Goal: Information Seeking & Learning: Check status

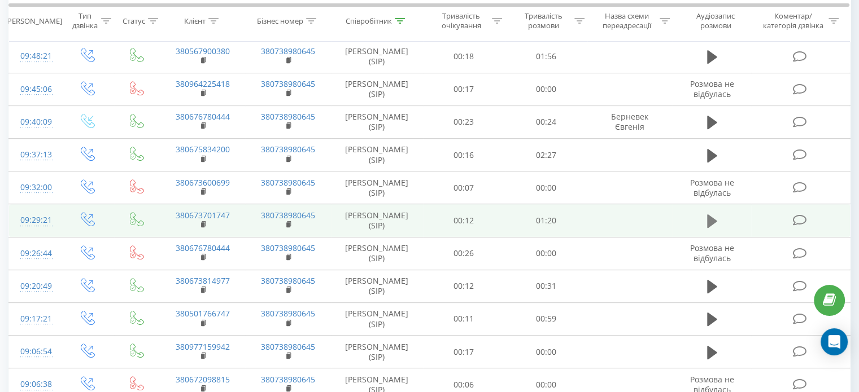
scroll to position [490, 0]
click at [712, 218] on icon at bounding box center [712, 222] width 10 height 14
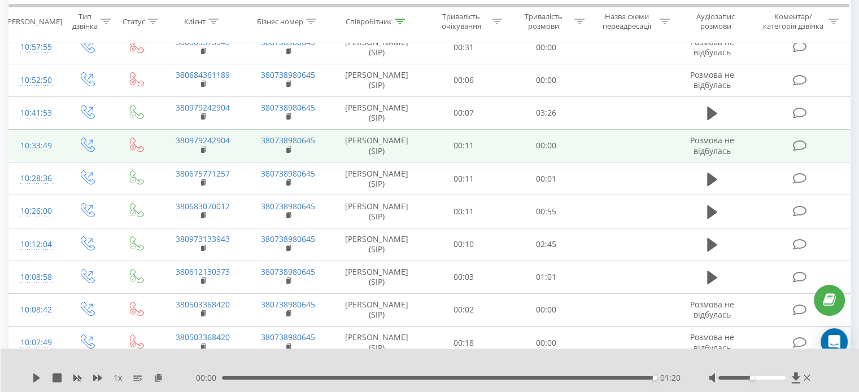
scroll to position [0, 0]
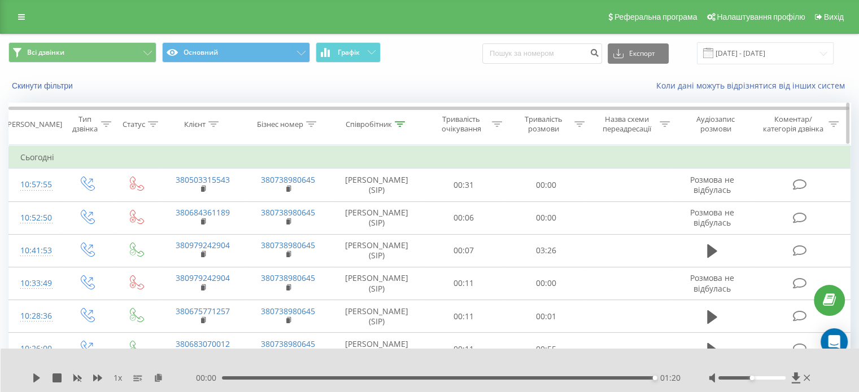
click at [402, 121] on icon at bounding box center [400, 124] width 10 height 6
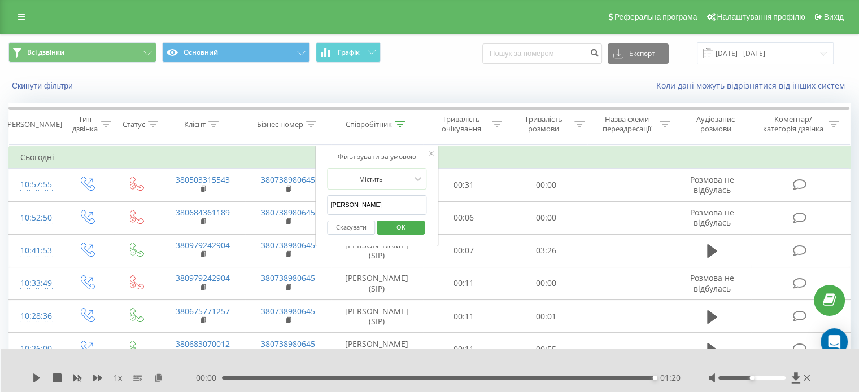
click at [415, 229] on span "OK" at bounding box center [401, 228] width 32 height 18
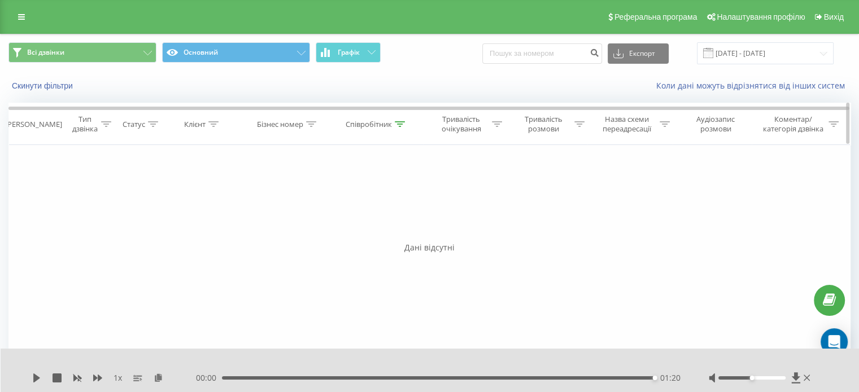
click at [399, 121] on icon at bounding box center [400, 124] width 10 height 6
click at [399, 224] on span "OK" at bounding box center [401, 228] width 32 height 18
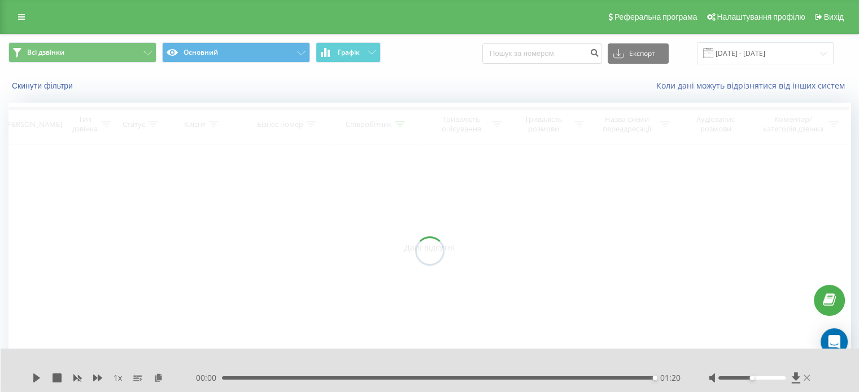
click at [809, 378] on icon at bounding box center [807, 378] width 7 height 9
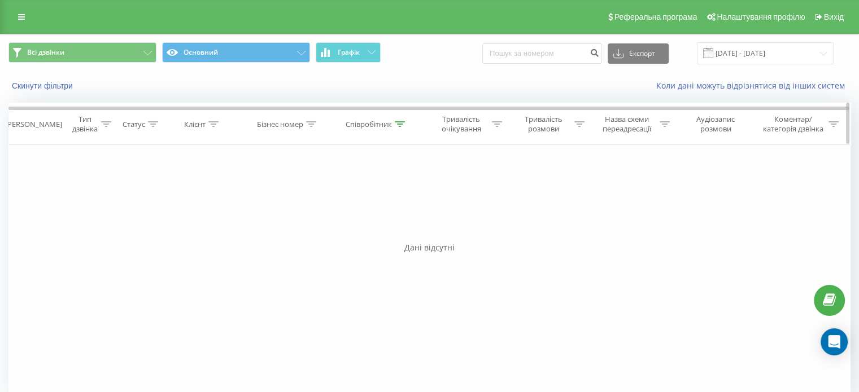
click at [396, 114] on th "Співробітник" at bounding box center [377, 124] width 92 height 42
click at [399, 121] on icon at bounding box center [400, 124] width 10 height 6
drag, startPoint x: 375, startPoint y: 199, endPoint x: 300, endPoint y: 198, distance: 75.1
click at [300, 198] on div "Фільтрувати за умовою Дорівнює Введіть значення Скасувати OK Фільтрувати за умо…" at bounding box center [429, 272] width 842 height 254
type input "Вежичанін"
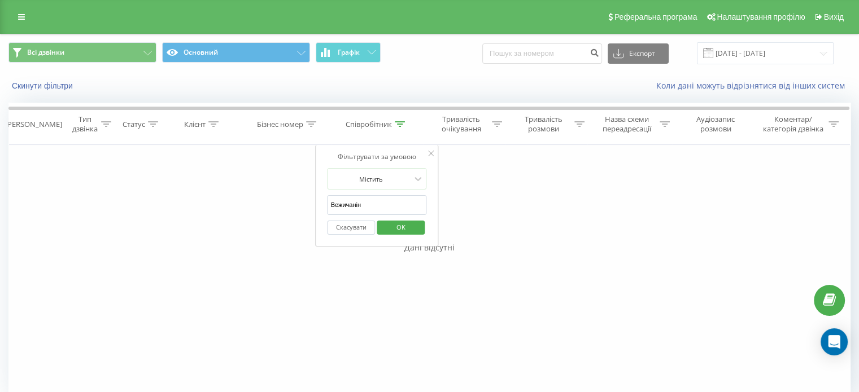
click at [411, 231] on span "OK" at bounding box center [401, 228] width 32 height 18
click at [402, 122] on icon at bounding box center [400, 124] width 10 height 6
click at [394, 226] on span "OK" at bounding box center [401, 228] width 32 height 18
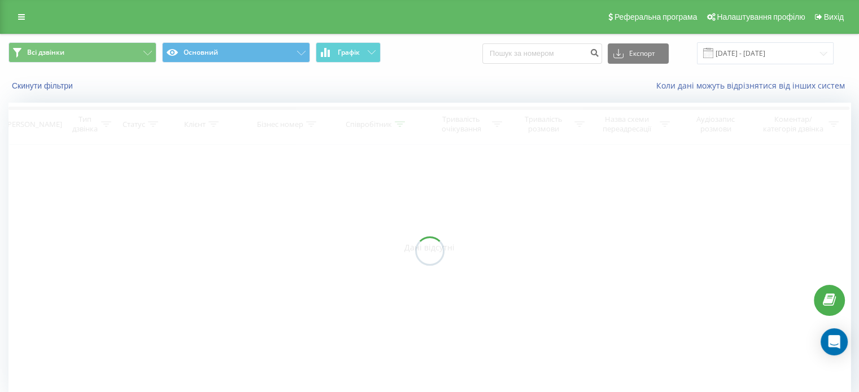
click at [360, 268] on div at bounding box center [429, 251] width 842 height 296
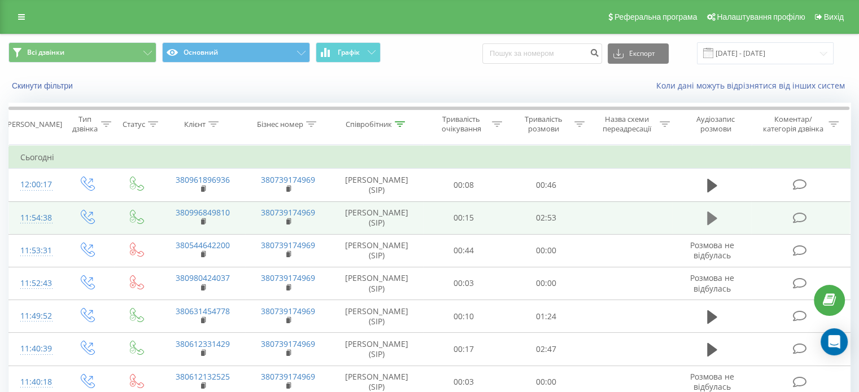
click at [717, 217] on button at bounding box center [712, 218] width 17 height 17
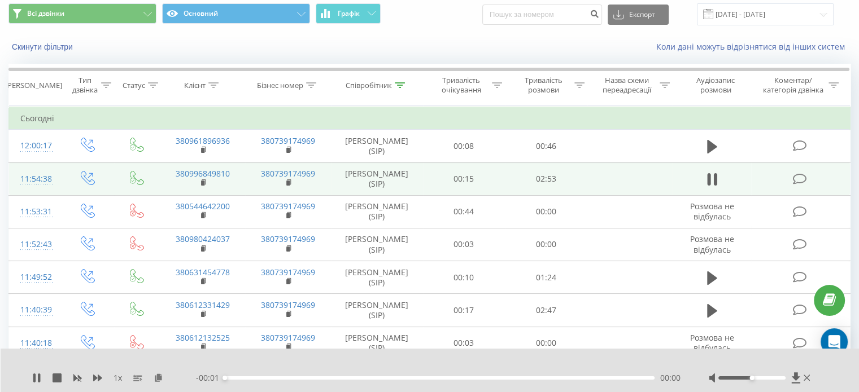
scroll to position [56, 0]
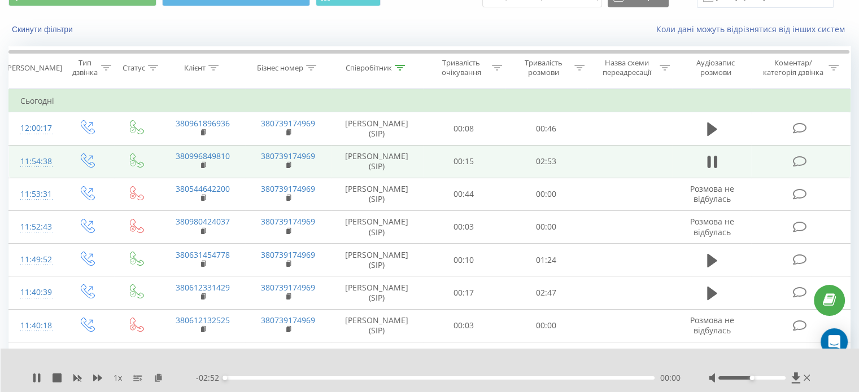
click at [622, 379] on div "00:00" at bounding box center [440, 378] width 430 height 3
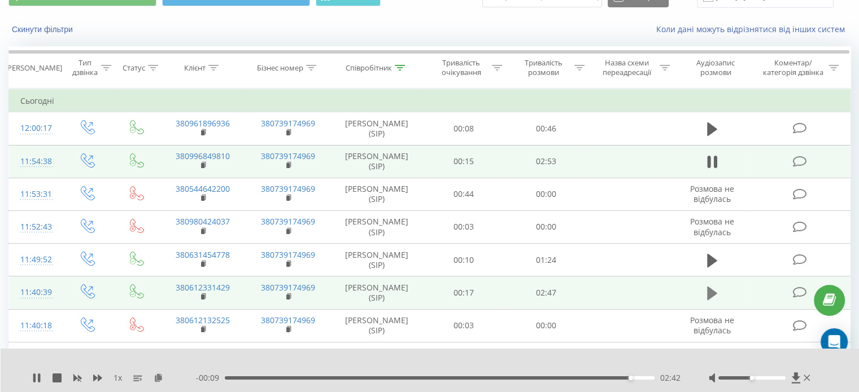
click at [707, 295] on icon at bounding box center [712, 294] width 10 height 14
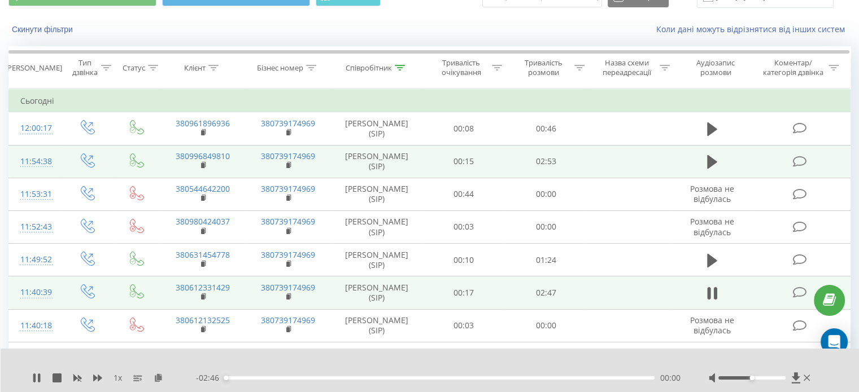
click at [621, 379] on div "00:00" at bounding box center [440, 378] width 430 height 3
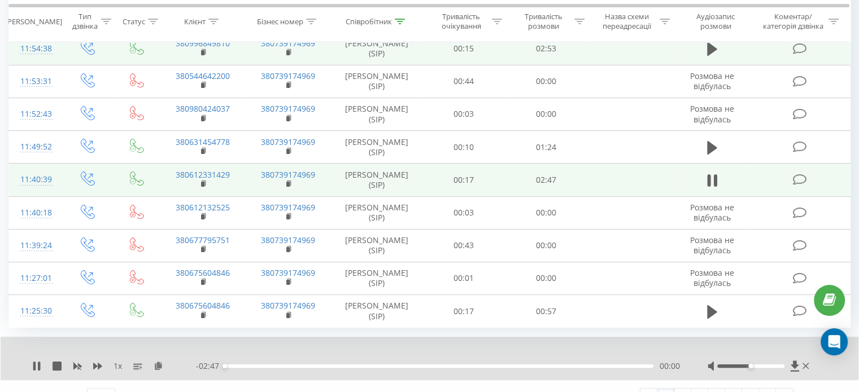
scroll to position [189, 0]
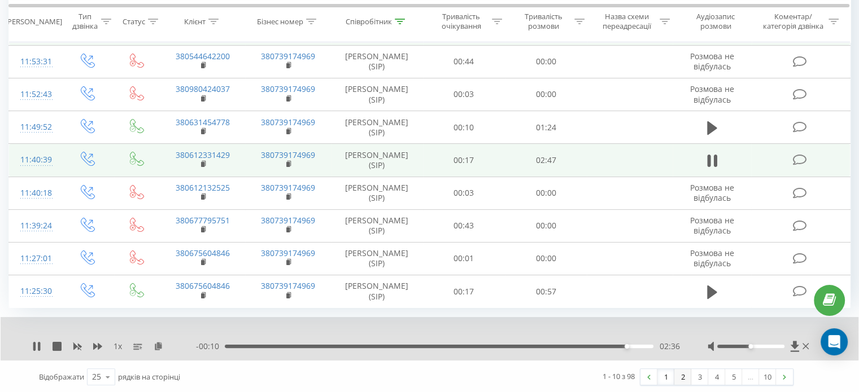
click at [681, 376] on link "2" at bounding box center [682, 377] width 17 height 16
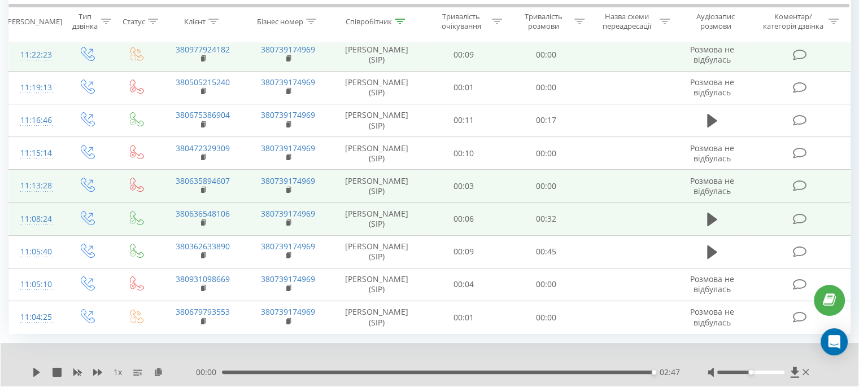
scroll to position [189, 0]
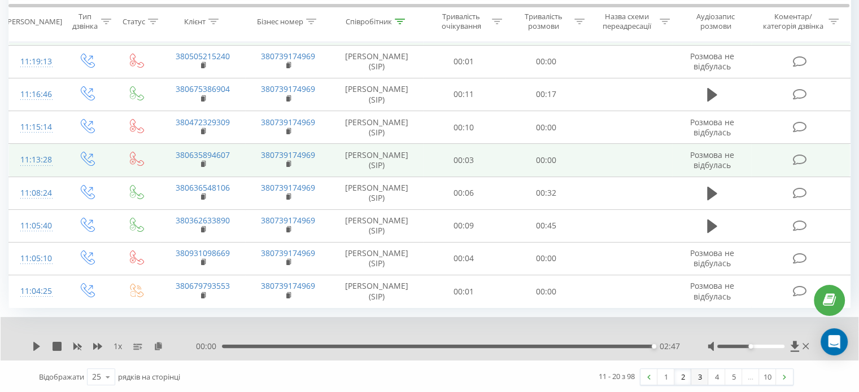
click at [703, 376] on link "3" at bounding box center [699, 377] width 17 height 16
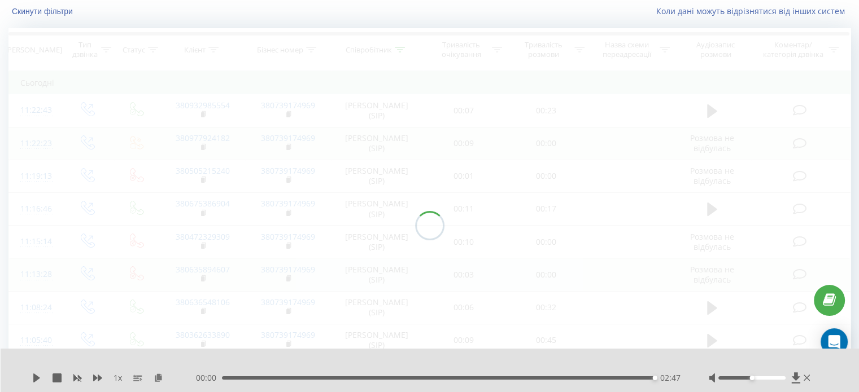
scroll to position [75, 0]
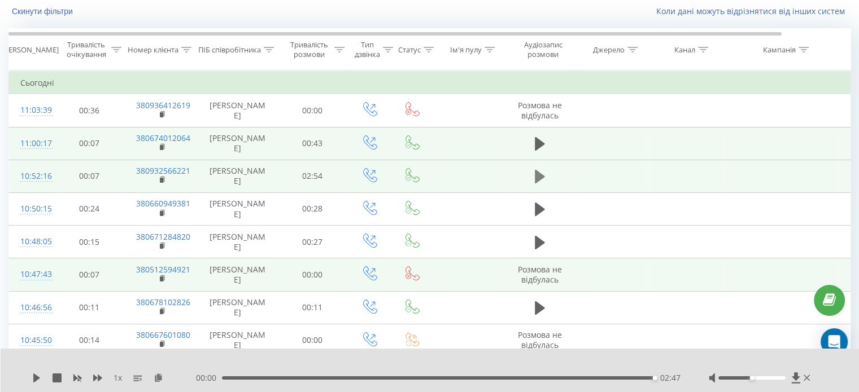
click at [544, 170] on icon at bounding box center [540, 177] width 10 height 16
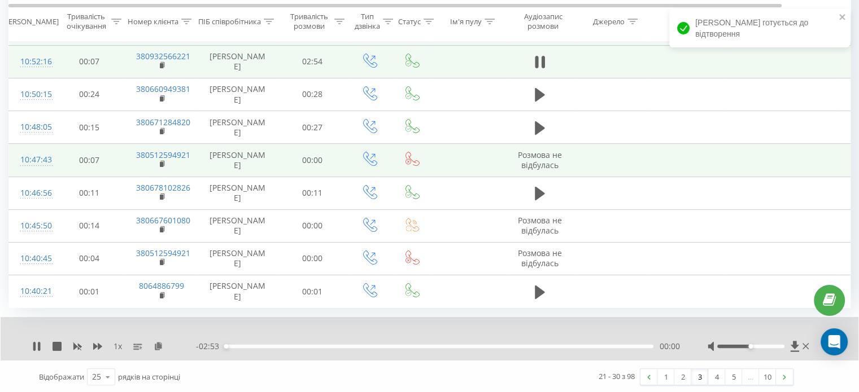
scroll to position [59, 0]
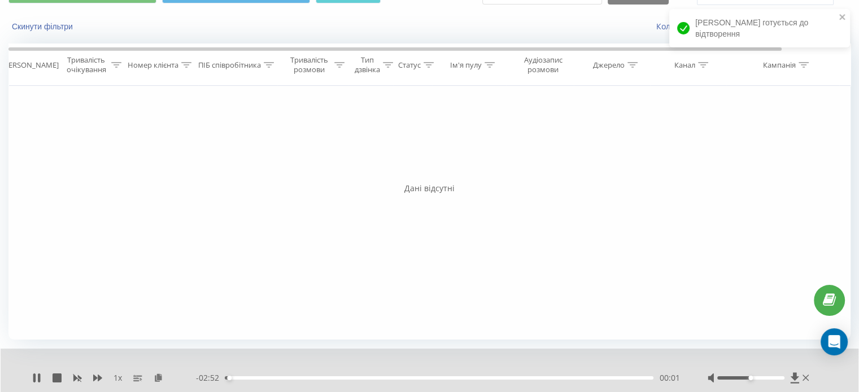
click at [628, 378] on div "00:01" at bounding box center [439, 378] width 429 height 3
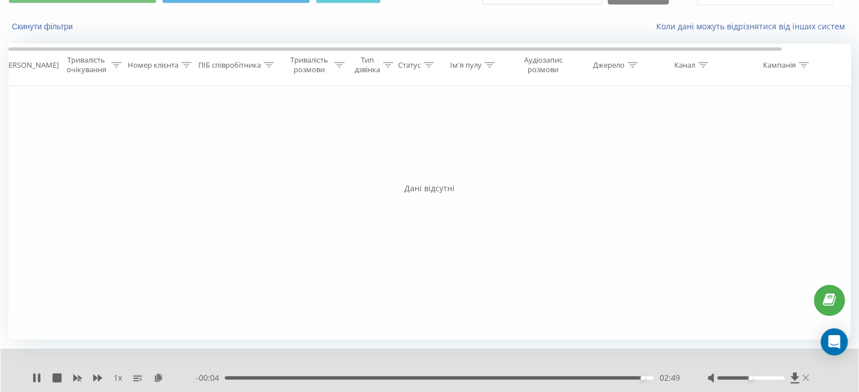
click at [808, 378] on icon at bounding box center [805, 378] width 6 height 9
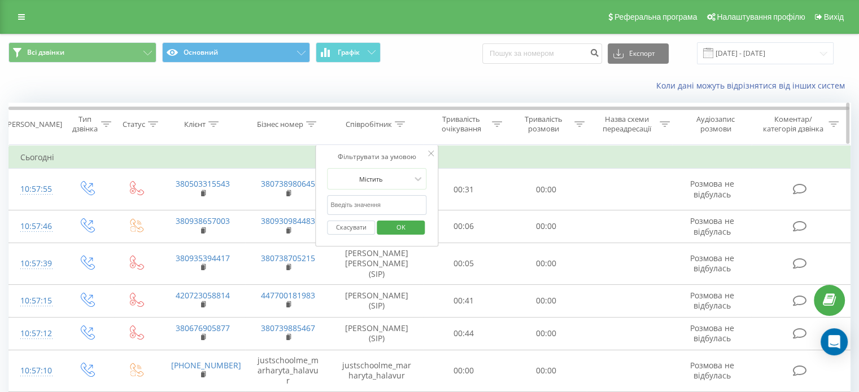
click at [407, 130] on th "Співробітник" at bounding box center [377, 124] width 92 height 42
drag, startPoint x: 372, startPoint y: 198, endPoint x: 380, endPoint y: 214, distance: 18.2
click at [372, 199] on input "text" at bounding box center [376, 205] width 99 height 20
type input "Притула"
click at [406, 226] on span "OK" at bounding box center [401, 228] width 32 height 18
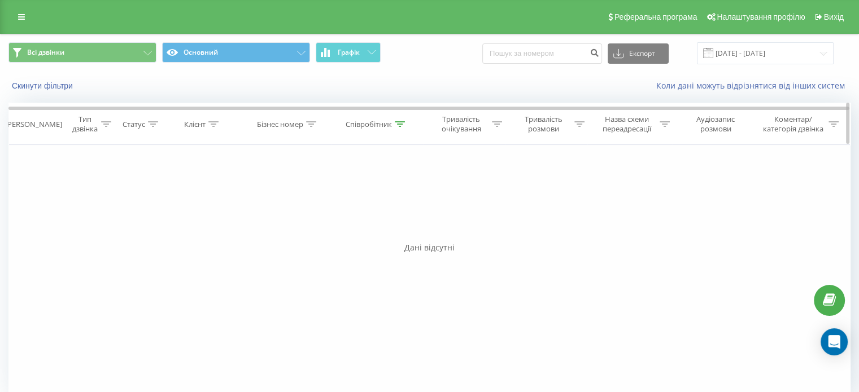
click at [399, 121] on icon at bounding box center [400, 124] width 10 height 6
click at [401, 230] on span "OK" at bounding box center [401, 228] width 32 height 18
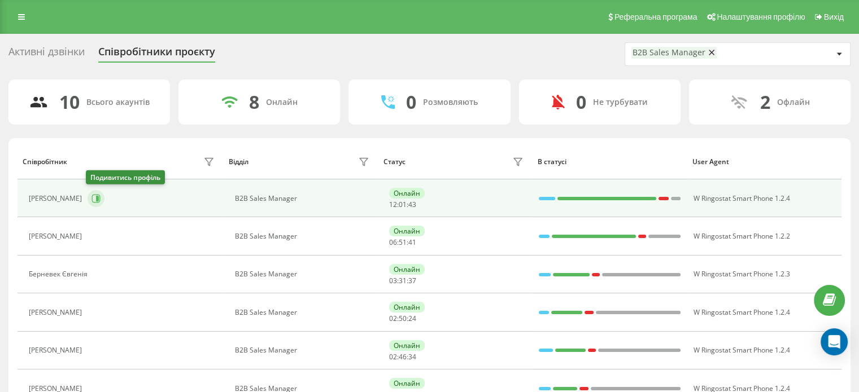
click at [96, 196] on icon at bounding box center [97, 199] width 3 height 6
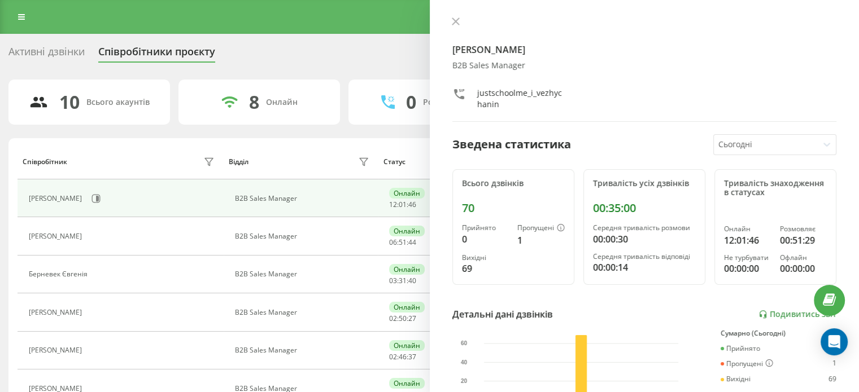
click at [453, 17] on button at bounding box center [455, 22] width 15 height 11
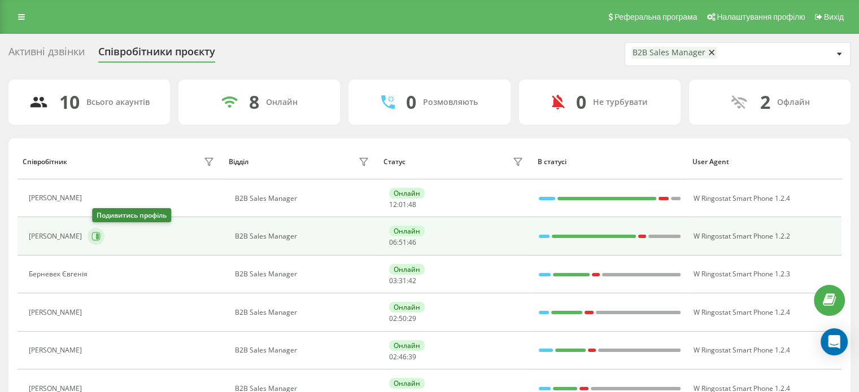
click at [99, 238] on icon at bounding box center [97, 237] width 3 height 6
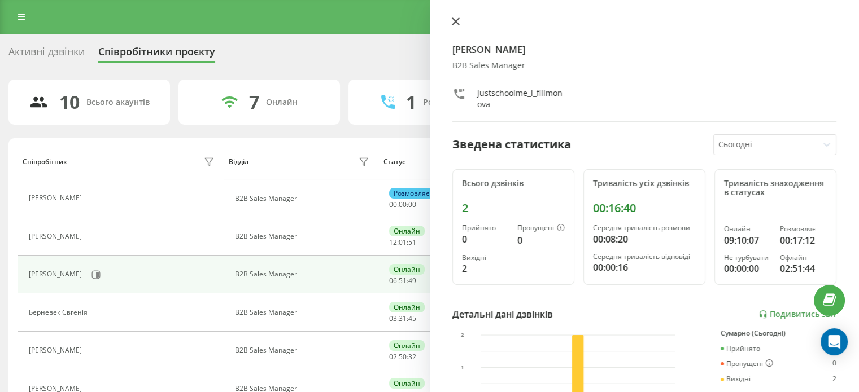
click at [457, 18] on icon at bounding box center [456, 22] width 8 height 8
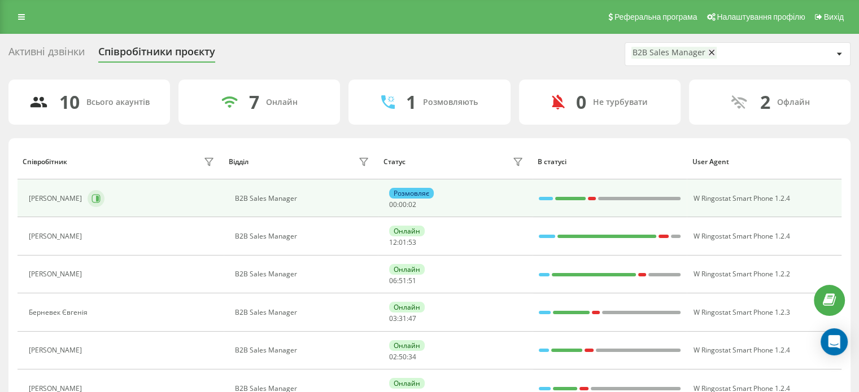
click at [104, 195] on button at bounding box center [96, 198] width 17 height 17
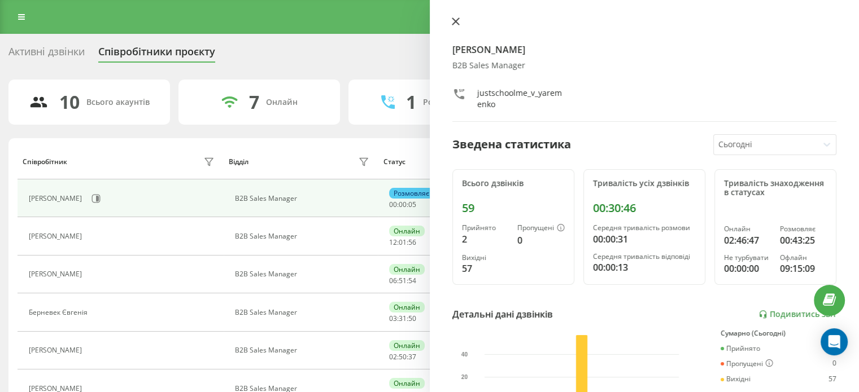
click at [455, 23] on icon at bounding box center [456, 22] width 8 height 8
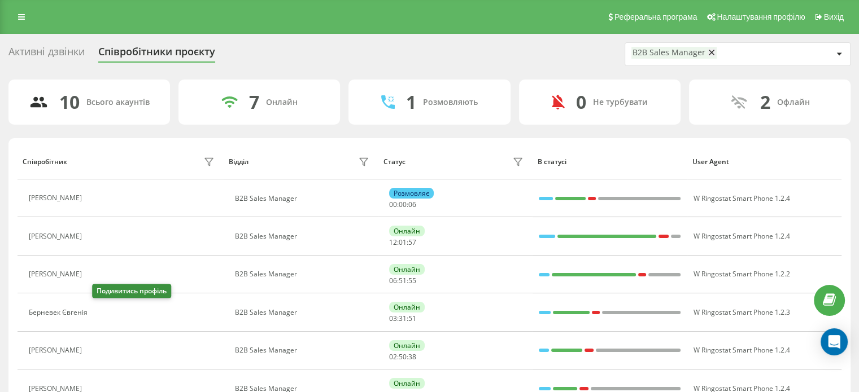
click at [104, 316] on button at bounding box center [100, 314] width 14 height 16
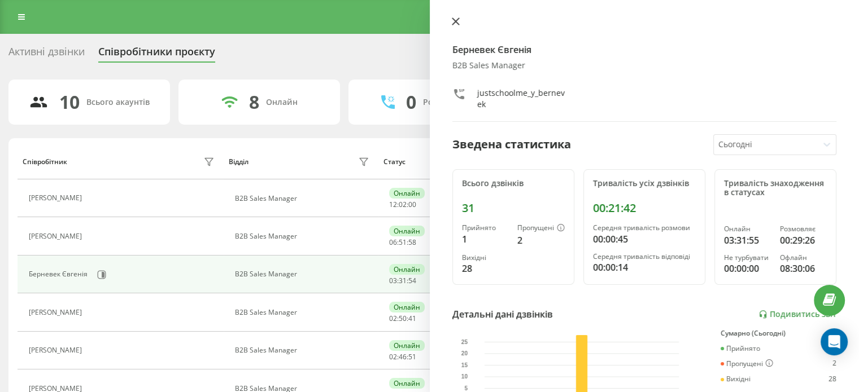
click at [454, 23] on icon at bounding box center [455, 21] width 7 height 7
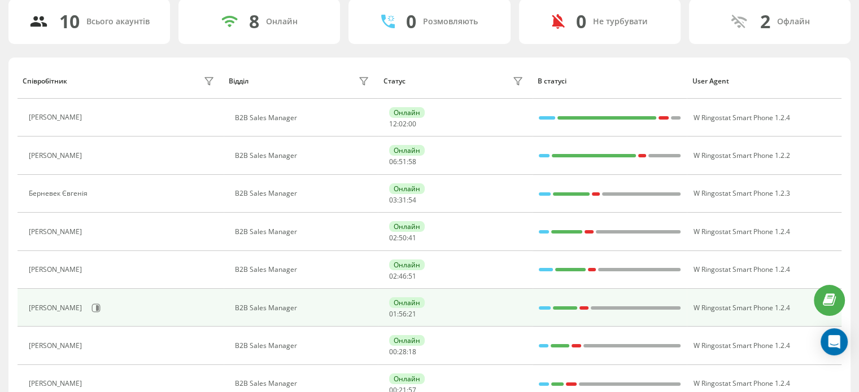
scroll to position [169, 0]
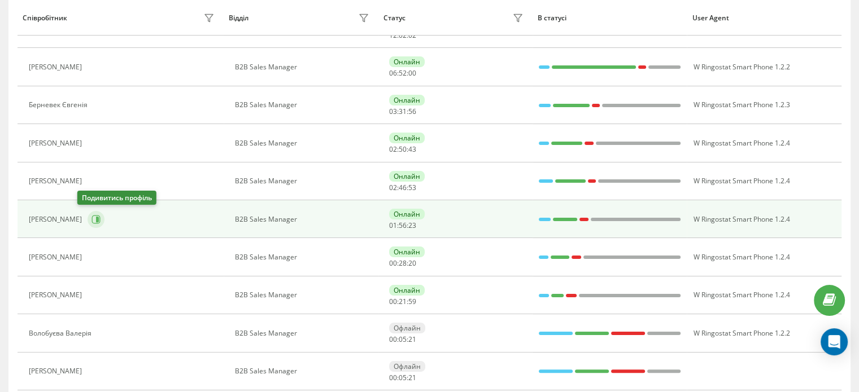
click at [92, 215] on icon at bounding box center [96, 219] width 8 height 8
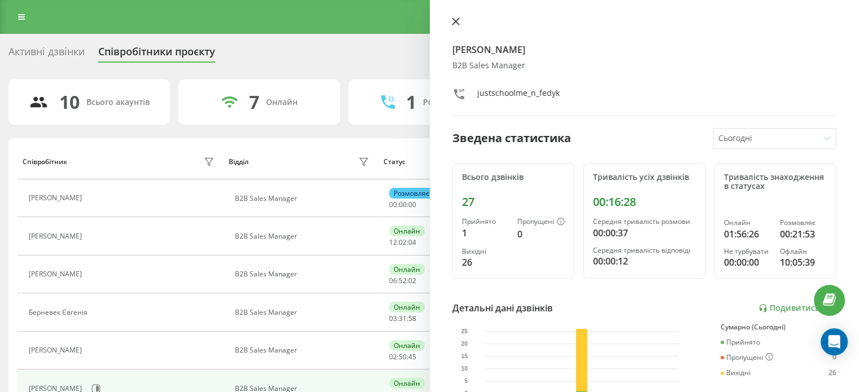
click at [452, 17] on button at bounding box center [455, 22] width 15 height 11
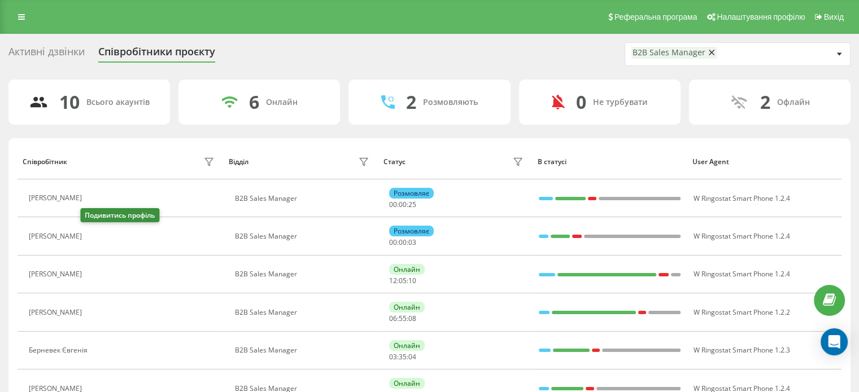
click at [91, 237] on icon at bounding box center [94, 236] width 9 height 9
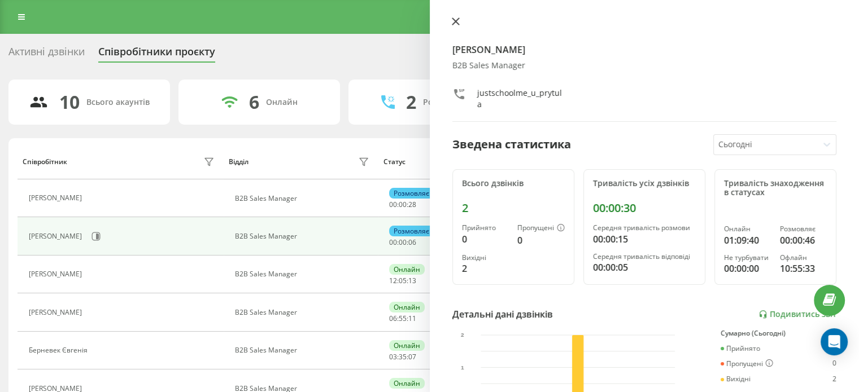
click at [459, 18] on icon at bounding box center [455, 21] width 7 height 7
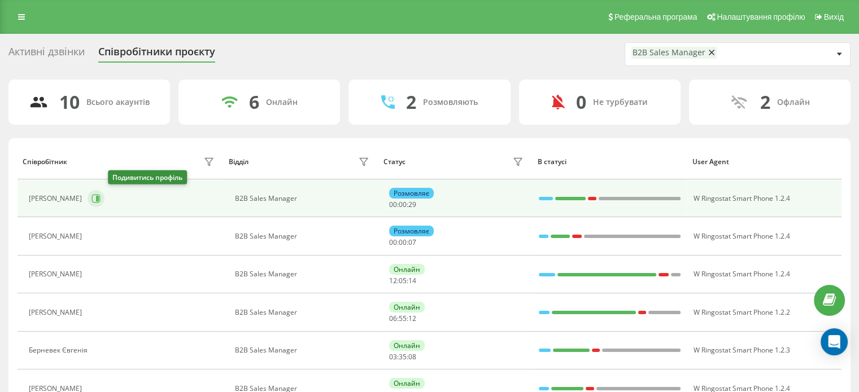
click at [104, 195] on button at bounding box center [96, 198] width 17 height 17
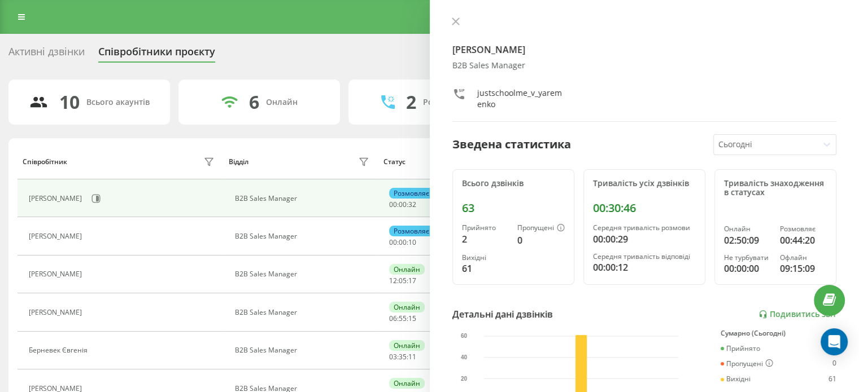
click at [456, 20] on icon at bounding box center [455, 21] width 7 height 7
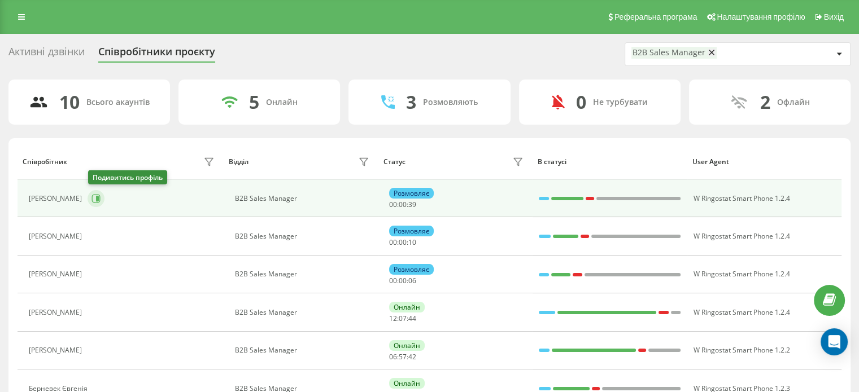
click at [98, 200] on icon at bounding box center [97, 199] width 3 height 6
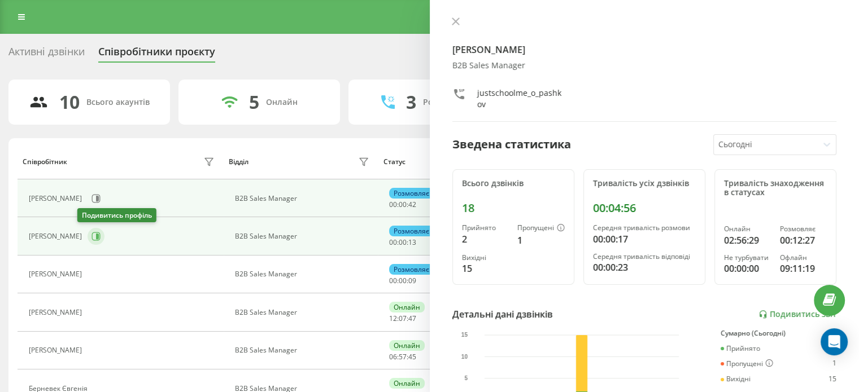
click at [91, 238] on icon at bounding box center [95, 236] width 9 height 9
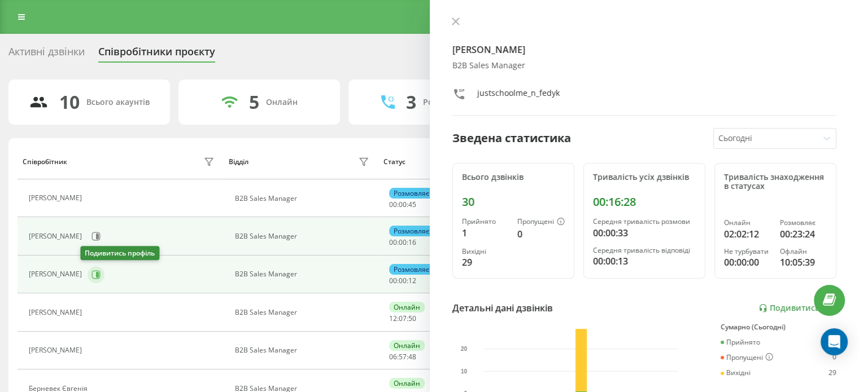
click at [96, 275] on icon at bounding box center [97, 275] width 3 height 6
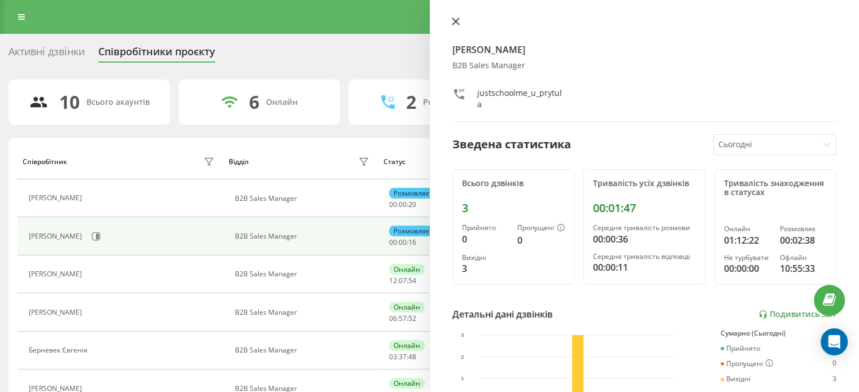
click at [455, 20] on icon at bounding box center [455, 21] width 7 height 7
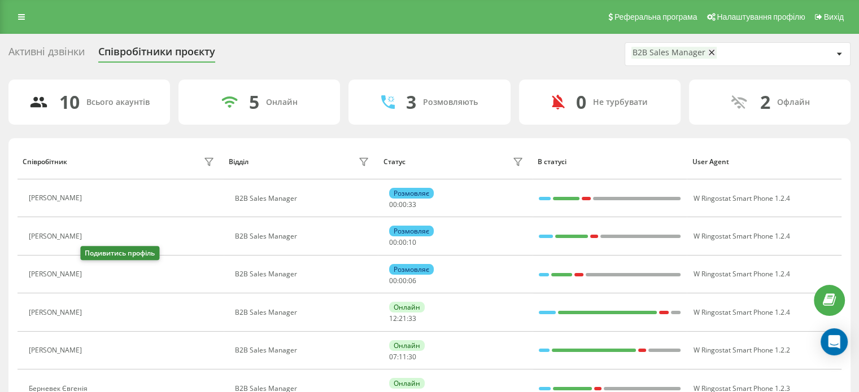
drag, startPoint x: 86, startPoint y: 271, endPoint x: 128, endPoint y: 241, distance: 51.7
click at [90, 273] on icon at bounding box center [94, 275] width 9 height 9
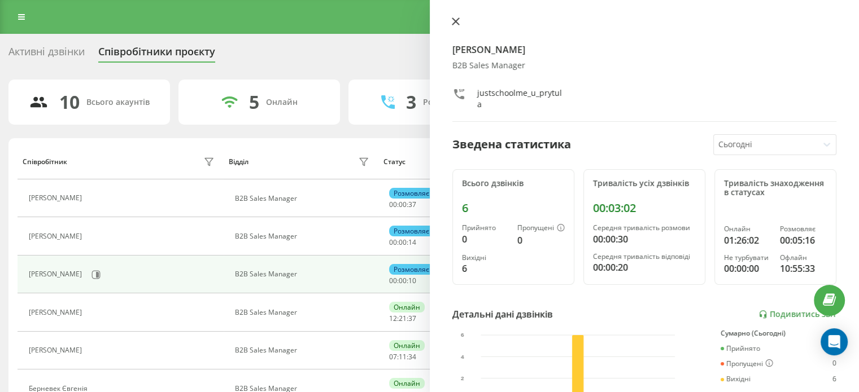
click at [452, 20] on icon at bounding box center [456, 22] width 8 height 8
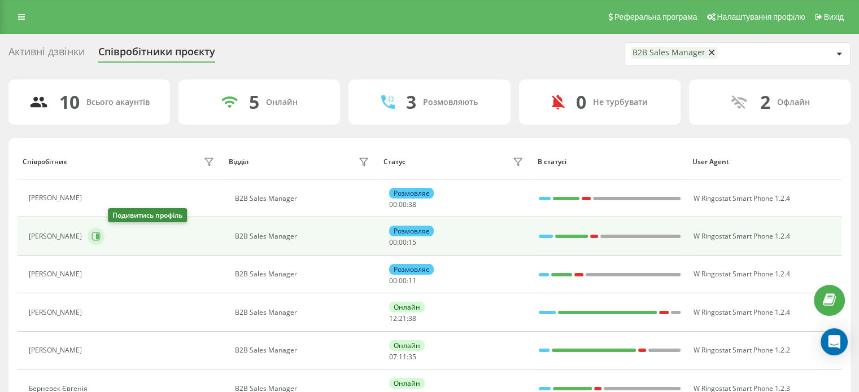
click at [101, 237] on icon at bounding box center [95, 236] width 9 height 9
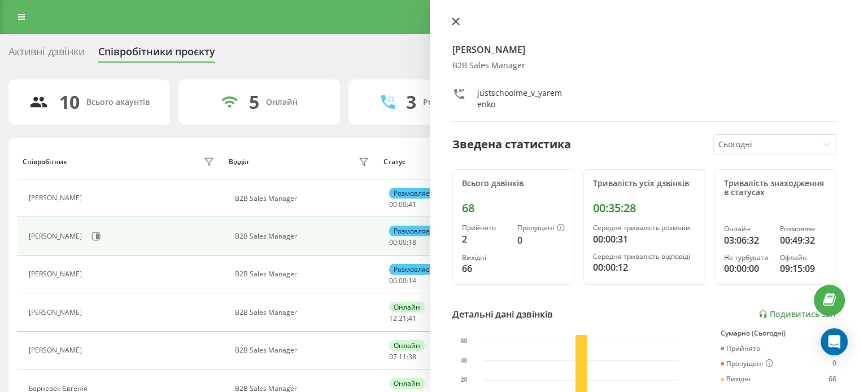
click at [455, 23] on icon at bounding box center [456, 22] width 8 height 8
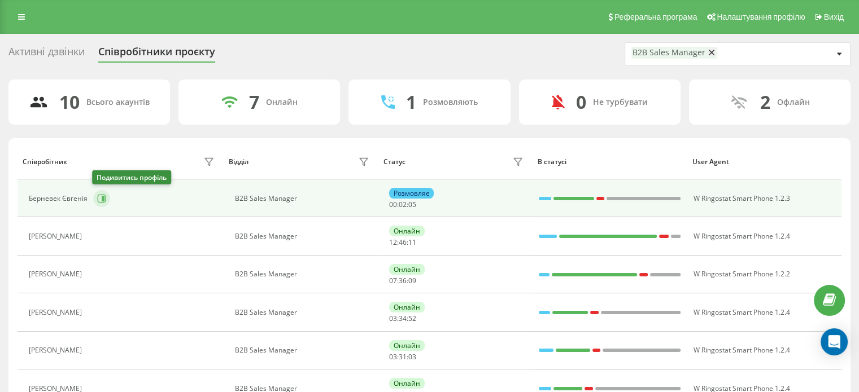
click at [104, 198] on button at bounding box center [101, 198] width 17 height 17
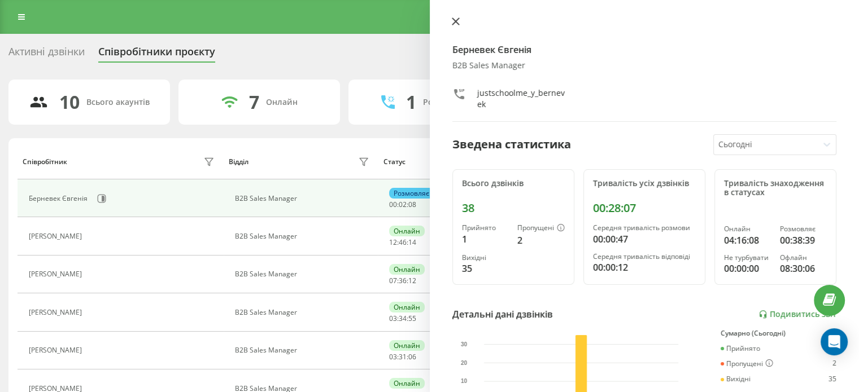
click at [456, 20] on icon at bounding box center [455, 21] width 7 height 7
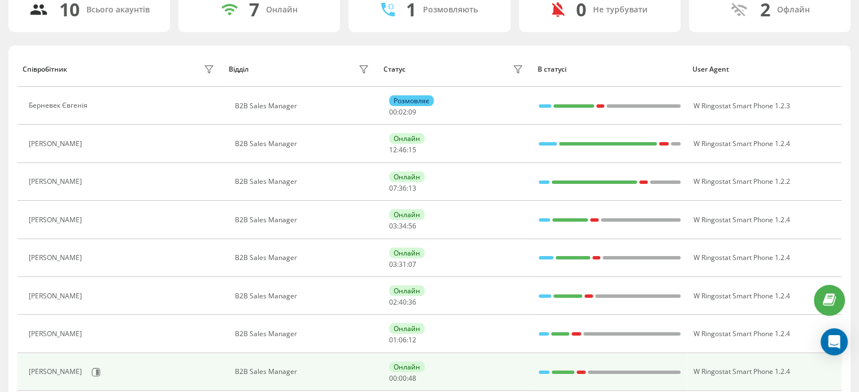
scroll to position [169, 0]
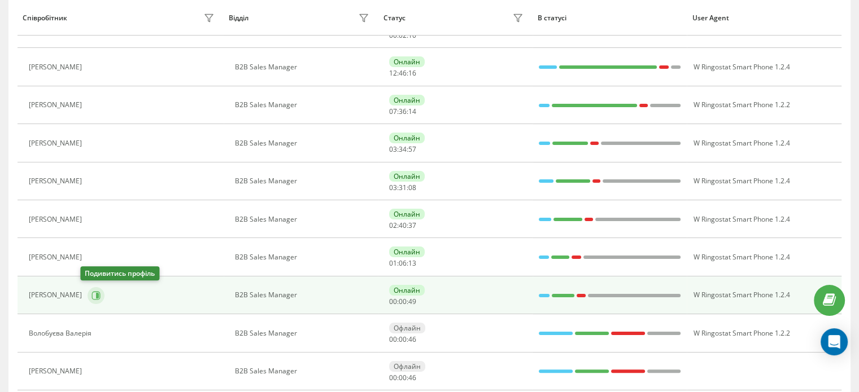
click at [96, 297] on icon at bounding box center [97, 296] width 3 height 6
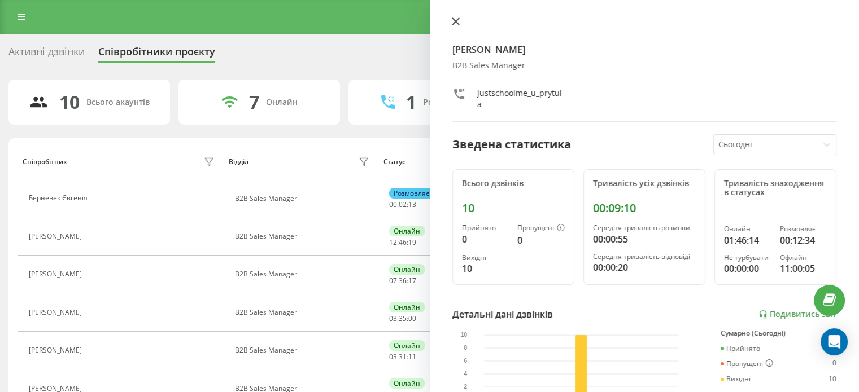
click at [456, 25] on icon at bounding box center [456, 22] width 8 height 8
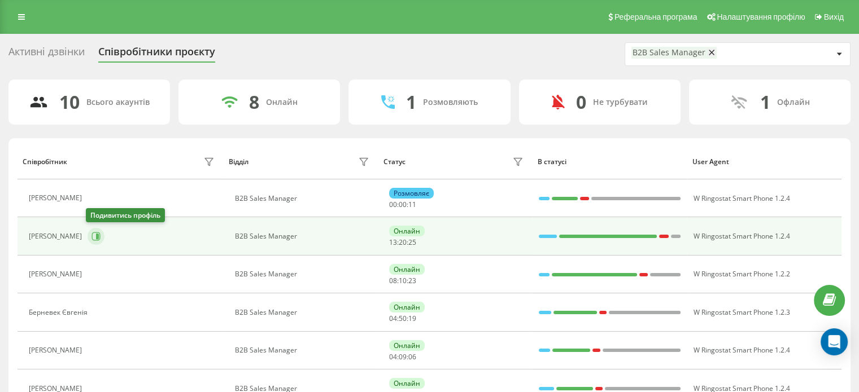
click at [98, 238] on icon at bounding box center [96, 237] width 8 height 8
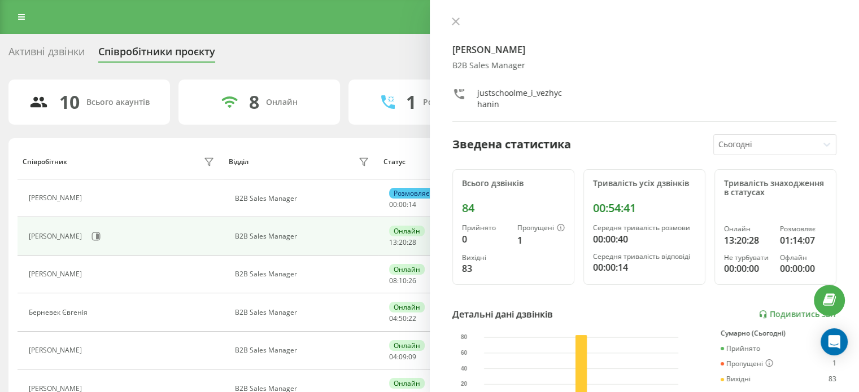
click at [452, 19] on icon at bounding box center [455, 21] width 7 height 7
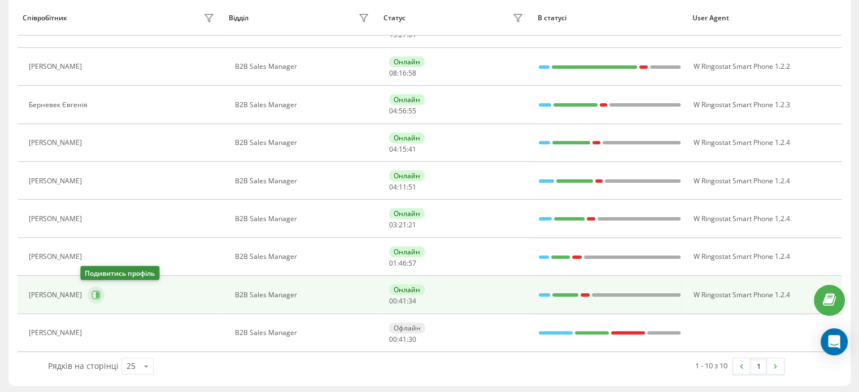
click at [91, 291] on icon at bounding box center [95, 295] width 9 height 9
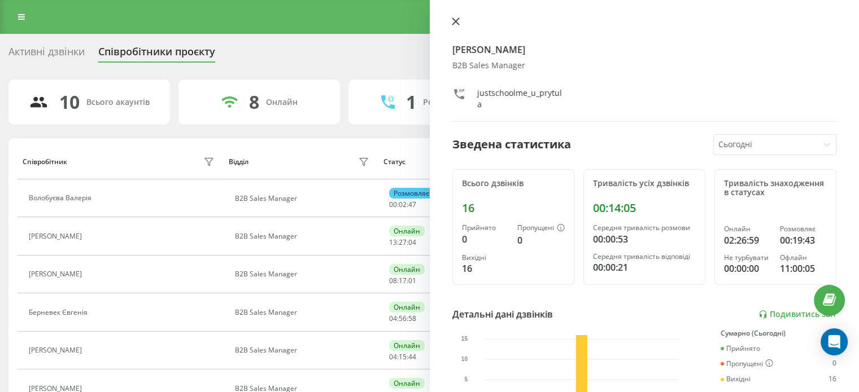
click at [452, 21] on icon at bounding box center [456, 22] width 8 height 8
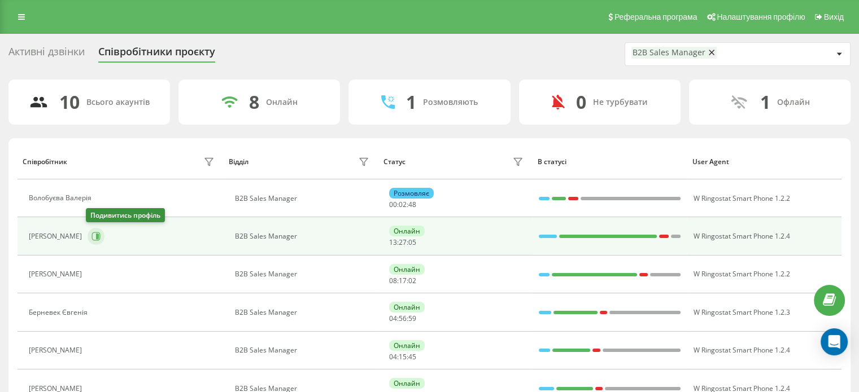
click at [97, 239] on icon at bounding box center [96, 237] width 8 height 8
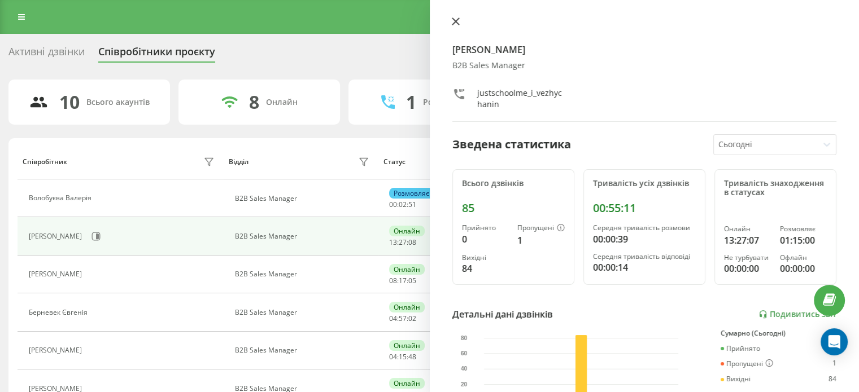
click at [454, 23] on icon at bounding box center [456, 22] width 8 height 8
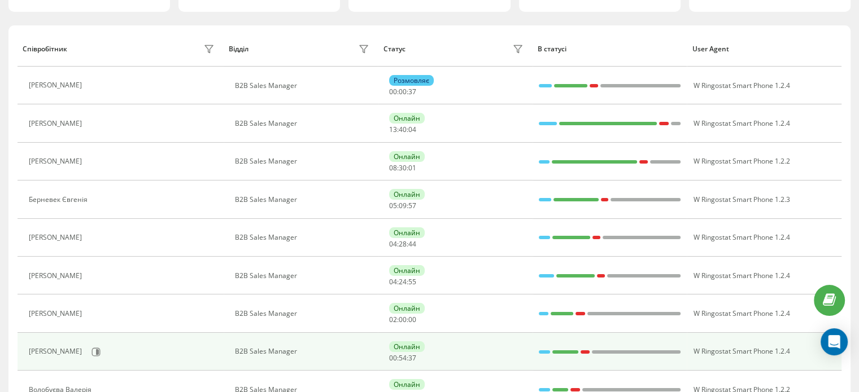
scroll to position [169, 0]
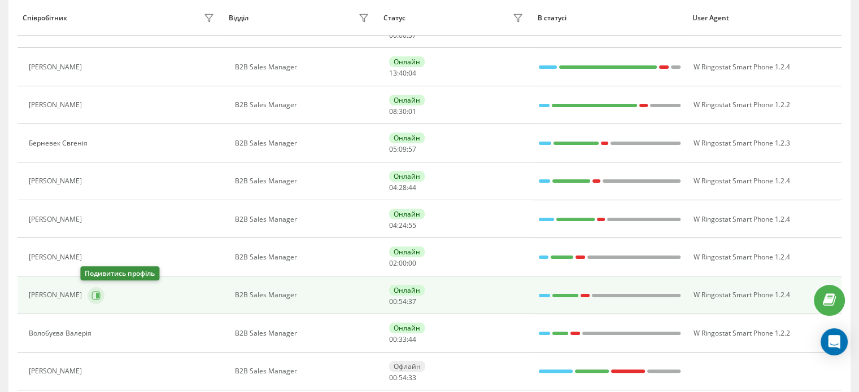
click at [89, 299] on button at bounding box center [96, 295] width 17 height 17
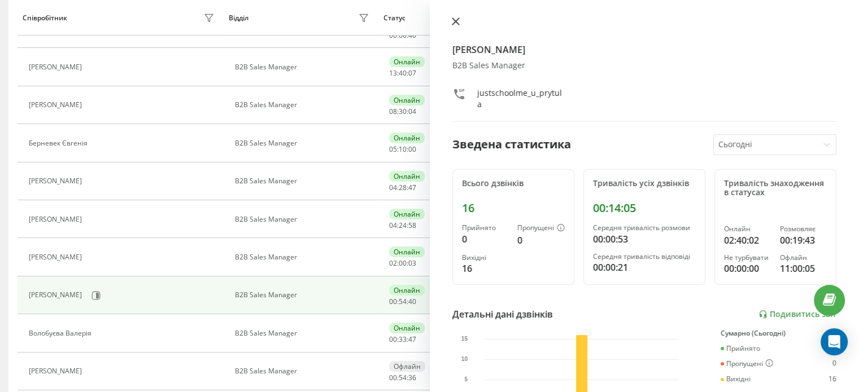
click at [459, 23] on icon at bounding box center [456, 22] width 8 height 8
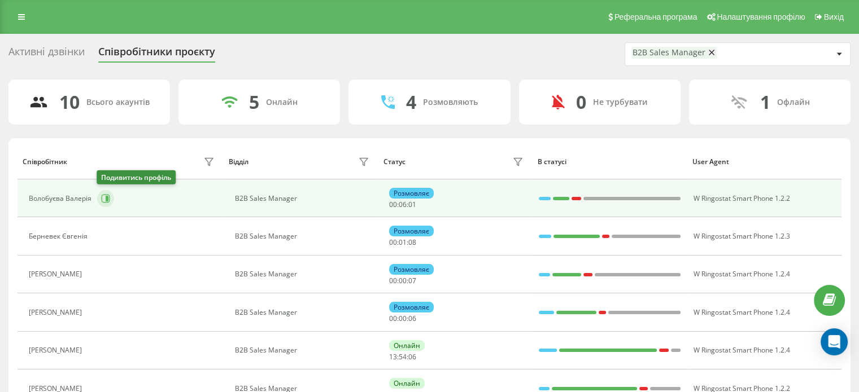
click at [110, 196] on button at bounding box center [105, 198] width 17 height 17
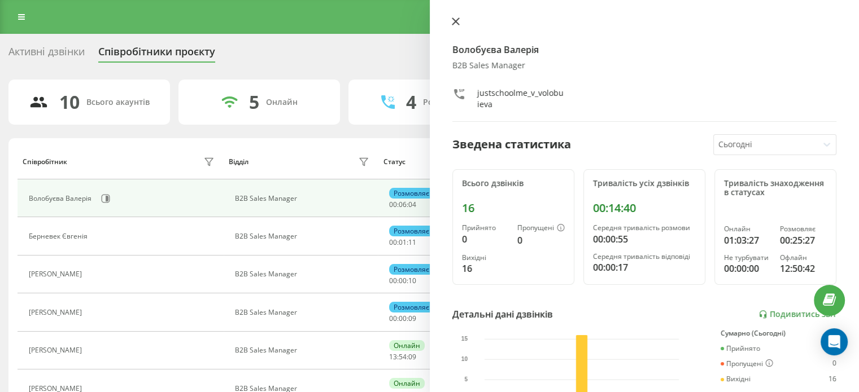
click at [454, 23] on icon at bounding box center [455, 21] width 7 height 7
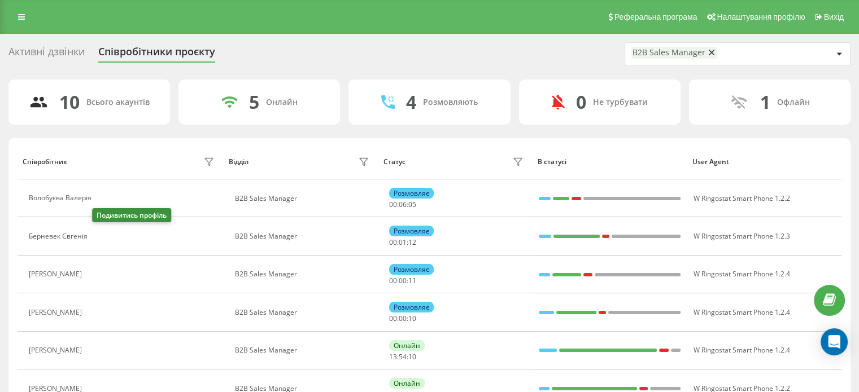
click at [100, 234] on icon at bounding box center [99, 236] width 9 height 9
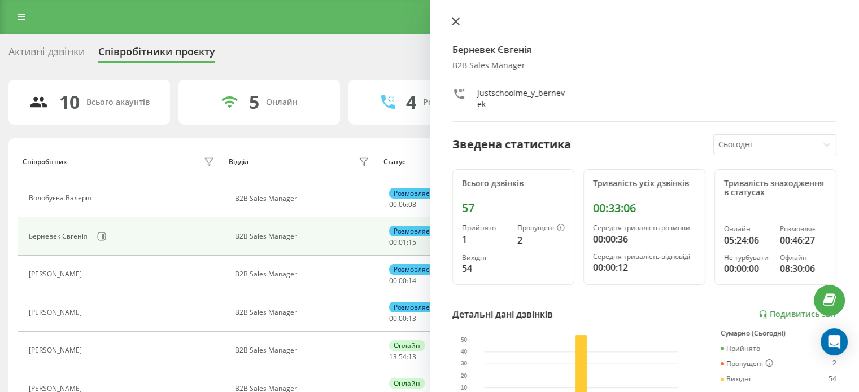
click at [455, 21] on icon at bounding box center [455, 21] width 7 height 7
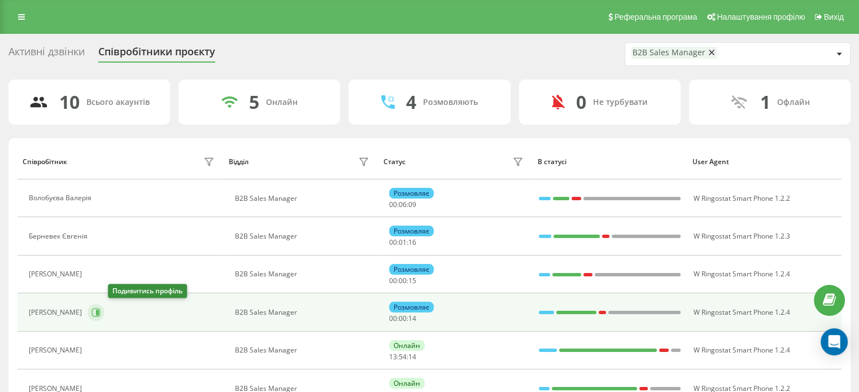
click at [99, 312] on icon at bounding box center [97, 313] width 3 height 6
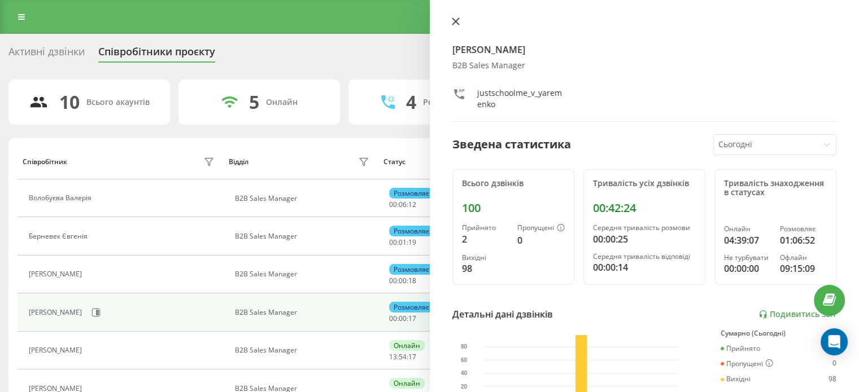
click at [455, 24] on icon at bounding box center [456, 22] width 8 height 8
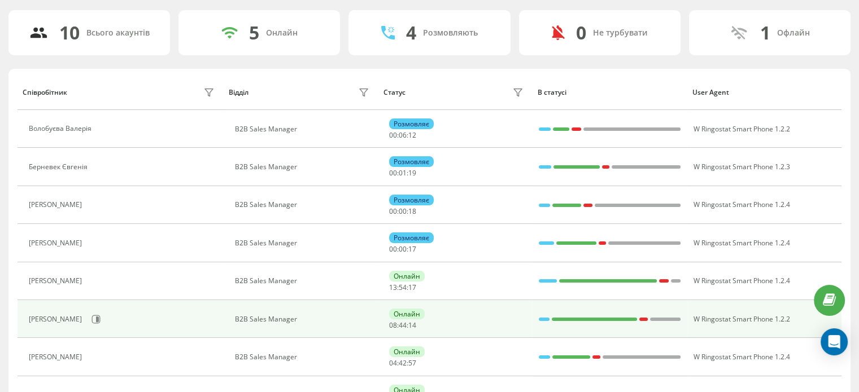
scroll to position [113, 0]
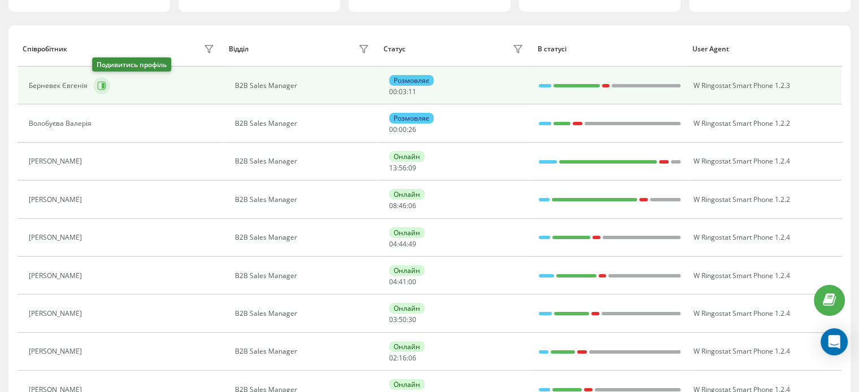
click at [102, 85] on icon at bounding box center [103, 86] width 3 height 6
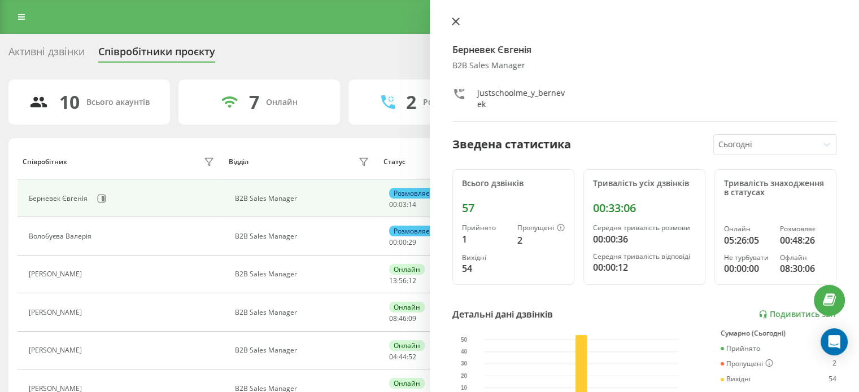
click at [457, 24] on icon at bounding box center [456, 22] width 8 height 8
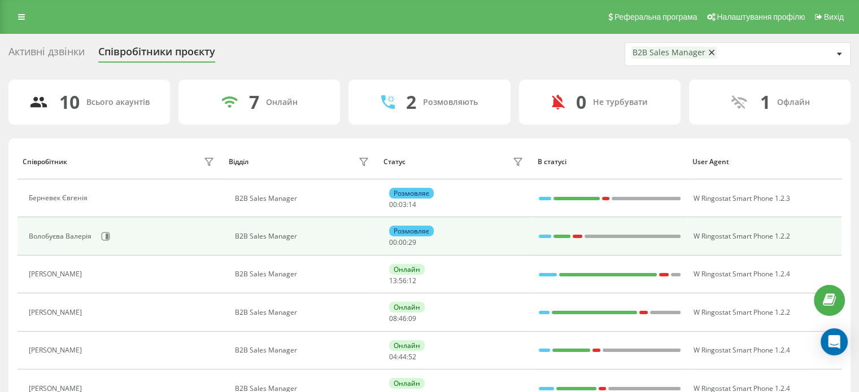
scroll to position [169, 0]
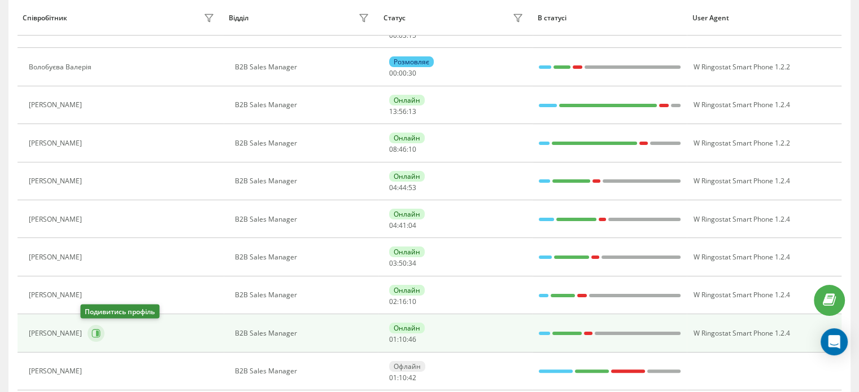
click at [91, 334] on icon at bounding box center [95, 333] width 9 height 9
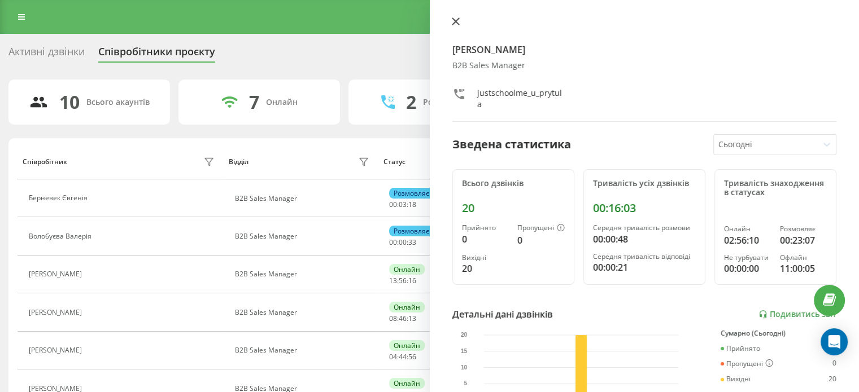
click at [456, 18] on icon at bounding box center [456, 22] width 8 height 8
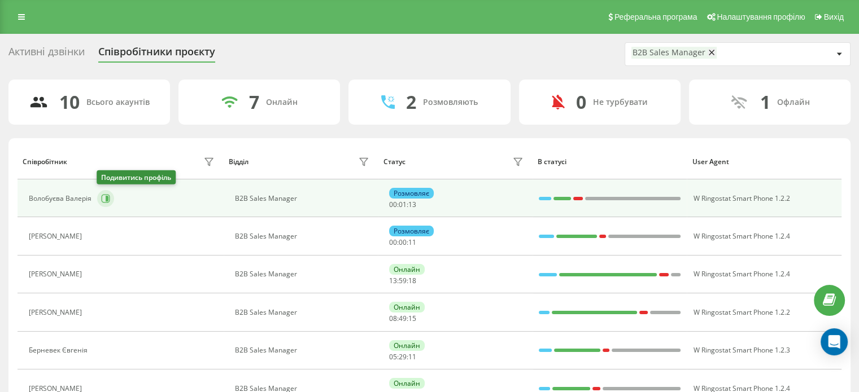
click at [108, 198] on icon at bounding box center [105, 198] width 9 height 9
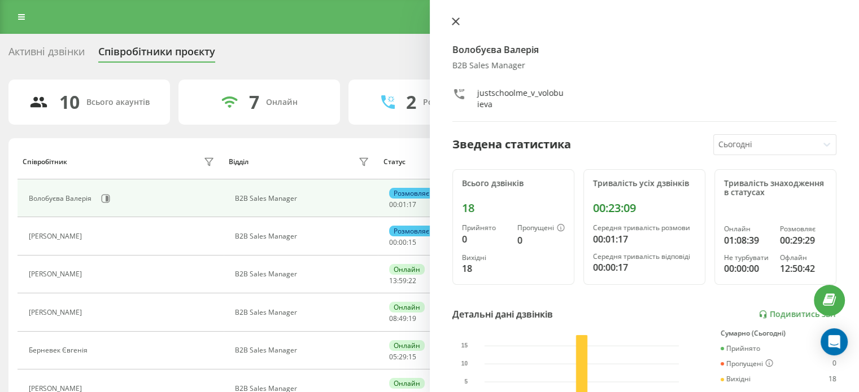
click at [453, 21] on icon at bounding box center [456, 22] width 8 height 8
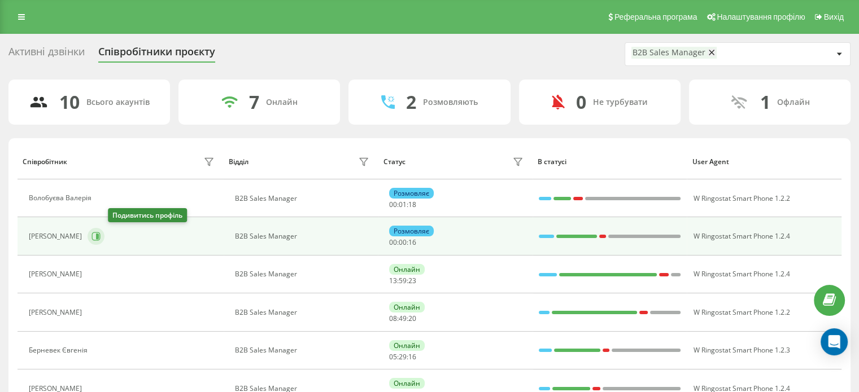
click at [99, 237] on icon at bounding box center [97, 237] width 3 height 6
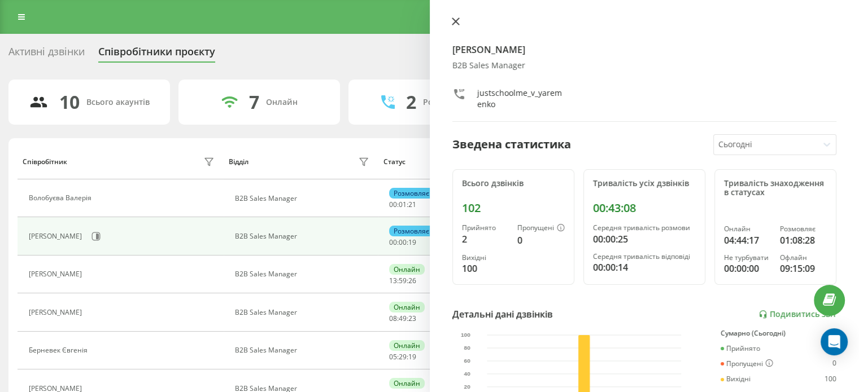
click at [454, 24] on icon at bounding box center [456, 22] width 8 height 8
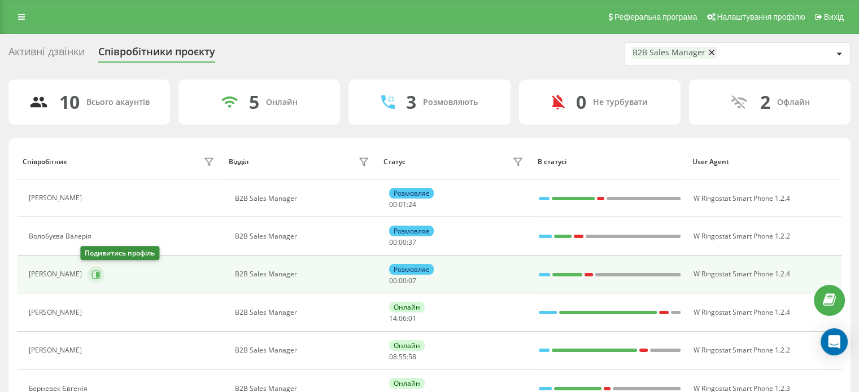
click at [96, 274] on icon at bounding box center [97, 275] width 3 height 6
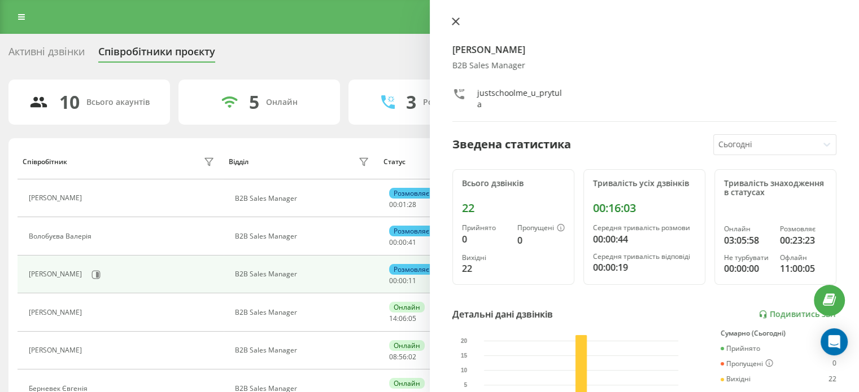
click at [453, 25] on icon at bounding box center [456, 22] width 8 height 8
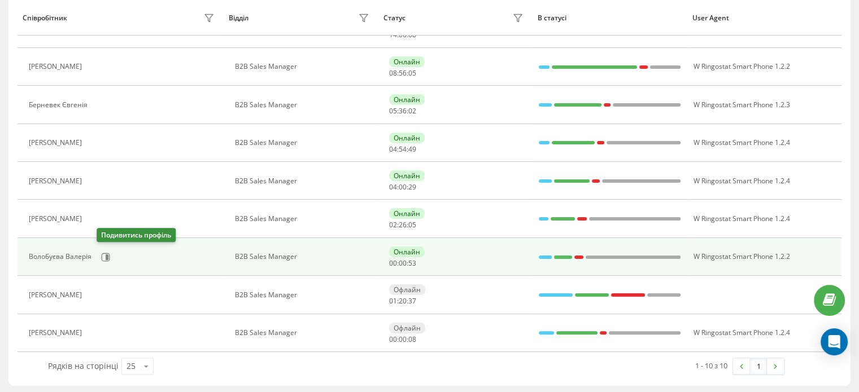
scroll to position [170, 0]
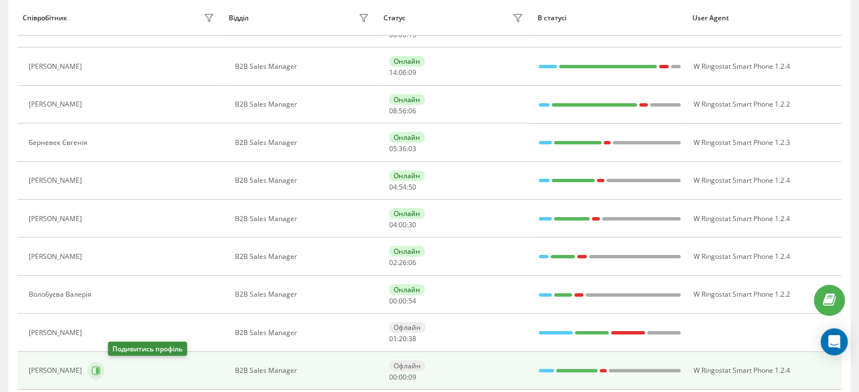
click at [101, 368] on icon at bounding box center [95, 371] width 9 height 9
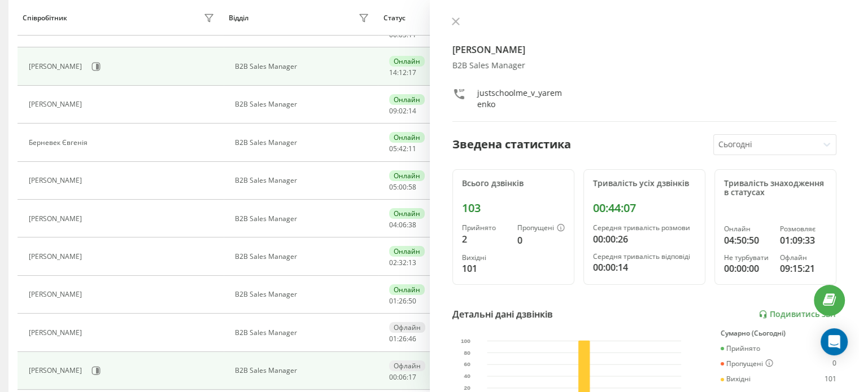
click at [453, 18] on icon at bounding box center [456, 22] width 8 height 8
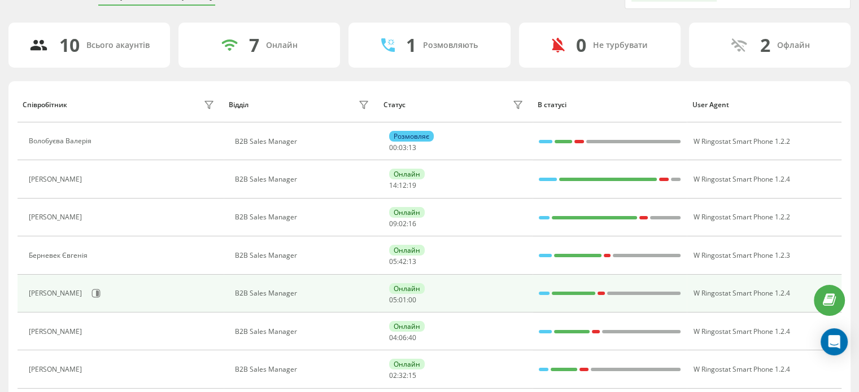
scroll to position [208, 0]
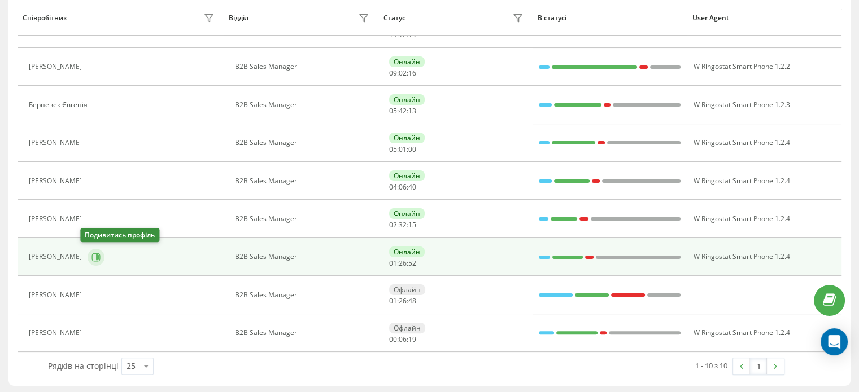
click at [92, 253] on icon at bounding box center [96, 257] width 8 height 8
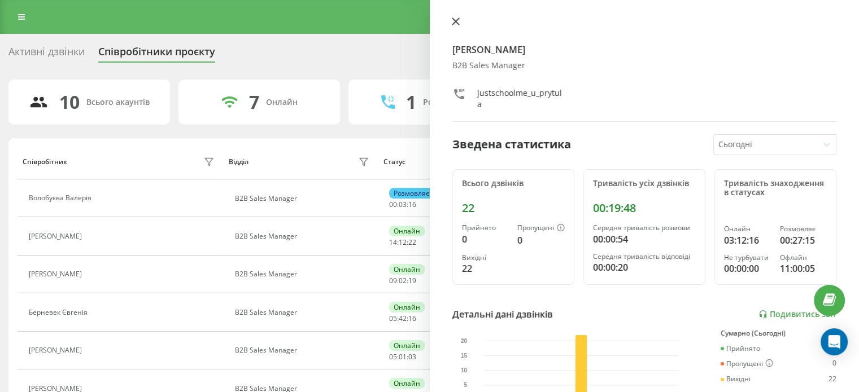
click at [459, 22] on icon at bounding box center [456, 22] width 8 height 8
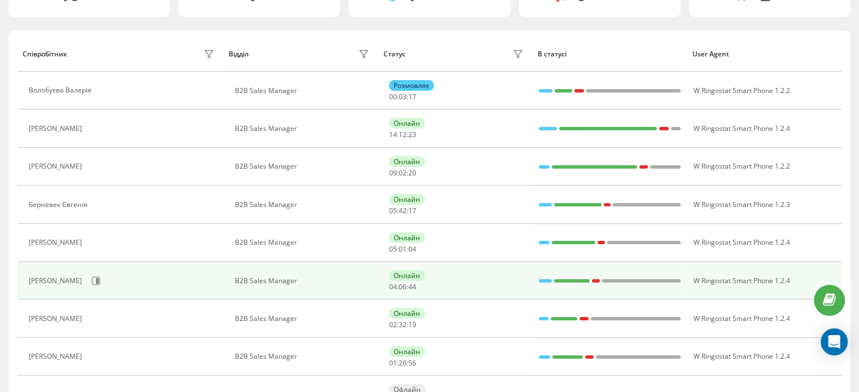
scroll to position [113, 0]
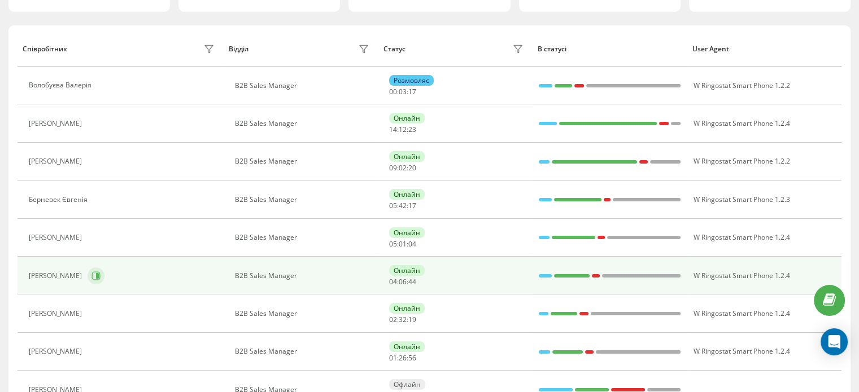
click at [91, 276] on icon at bounding box center [95, 276] width 9 height 9
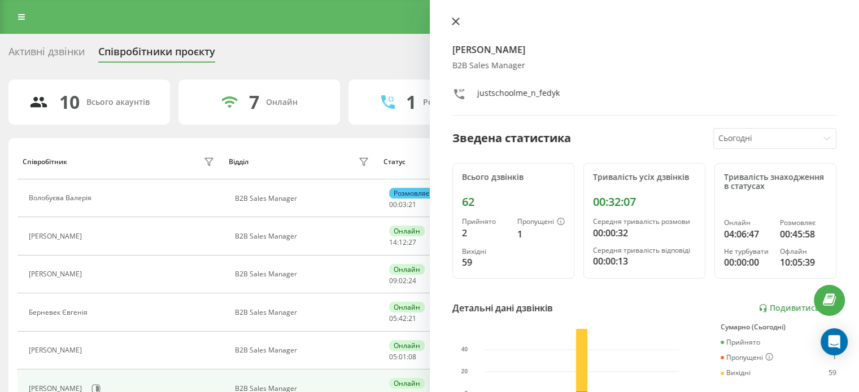
click at [455, 23] on icon at bounding box center [456, 22] width 8 height 8
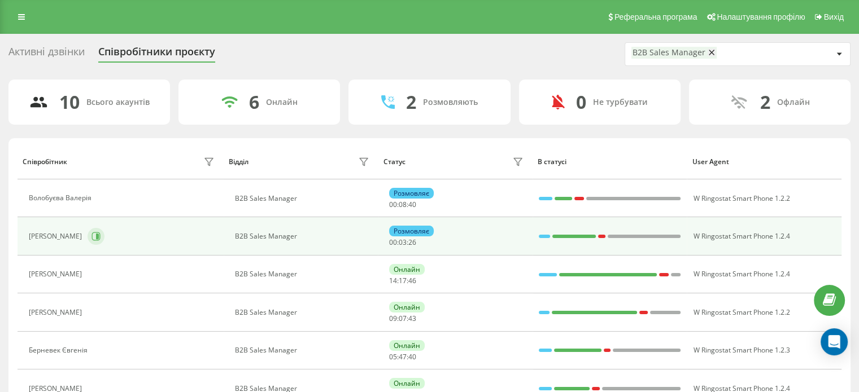
click at [99, 234] on icon at bounding box center [97, 237] width 3 height 6
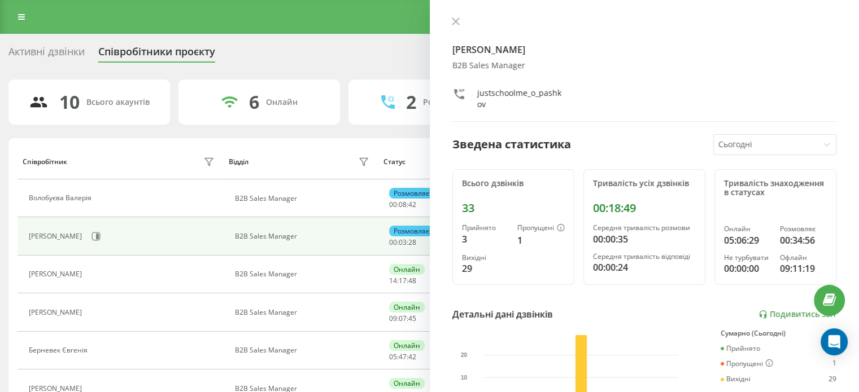
click at [443, 17] on div "Пашков Олексій B2B Sales Manager justschoolme_o_pashkov Зведена статистика Сьог…" at bounding box center [645, 196] width 430 height 392
click at [452, 20] on icon at bounding box center [456, 22] width 8 height 8
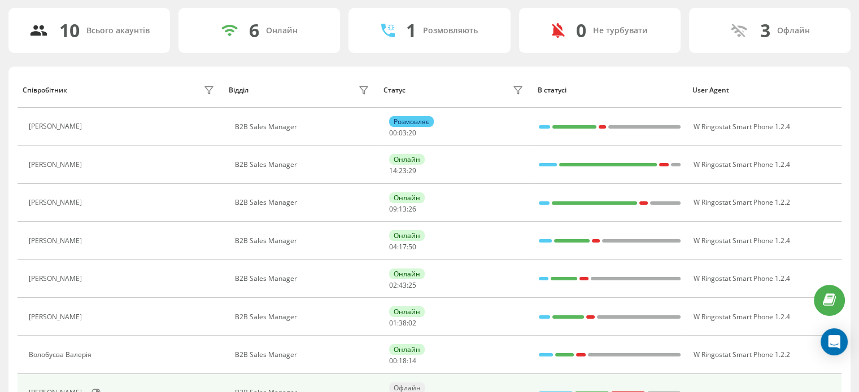
scroll to position [169, 0]
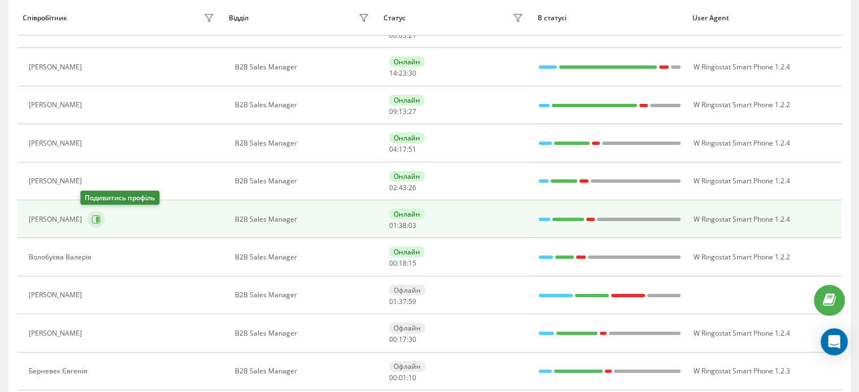
click at [91, 219] on icon at bounding box center [95, 219] width 9 height 9
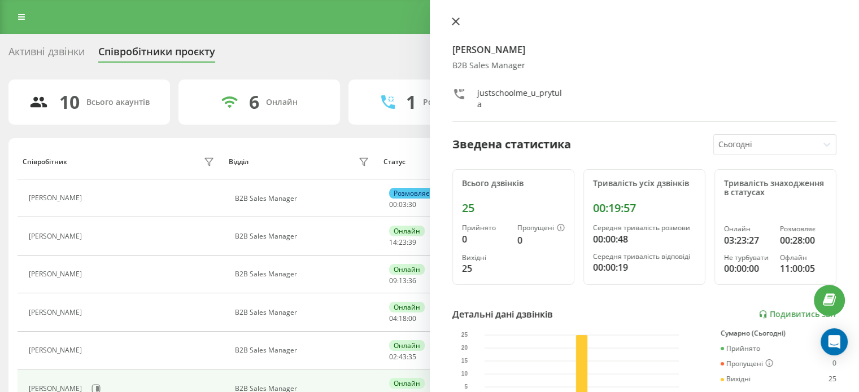
click at [455, 19] on icon at bounding box center [456, 22] width 8 height 8
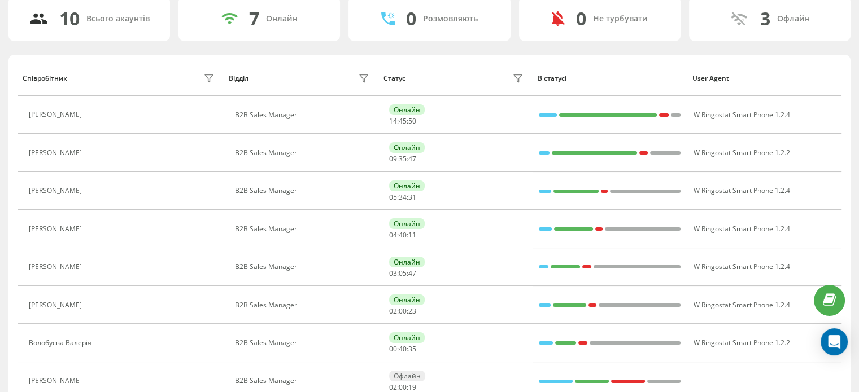
scroll to position [113, 0]
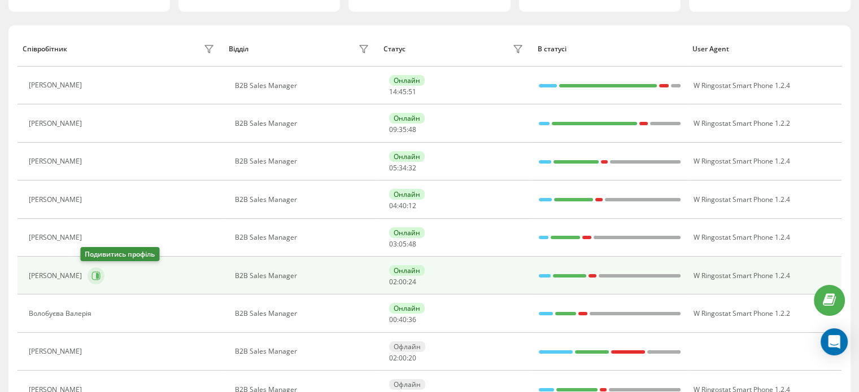
click at [91, 273] on icon at bounding box center [95, 276] width 9 height 9
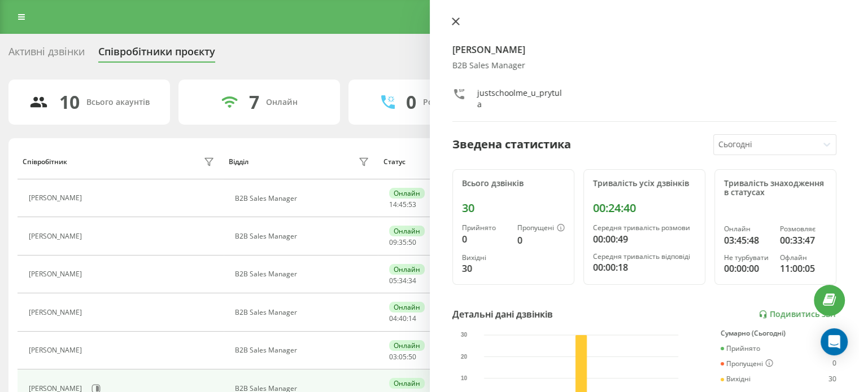
click at [453, 20] on icon at bounding box center [456, 22] width 8 height 8
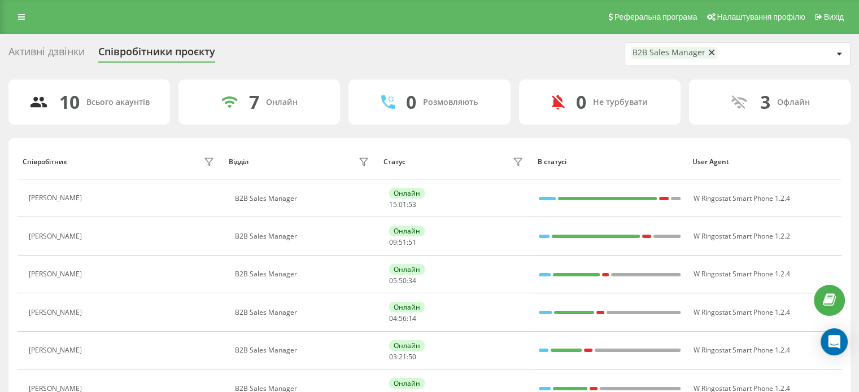
click at [154, 75] on div "Активні дзвінки Співробітники проєкту B2B Sales Manager 10 Всього акаунтів 7 Он…" at bounding box center [429, 318] width 842 height 552
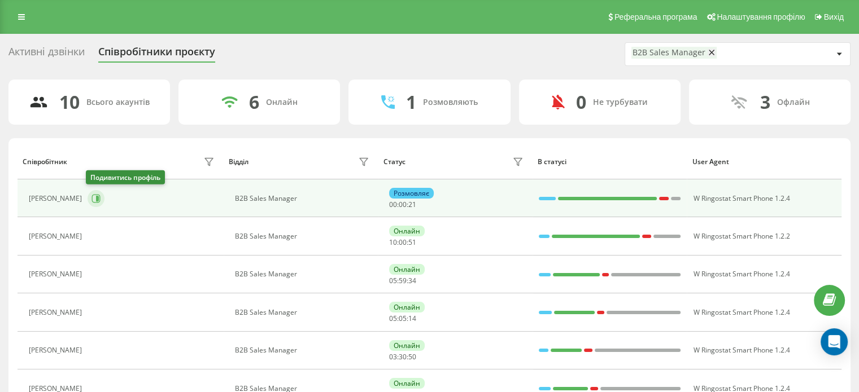
click at [97, 198] on icon at bounding box center [95, 198] width 9 height 9
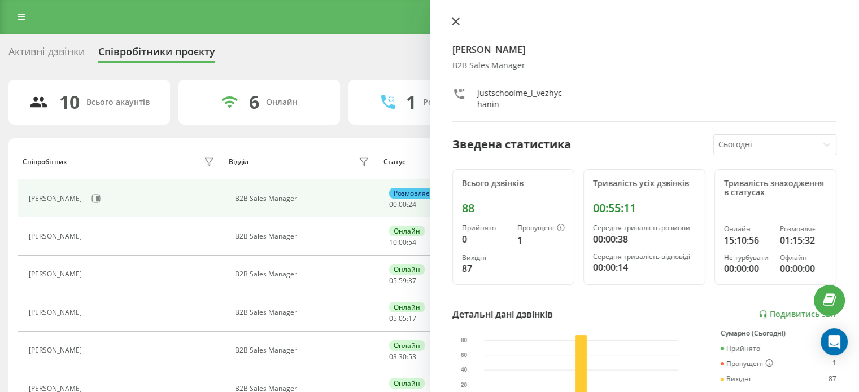
click at [459, 24] on icon at bounding box center [456, 22] width 8 height 8
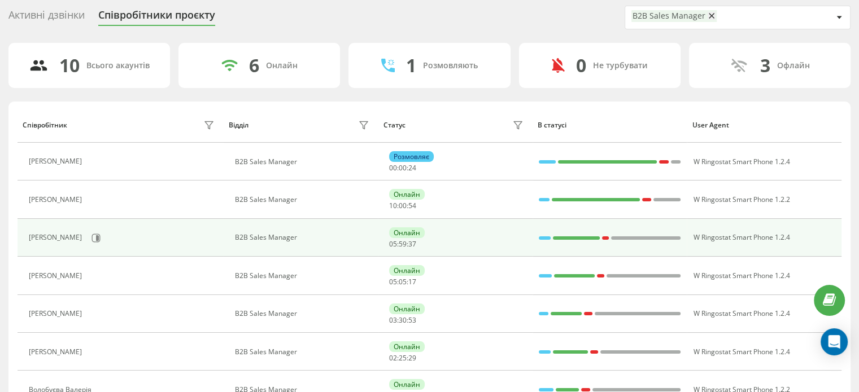
scroll to position [56, 0]
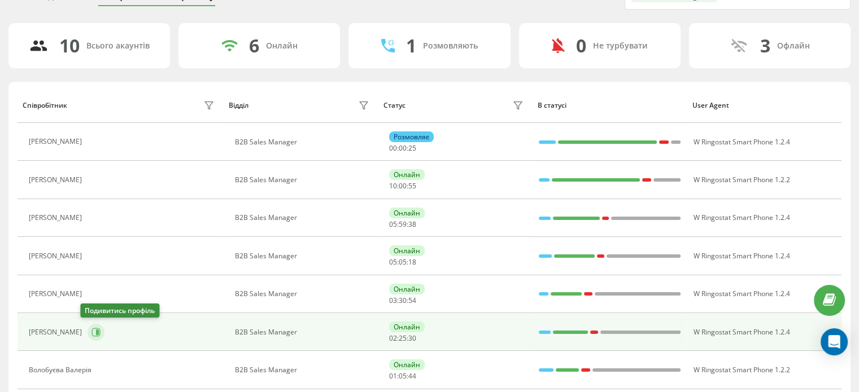
click at [96, 332] on icon at bounding box center [97, 333] width 3 height 6
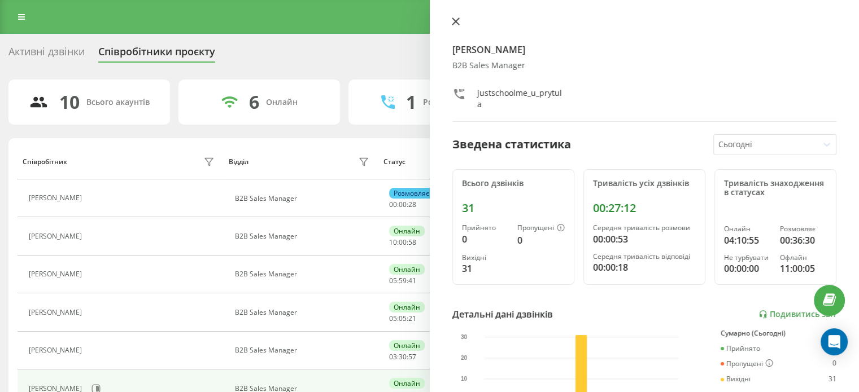
click at [456, 23] on icon at bounding box center [456, 22] width 8 height 8
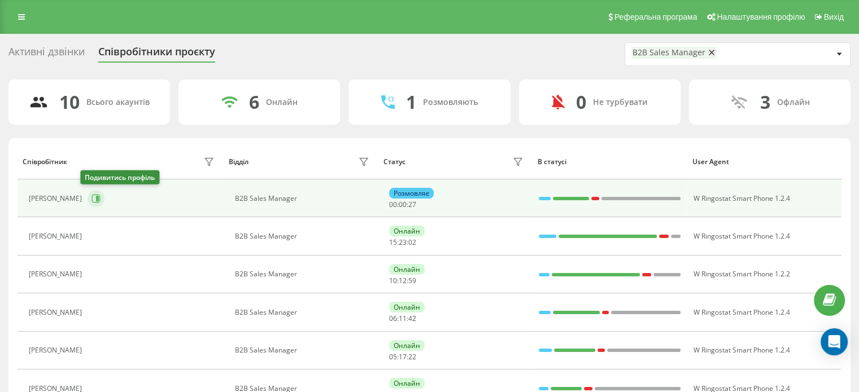
click at [91, 198] on icon at bounding box center [95, 198] width 9 height 9
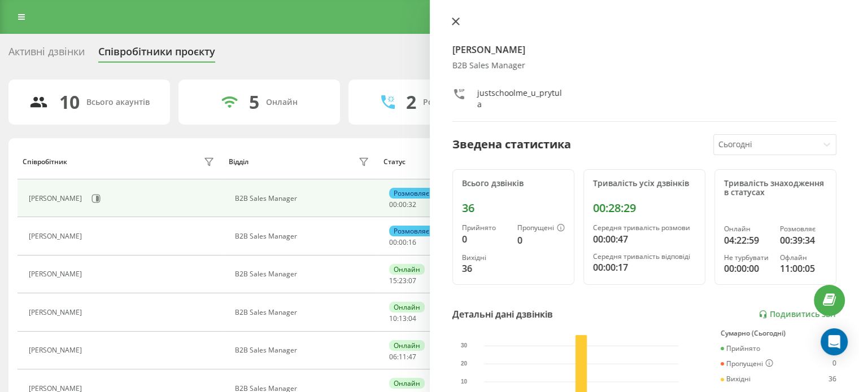
click at [460, 24] on button at bounding box center [455, 22] width 15 height 11
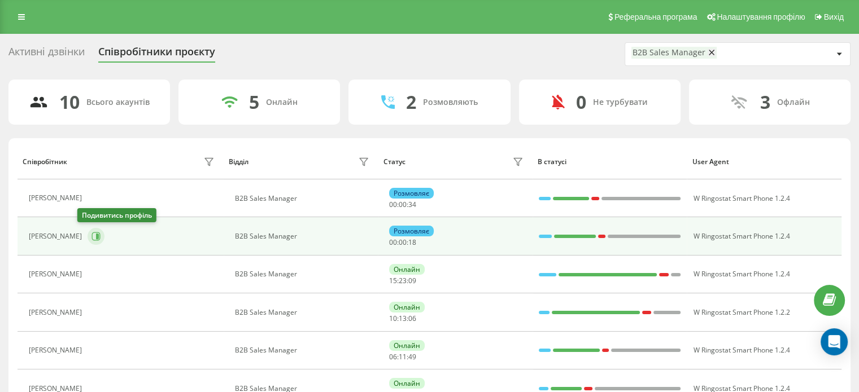
click at [92, 239] on icon at bounding box center [96, 237] width 8 height 8
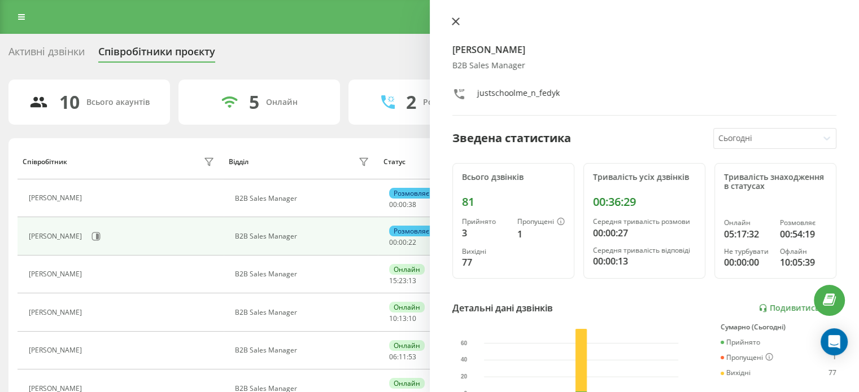
click at [454, 20] on icon at bounding box center [455, 21] width 7 height 7
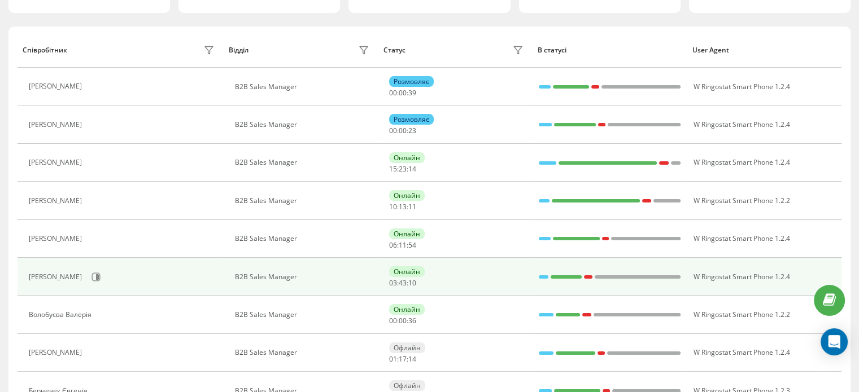
scroll to position [113, 0]
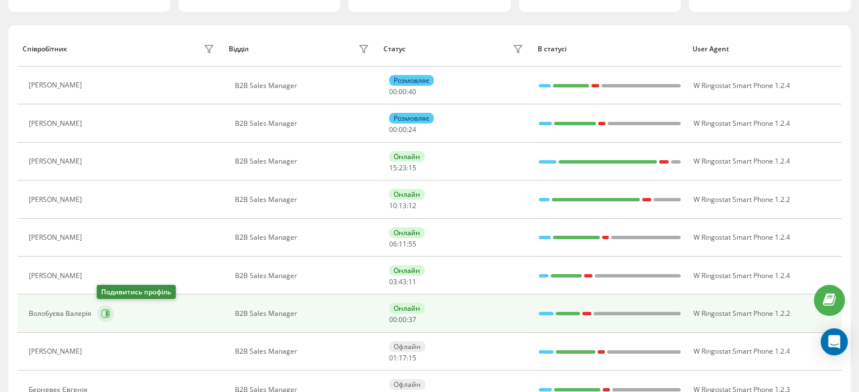
click at [108, 316] on icon at bounding box center [105, 313] width 9 height 9
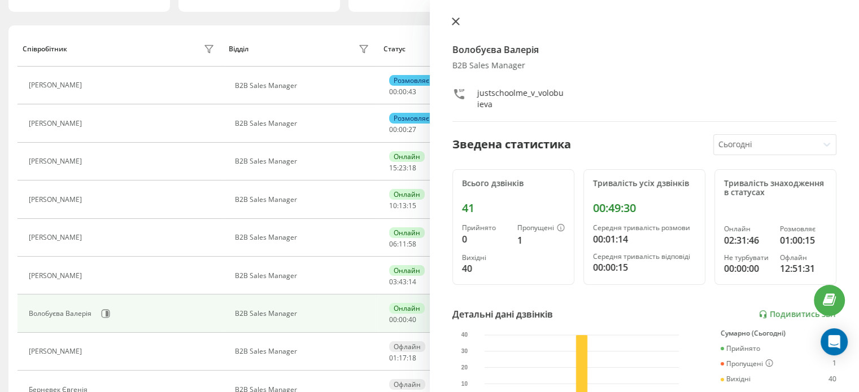
click at [452, 21] on icon at bounding box center [456, 22] width 8 height 8
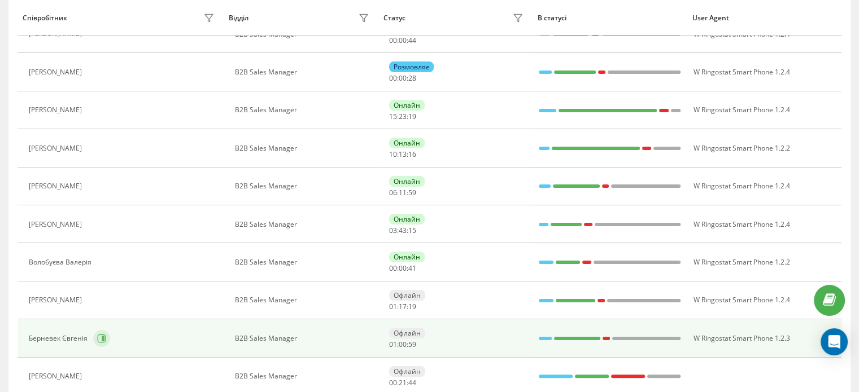
scroll to position [208, 0]
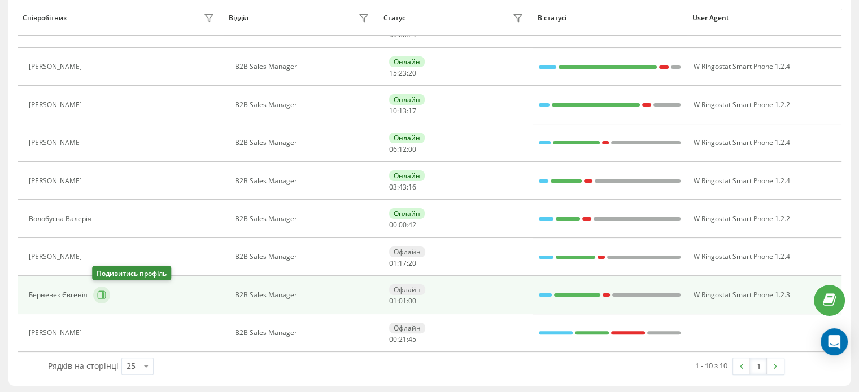
click at [101, 300] on button at bounding box center [101, 295] width 17 height 17
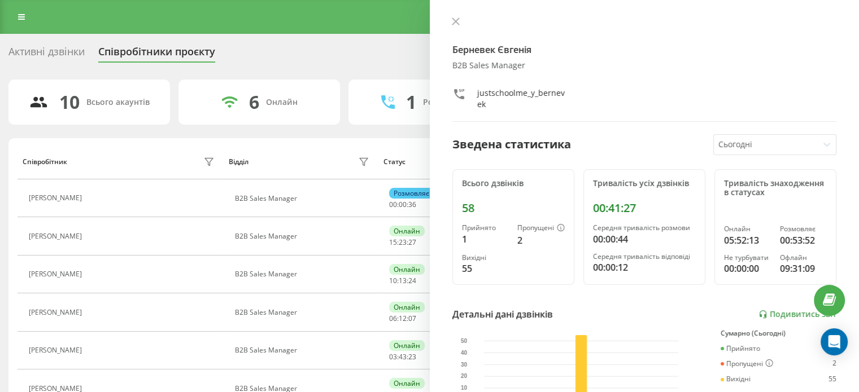
drag, startPoint x: 456, startPoint y: 23, endPoint x: 444, endPoint y: 40, distance: 21.1
click at [456, 22] on icon at bounding box center [456, 22] width 8 height 8
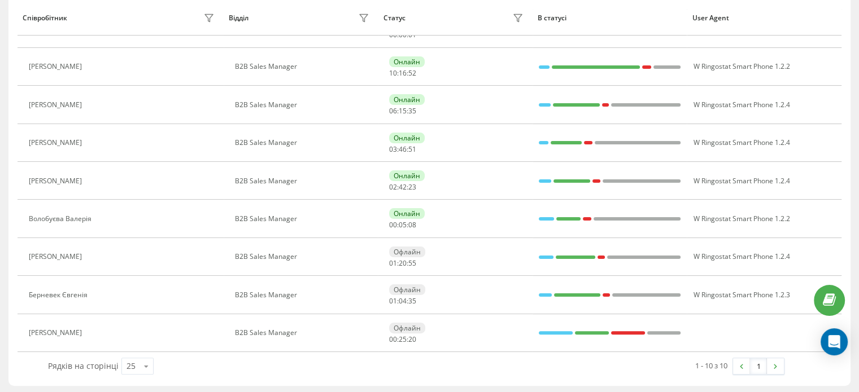
scroll to position [170, 0]
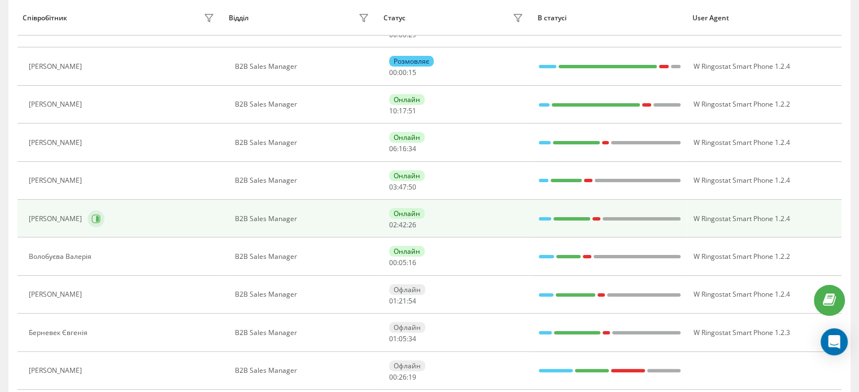
click at [91, 221] on icon at bounding box center [95, 219] width 9 height 9
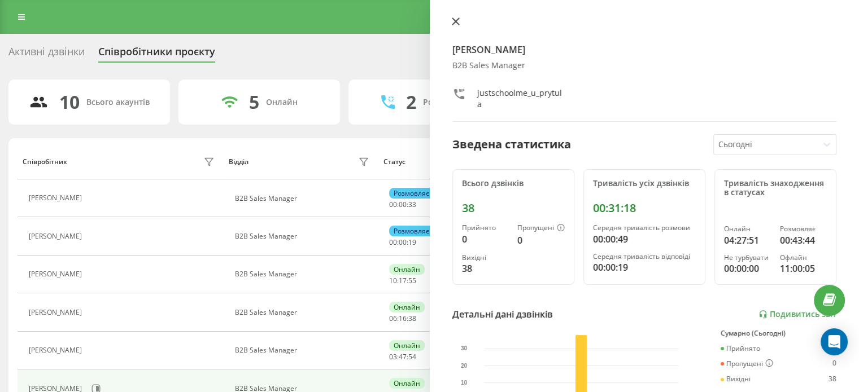
click at [456, 24] on icon at bounding box center [456, 22] width 8 height 8
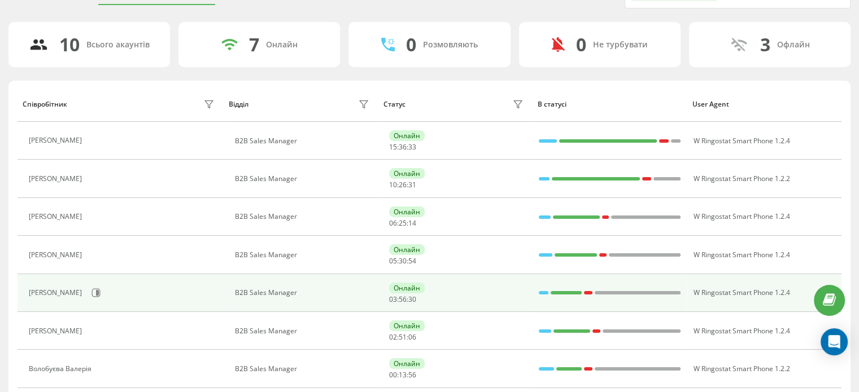
scroll to position [113, 0]
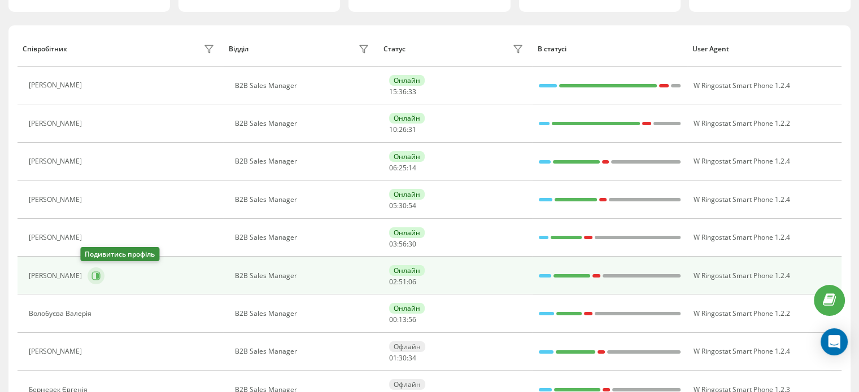
click at [88, 269] on button at bounding box center [96, 276] width 17 height 17
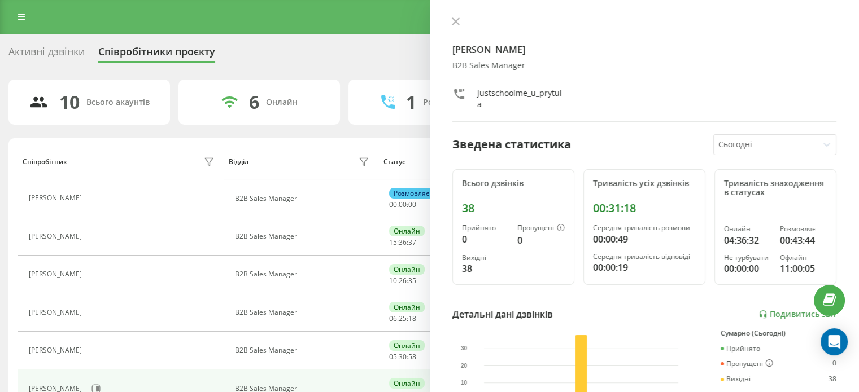
drag, startPoint x: 453, startPoint y: 20, endPoint x: 460, endPoint y: 27, distance: 10.0
click at [459, 25] on button at bounding box center [455, 22] width 15 height 11
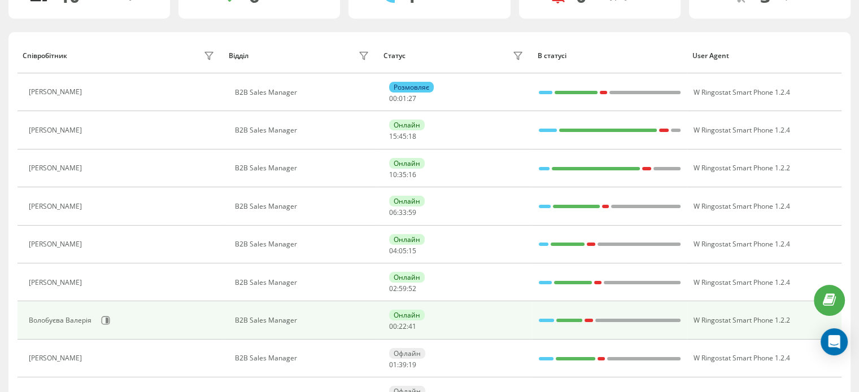
scroll to position [113, 0]
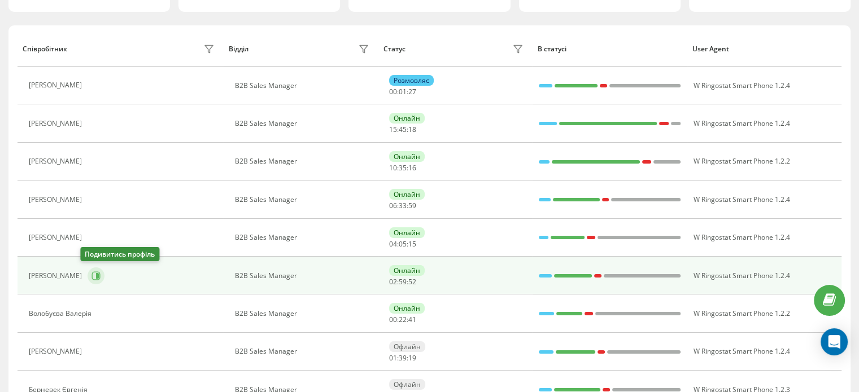
click at [96, 273] on icon at bounding box center [97, 276] width 3 height 6
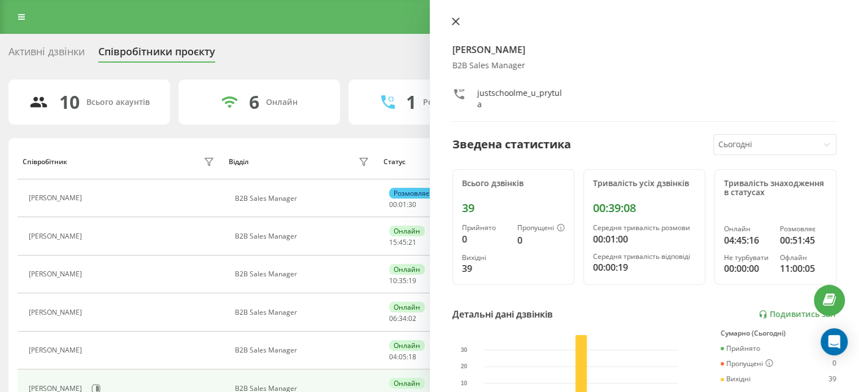
click at [452, 22] on icon at bounding box center [456, 22] width 8 height 8
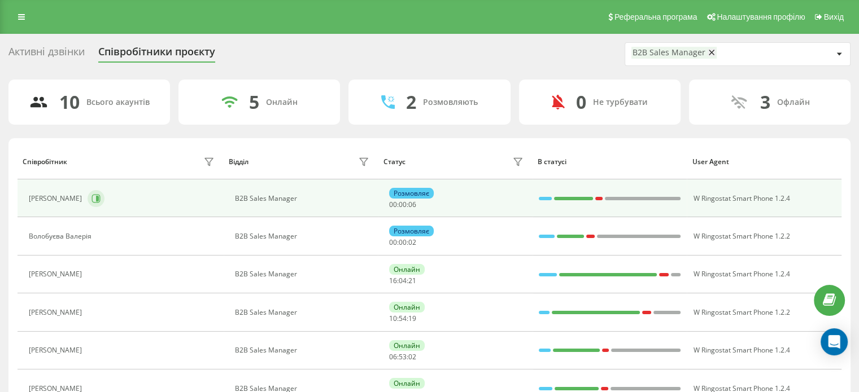
click at [94, 200] on button at bounding box center [96, 198] width 17 height 17
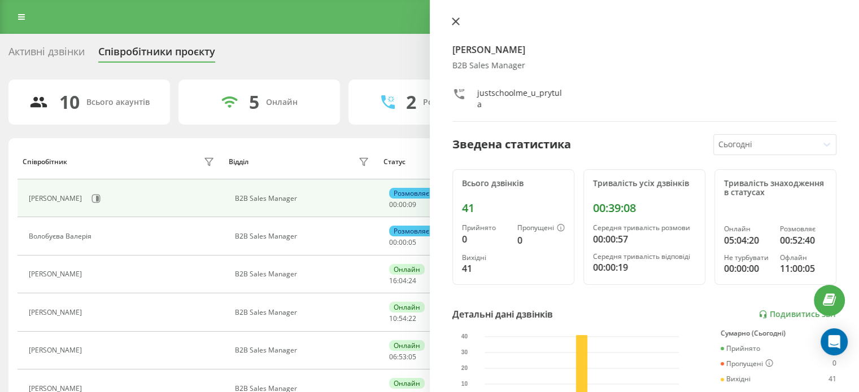
click at [449, 18] on button at bounding box center [455, 22] width 15 height 11
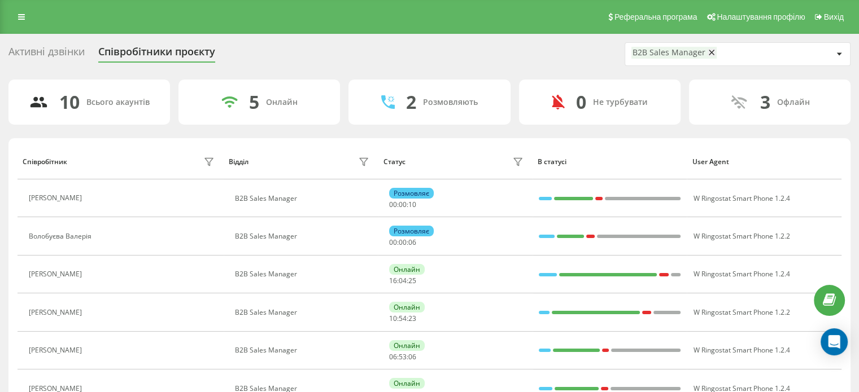
click at [107, 233] on icon at bounding box center [103, 236] width 9 height 9
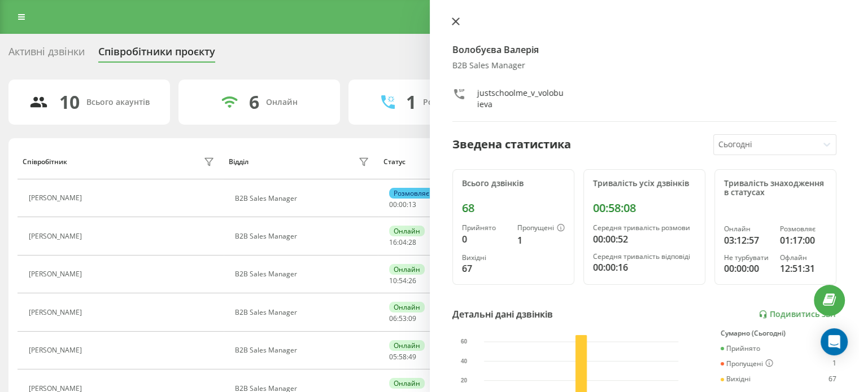
click at [456, 24] on icon at bounding box center [456, 22] width 8 height 8
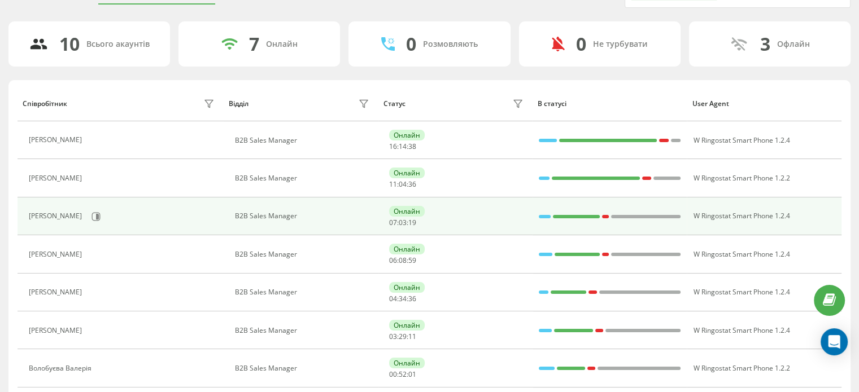
scroll to position [113, 0]
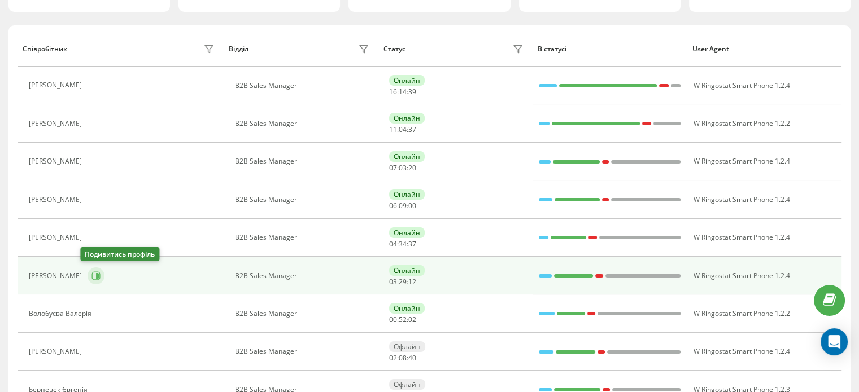
click at [88, 280] on button at bounding box center [96, 276] width 17 height 17
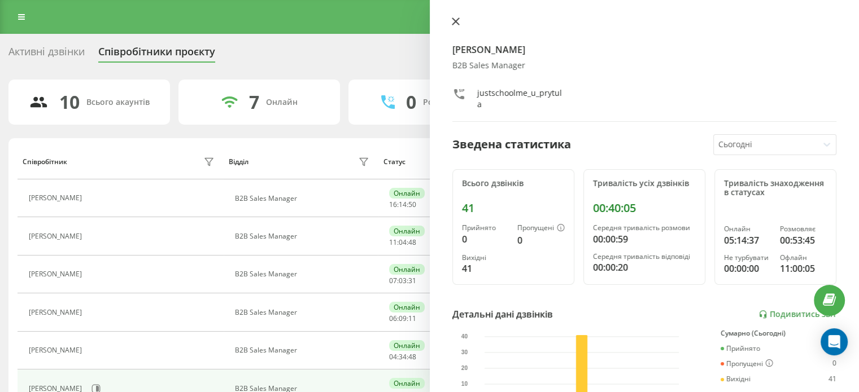
click at [454, 19] on icon at bounding box center [456, 22] width 8 height 8
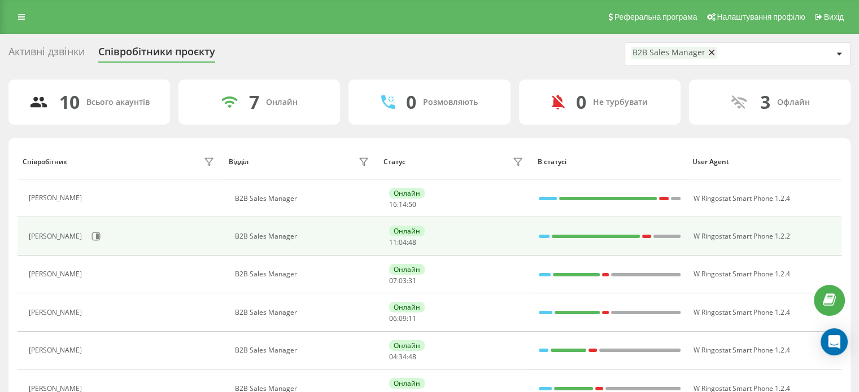
scroll to position [113, 0]
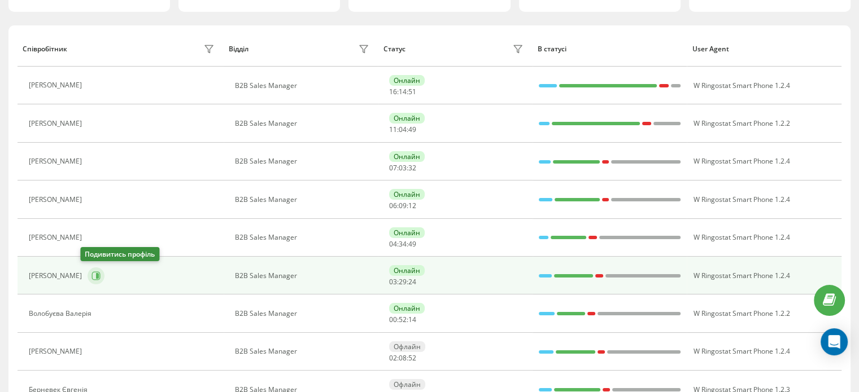
click at [96, 276] on icon at bounding box center [97, 276] width 3 height 6
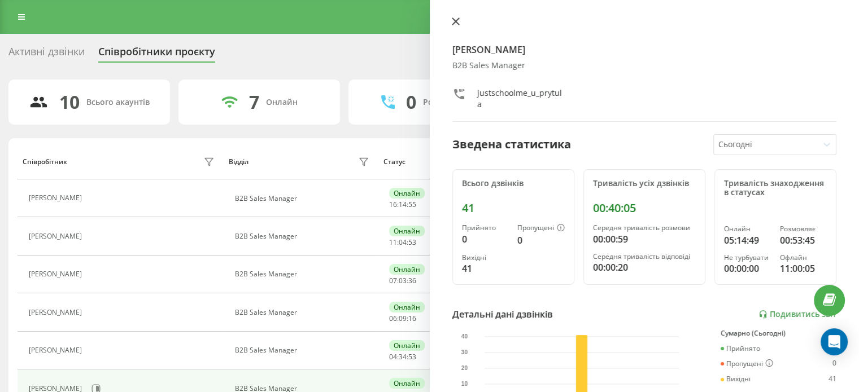
click at [452, 20] on icon at bounding box center [456, 22] width 8 height 8
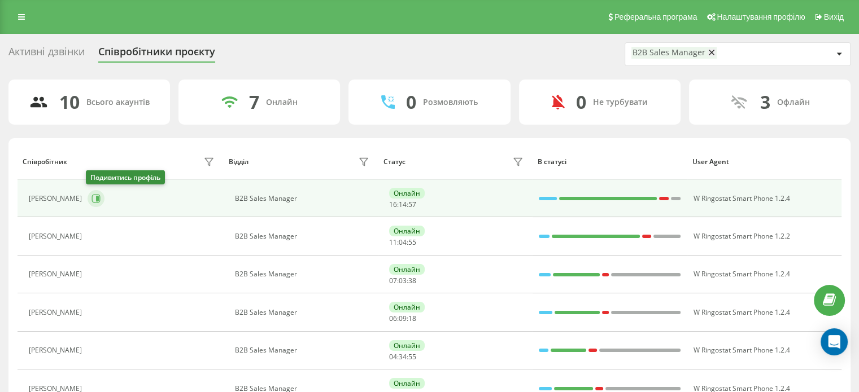
click at [97, 197] on icon at bounding box center [95, 198] width 9 height 9
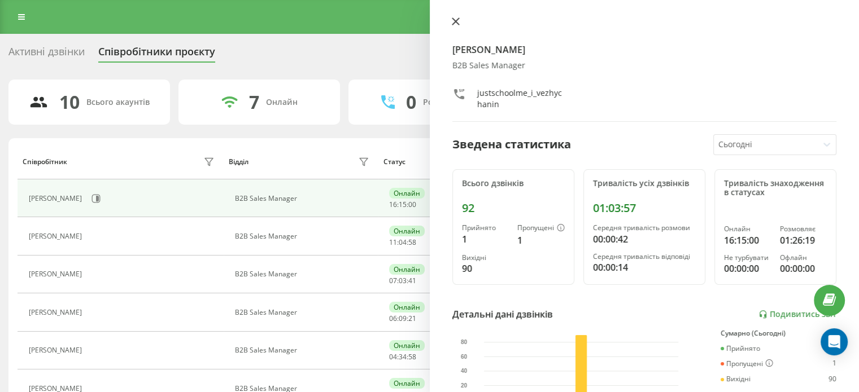
click at [453, 21] on icon at bounding box center [456, 22] width 8 height 8
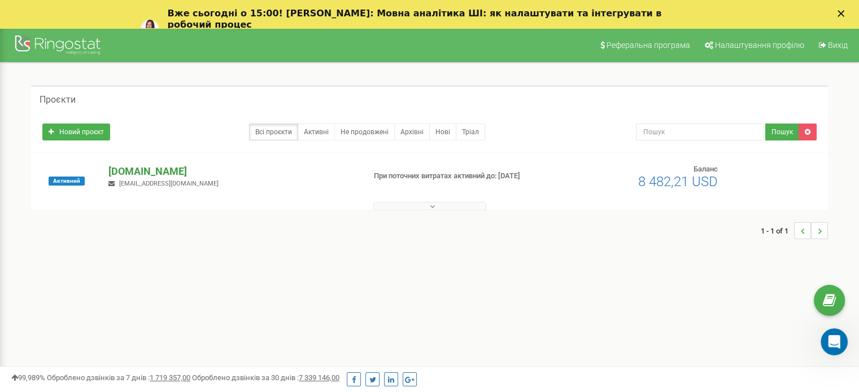
click at [140, 169] on p "[DOMAIN_NAME]" at bounding box center [231, 171] width 247 height 15
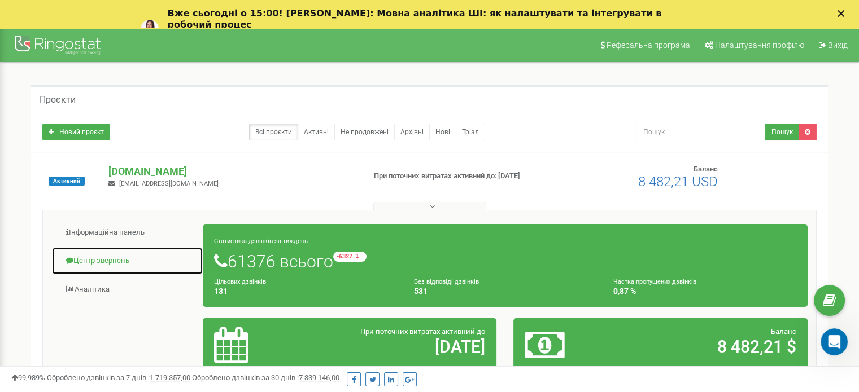
drag, startPoint x: 84, startPoint y: 261, endPoint x: 101, endPoint y: 259, distance: 16.6
click at [84, 261] on link "Центр звернень" at bounding box center [127, 261] width 152 height 28
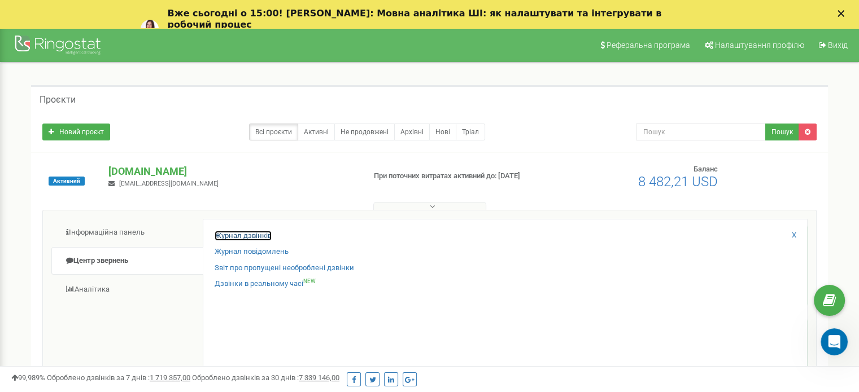
click at [237, 234] on link "Журнал дзвінків" at bounding box center [243, 236] width 57 height 11
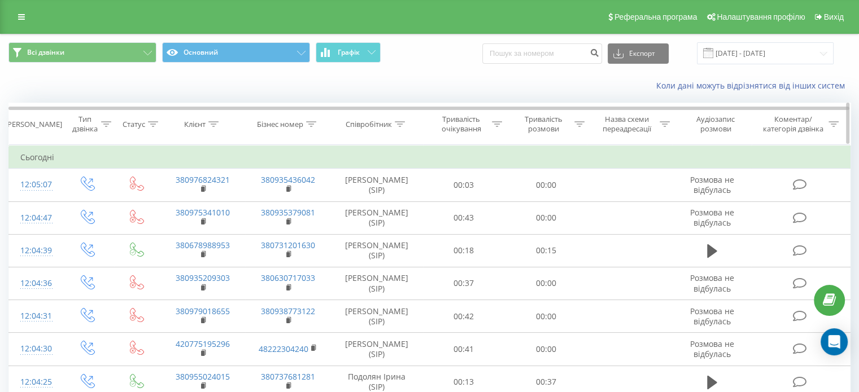
drag, startPoint x: 400, startPoint y: 122, endPoint x: 402, endPoint y: 128, distance: 6.4
click at [401, 122] on icon at bounding box center [400, 124] width 10 height 6
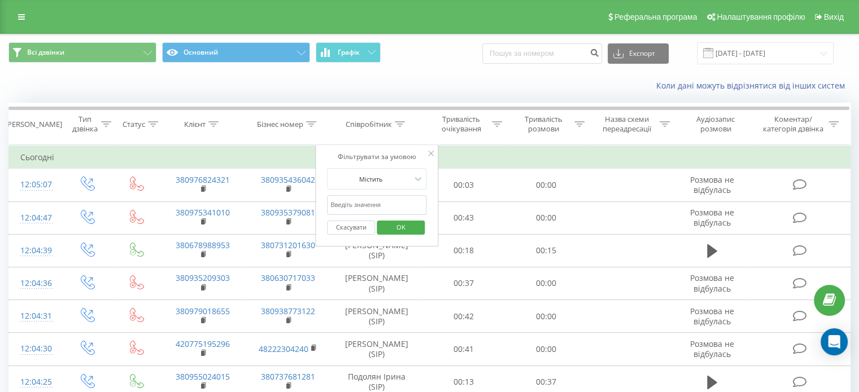
click at [388, 199] on input "text" at bounding box center [376, 205] width 99 height 20
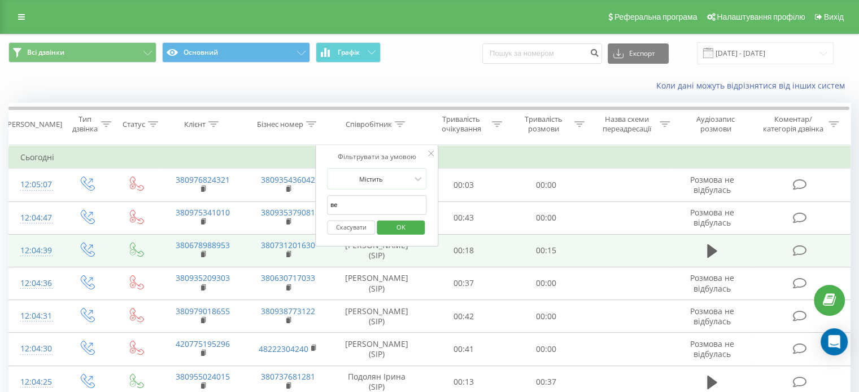
type input "Вежичанін"
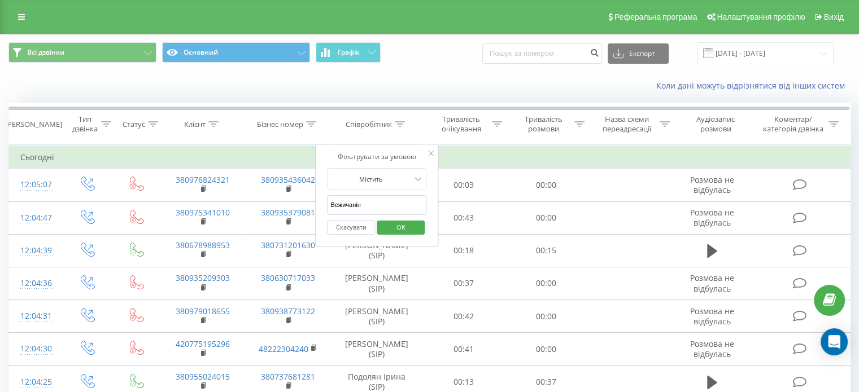
click at [400, 225] on span "OK" at bounding box center [401, 228] width 32 height 18
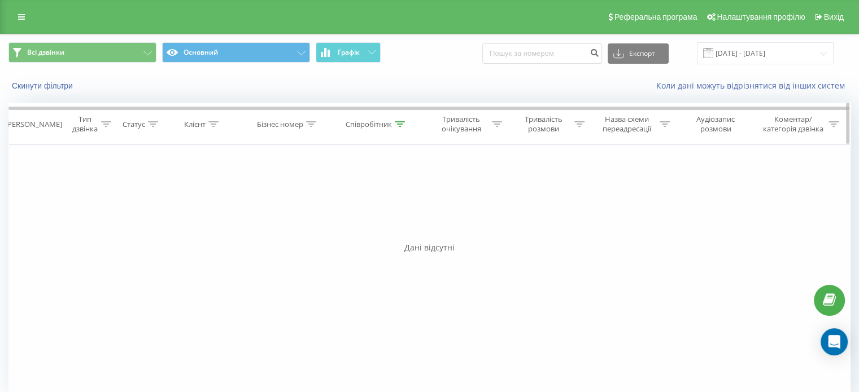
click at [398, 121] on icon at bounding box center [400, 124] width 10 height 6
click at [403, 225] on span "OK" at bounding box center [401, 228] width 32 height 18
click at [405, 121] on icon at bounding box center [400, 124] width 10 height 6
click at [410, 227] on span "OK" at bounding box center [401, 228] width 32 height 18
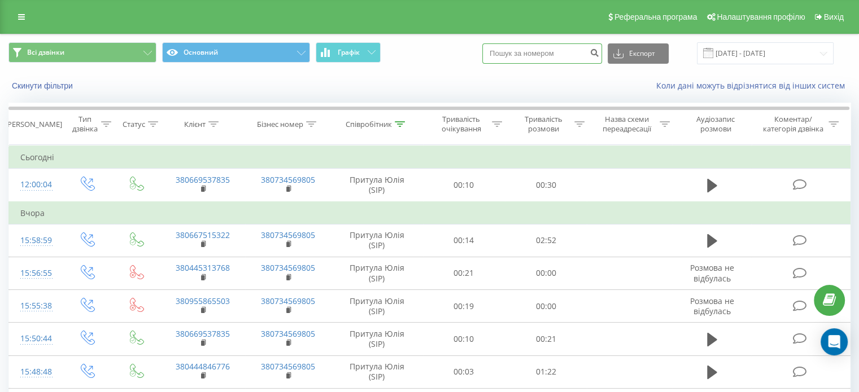
click at [561, 56] on input at bounding box center [542, 53] width 120 height 20
paste input "380472500932"
type input "380472500932"
click at [599, 54] on icon "submit" at bounding box center [595, 51] width 10 height 7
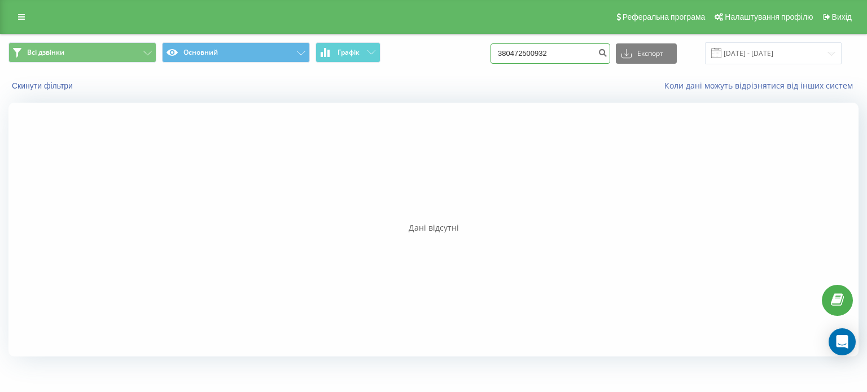
click at [571, 50] on input "380472500932" at bounding box center [551, 53] width 120 height 20
click at [608, 53] on icon "submit" at bounding box center [603, 51] width 10 height 7
click at [524, 53] on input "380472500932" at bounding box center [551, 53] width 120 height 20
click at [603, 56] on input "380472500932" at bounding box center [551, 53] width 120 height 20
click at [608, 55] on icon "submit" at bounding box center [603, 51] width 10 height 7
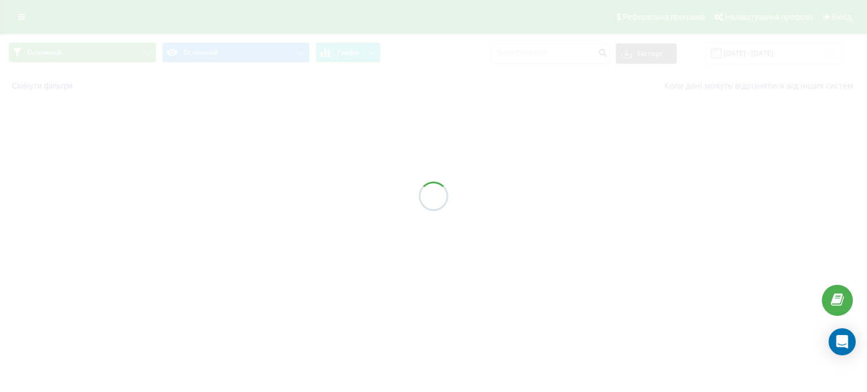
click at [0, 203] on div at bounding box center [433, 196] width 867 height 392
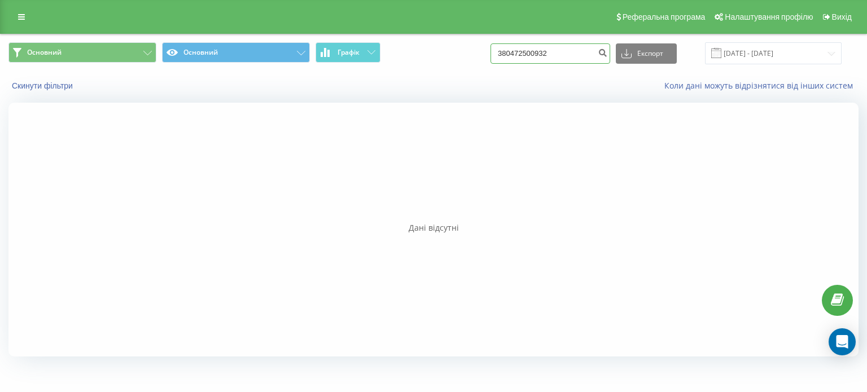
click at [551, 58] on input "380472500932" at bounding box center [551, 53] width 120 height 20
click at [608, 54] on icon "submit" at bounding box center [603, 51] width 10 height 7
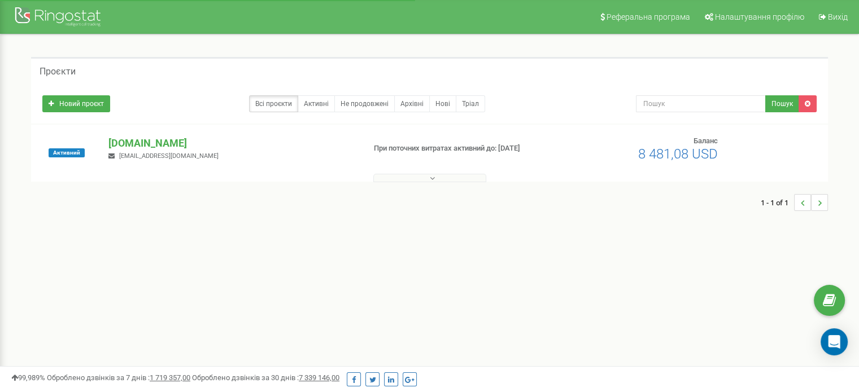
click at [164, 143] on p "[DOMAIN_NAME]" at bounding box center [231, 143] width 247 height 15
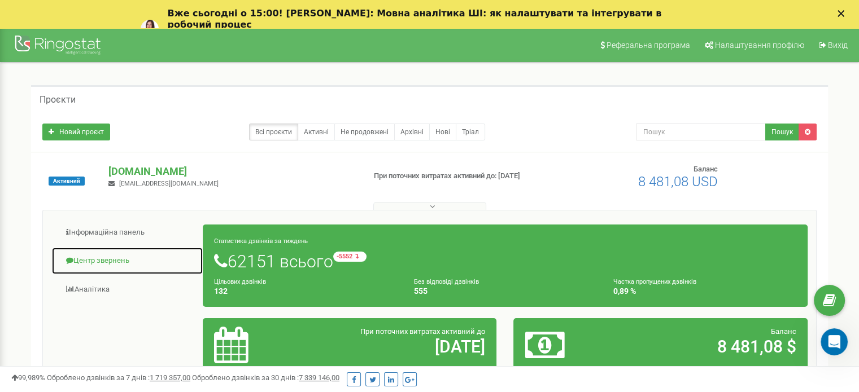
drag, startPoint x: 115, startPoint y: 265, endPoint x: 133, endPoint y: 263, distance: 18.8
click at [115, 265] on link "Центр звернень" at bounding box center [127, 261] width 152 height 28
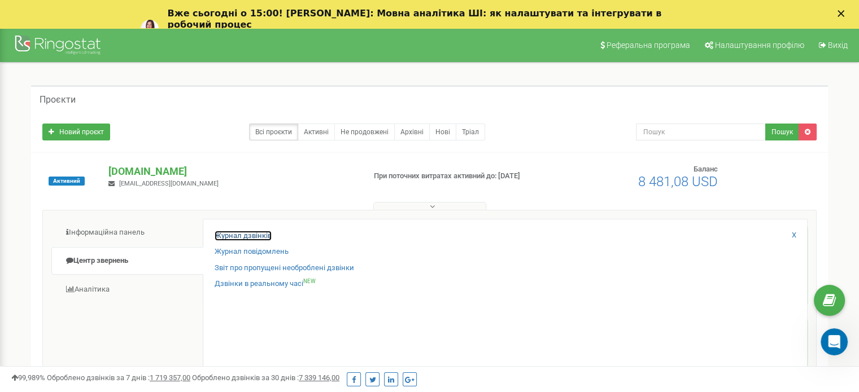
click at [241, 234] on link "Журнал дзвінків" at bounding box center [243, 236] width 57 height 11
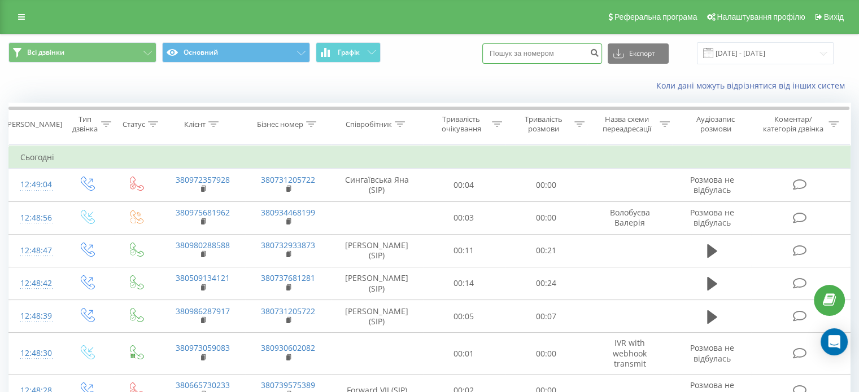
paste input "380472500932"
type input "380472500932"
click at [599, 53] on icon "submit" at bounding box center [595, 51] width 10 height 7
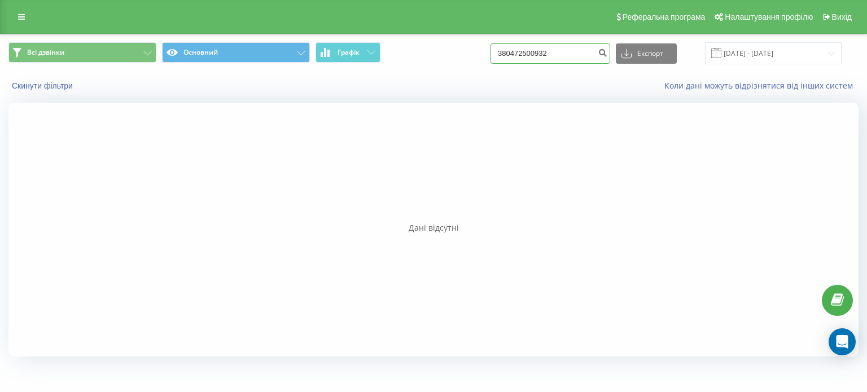
click at [565, 54] on input "380472500932" at bounding box center [551, 53] width 120 height 20
click at [608, 49] on icon "submit" at bounding box center [603, 51] width 10 height 7
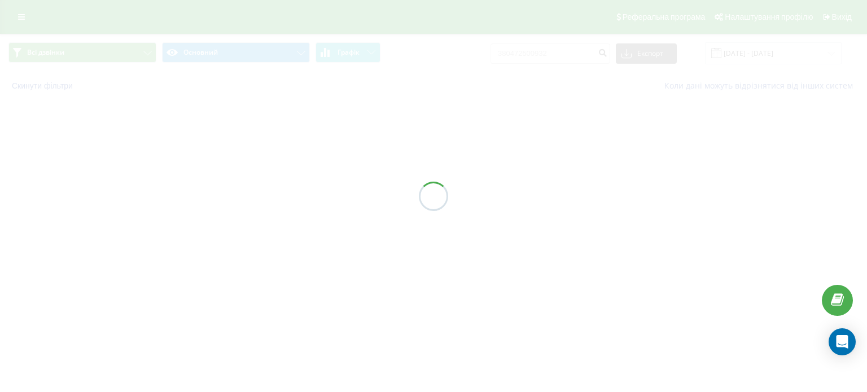
click at [420, 132] on div at bounding box center [433, 196] width 867 height 392
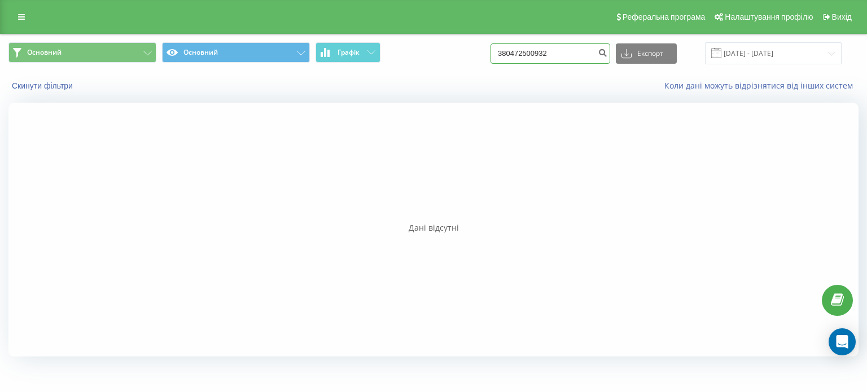
drag, startPoint x: 536, startPoint y: 47, endPoint x: 551, endPoint y: 49, distance: 14.8
click at [539, 47] on input "380472500932" at bounding box center [551, 53] width 120 height 20
click at [608, 54] on icon "submit" at bounding box center [603, 51] width 10 height 7
click at [0, 277] on div "Всі дзвінки Основний Графік 380472500932 Експорт .csv .xls .xlsx [DATE] - [DATE…" at bounding box center [433, 200] width 867 height 333
click at [536, 51] on input "380472500932" at bounding box center [551, 53] width 120 height 20
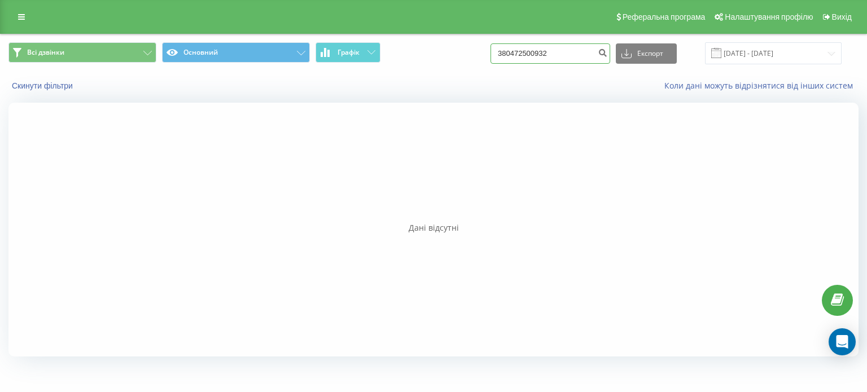
drag, startPoint x: 521, startPoint y: 53, endPoint x: 399, endPoint y: 6, distance: 130.0
click at [405, 24] on div "Реферальна програма Налаштування профілю Вихід Всі дзвінки Основний Графік 3804…" at bounding box center [433, 183] width 867 height 367
type input "0472500932"
click at [542, 50] on input "0472500932" at bounding box center [551, 53] width 120 height 20
drag, startPoint x: 573, startPoint y: 46, endPoint x: 288, endPoint y: 24, distance: 286.0
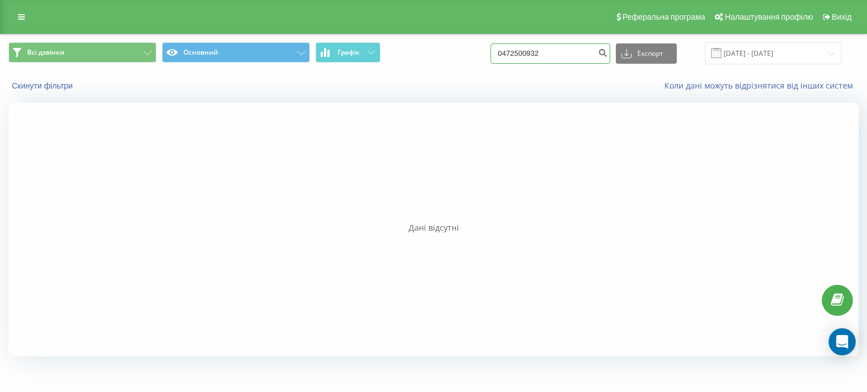
click at [286, 24] on div "Реферальна програма Налаштування профілю Вихід Всі дзвінки Основний Графік 0472…" at bounding box center [433, 183] width 867 height 367
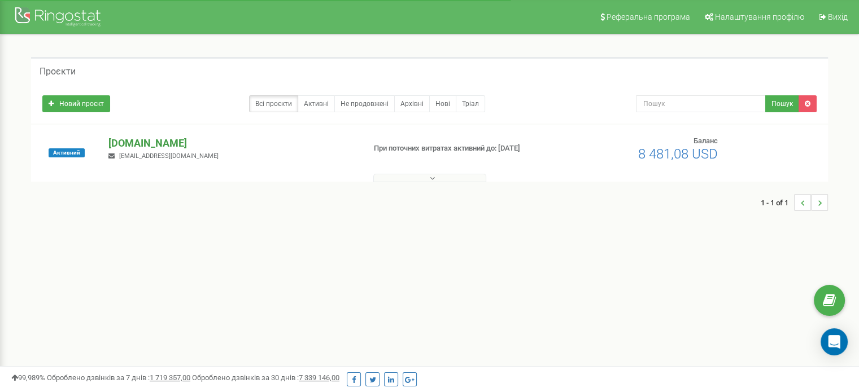
click at [152, 141] on p "[DOMAIN_NAME]" at bounding box center [231, 143] width 247 height 15
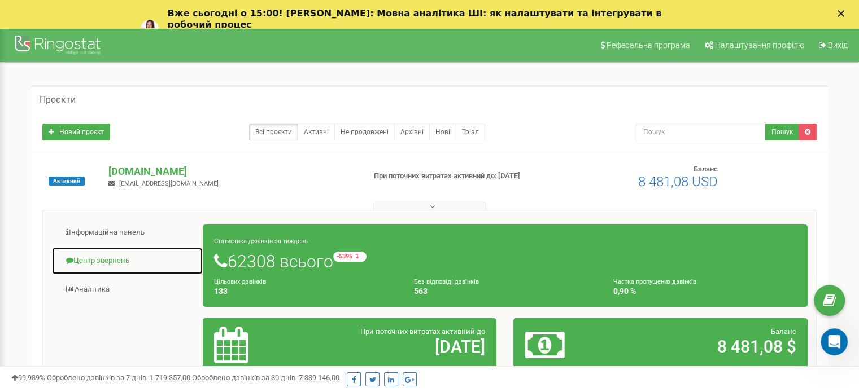
click at [104, 255] on link "Центр звернень" at bounding box center [127, 261] width 152 height 28
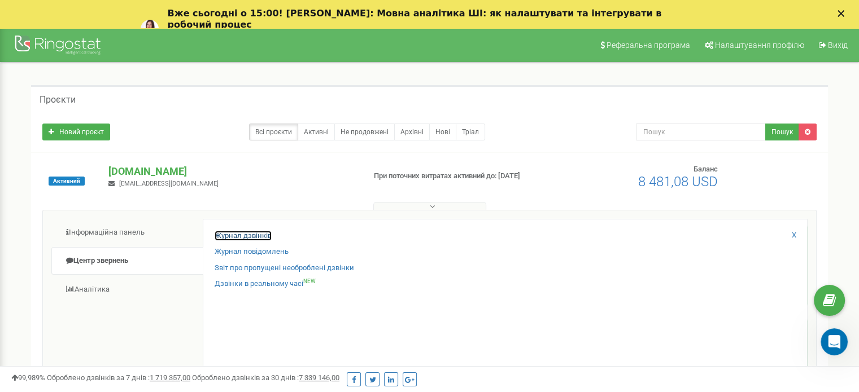
click at [242, 237] on link "Журнал дзвінків" at bounding box center [243, 236] width 57 height 11
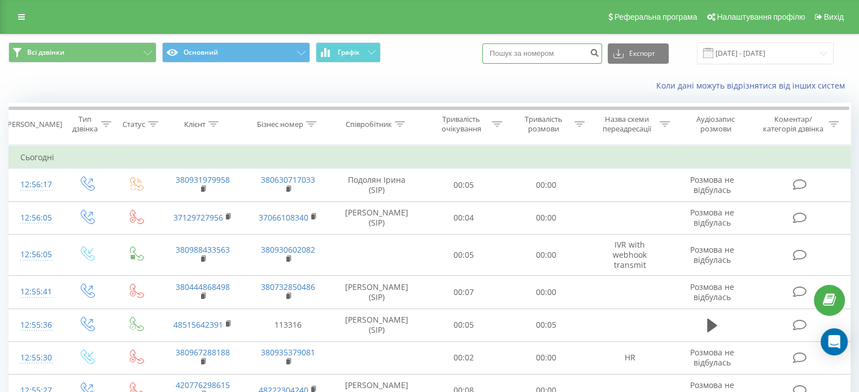
paste input "380472500932"
type input "380472500932"
click at [599, 54] on icon "submit" at bounding box center [595, 51] width 10 height 7
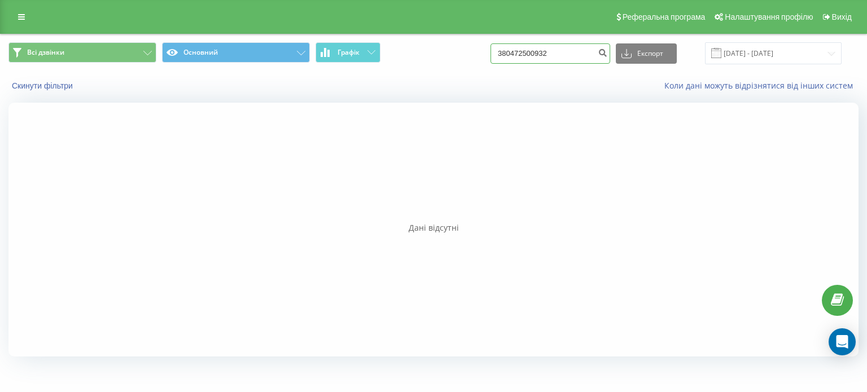
click at [572, 46] on input "380472500932" at bounding box center [551, 53] width 120 height 20
click at [608, 54] on icon "submit" at bounding box center [603, 51] width 10 height 7
click at [608, 51] on icon "submit" at bounding box center [603, 51] width 10 height 7
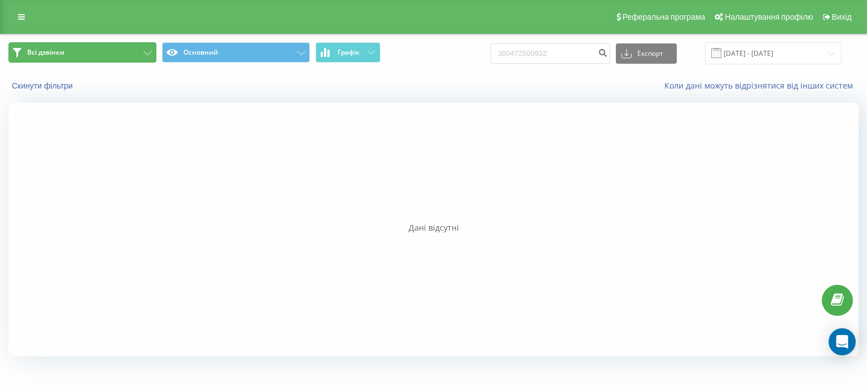
click at [142, 51] on button "Всі дзвінки" at bounding box center [82, 52] width 148 height 20
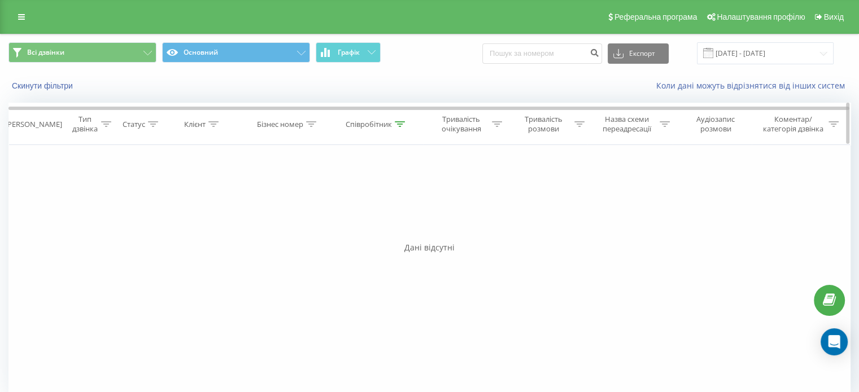
click at [400, 122] on icon at bounding box center [400, 124] width 10 height 6
drag, startPoint x: 358, startPoint y: 201, endPoint x: 211, endPoint y: 189, distance: 147.9
click at [212, 200] on div "Фільтрувати за умовою Дорівнює Введіть значення Скасувати OK Фільтрувати за умо…" at bounding box center [429, 272] width 842 height 254
type input "е"
type input "Притула"
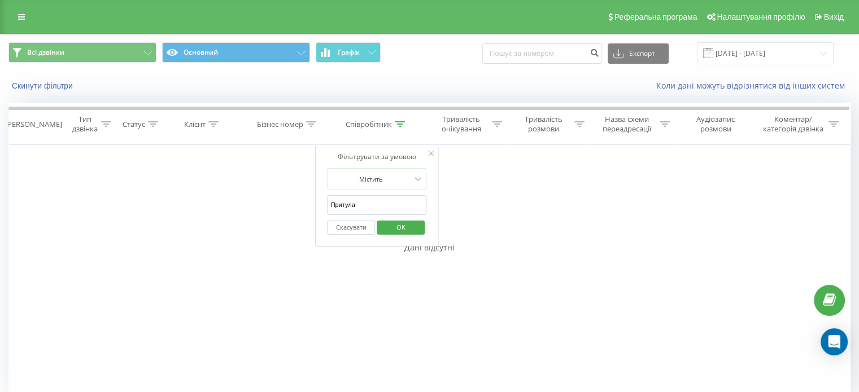
click button "OK" at bounding box center [401, 228] width 48 height 14
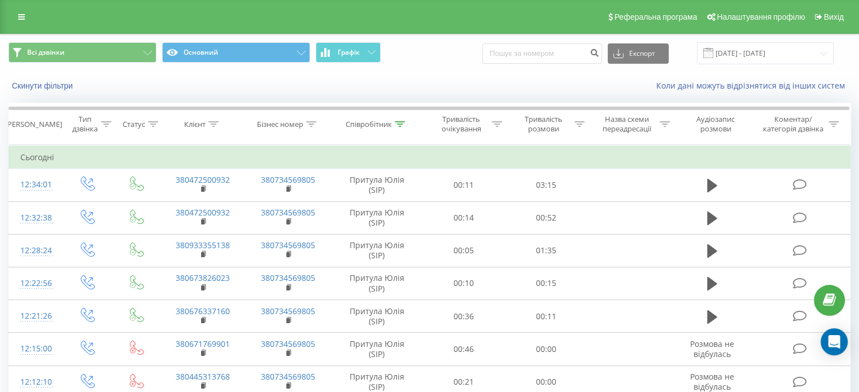
click at [150, 90] on div "Скинути фільтри" at bounding box center [162, 85] width 322 height 11
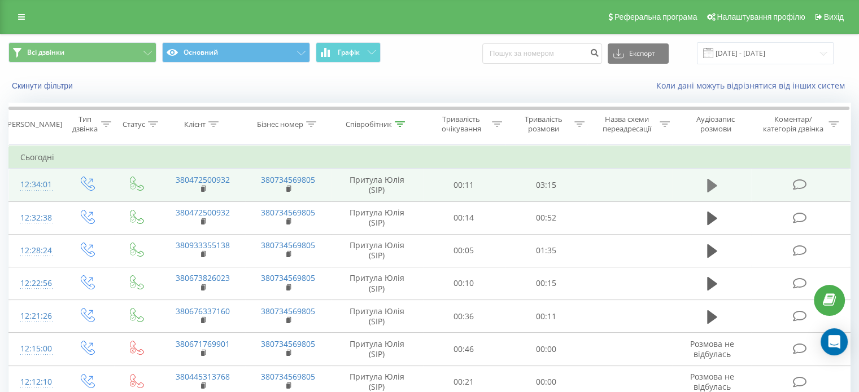
click at [713, 185] on icon at bounding box center [712, 186] width 10 height 14
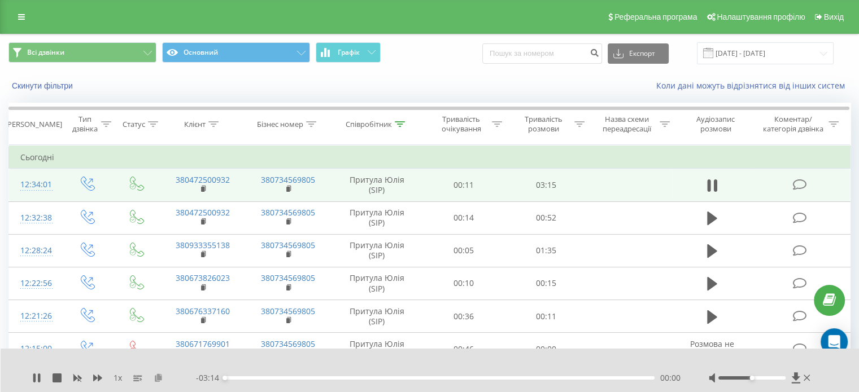
click at [159, 381] on icon at bounding box center [159, 378] width 10 height 8
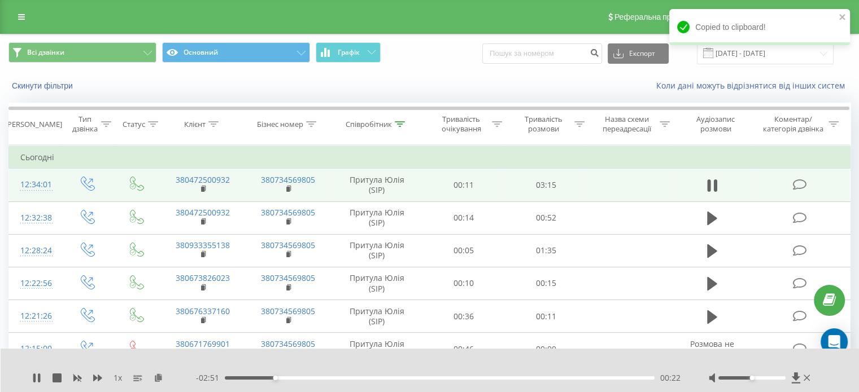
drag, startPoint x: 307, startPoint y: 382, endPoint x: 312, endPoint y: 379, distance: 5.8
click at [307, 381] on div "- 02:51 00:22 00:22" at bounding box center [438, 378] width 485 height 11
click at [314, 379] on div "00:23" at bounding box center [440, 378] width 430 height 3
click at [335, 378] on div "00:49" at bounding box center [440, 378] width 430 height 3
drag, startPoint x: 348, startPoint y: 377, endPoint x: 359, endPoint y: 380, distance: 11.0
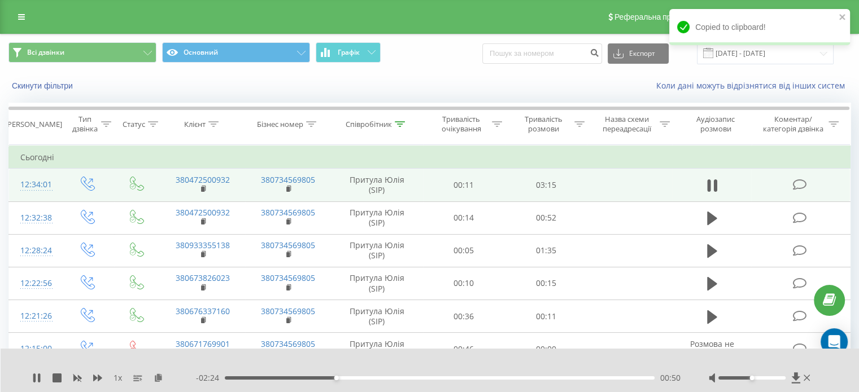
click at [350, 378] on div "00:50" at bounding box center [440, 378] width 430 height 3
click at [361, 379] on div "00:58" at bounding box center [440, 378] width 430 height 3
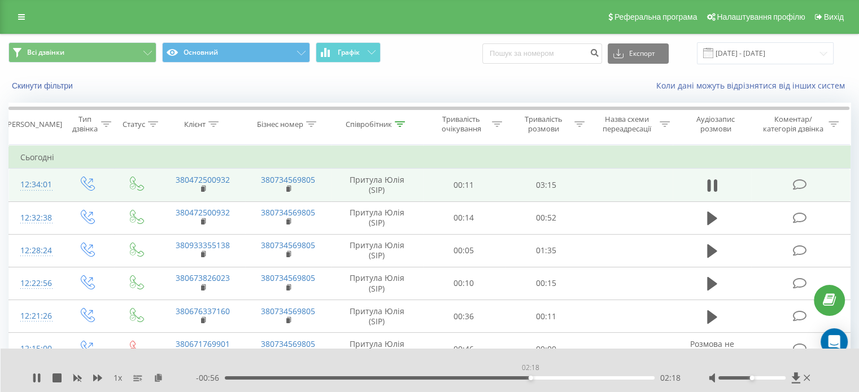
click at [530, 377] on div "02:18" at bounding box center [440, 378] width 430 height 3
click at [551, 377] on div "02:26" at bounding box center [440, 378] width 430 height 3
click at [582, 377] on div "02:27" at bounding box center [440, 378] width 430 height 3
click at [610, 378] on div "02:54" at bounding box center [440, 378] width 430 height 3
click at [806, 376] on icon at bounding box center [807, 378] width 7 height 9
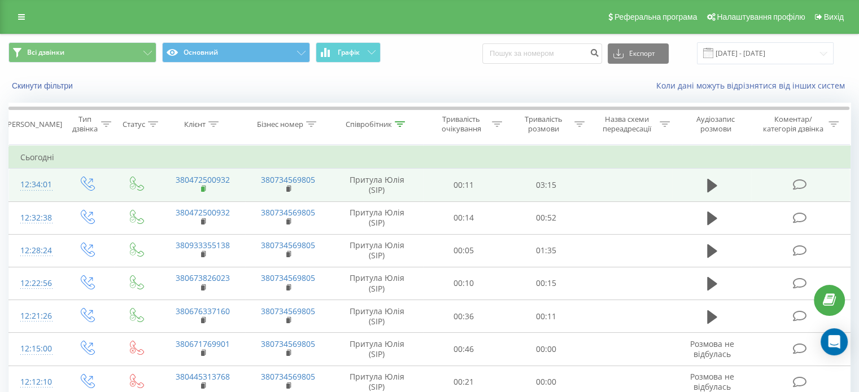
click at [207, 187] on icon at bounding box center [204, 189] width 6 height 8
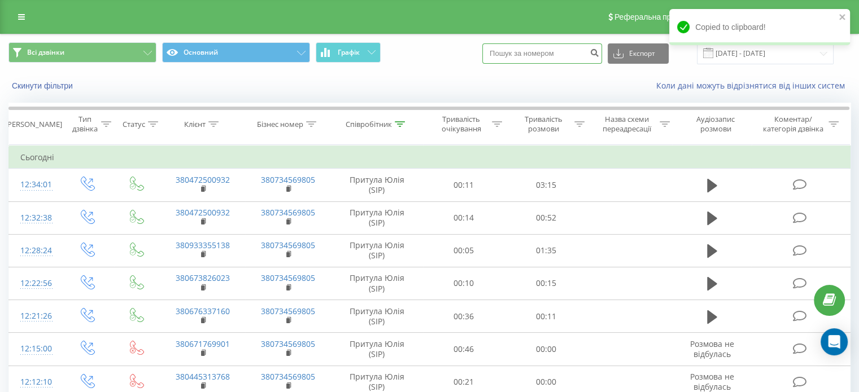
drag, startPoint x: 572, startPoint y: 41, endPoint x: 535, endPoint y: 57, distance: 40.0
paste input "380472500932"
type input "380472500932"
click at [599, 49] on icon "submit" at bounding box center [595, 51] width 10 height 7
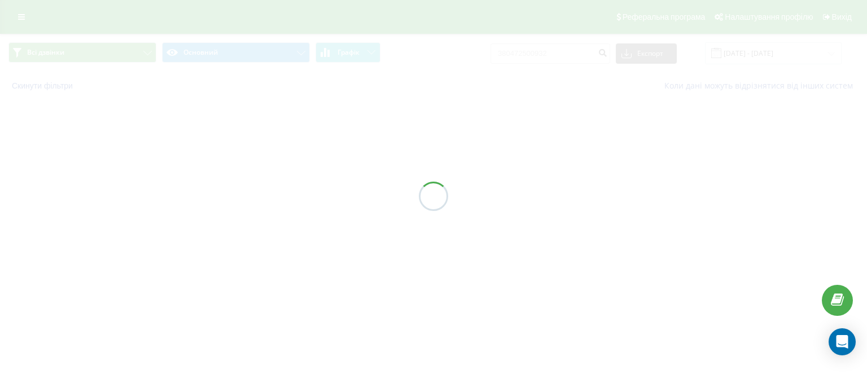
click at [451, 125] on div at bounding box center [433, 196] width 867 height 392
click at [452, 126] on div at bounding box center [433, 196] width 867 height 392
click at [450, 127] on div at bounding box center [433, 196] width 867 height 392
click at [451, 127] on div at bounding box center [433, 196] width 867 height 392
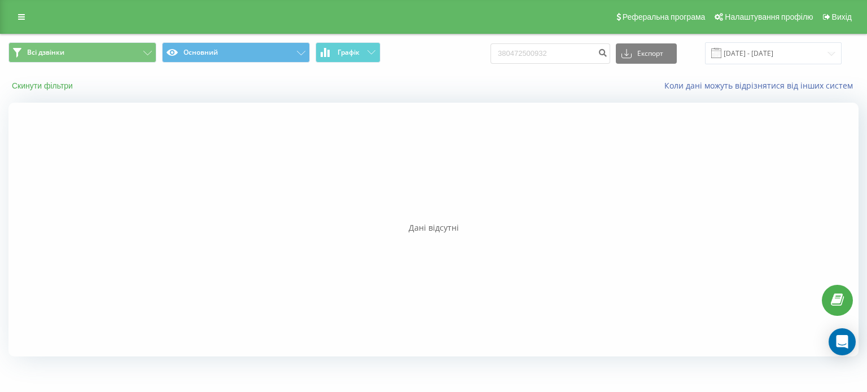
click at [53, 82] on button "Скинути фільтри" at bounding box center [43, 86] width 70 height 10
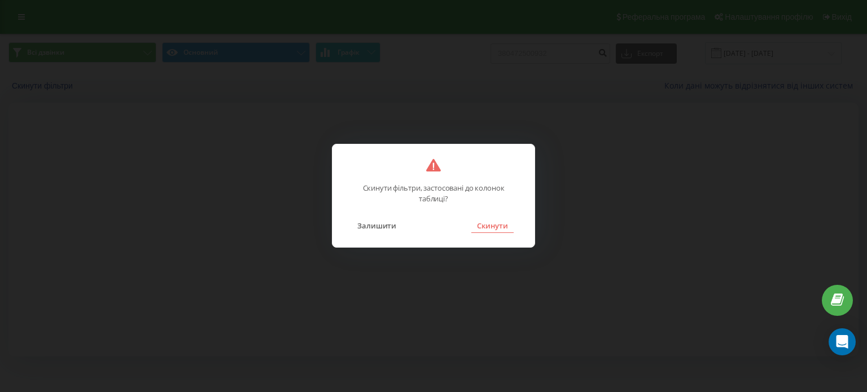
click at [494, 225] on button "Скинути" at bounding box center [493, 226] width 42 height 15
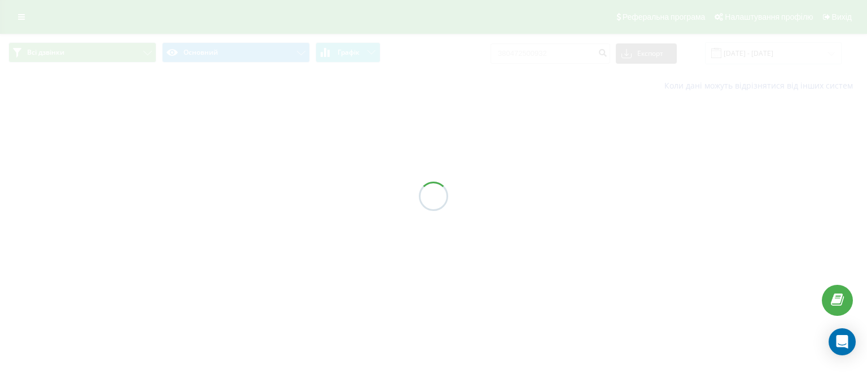
drag, startPoint x: 384, startPoint y: 102, endPoint x: 362, endPoint y: 15, distance: 90.3
click at [382, 94] on div at bounding box center [433, 196] width 867 height 392
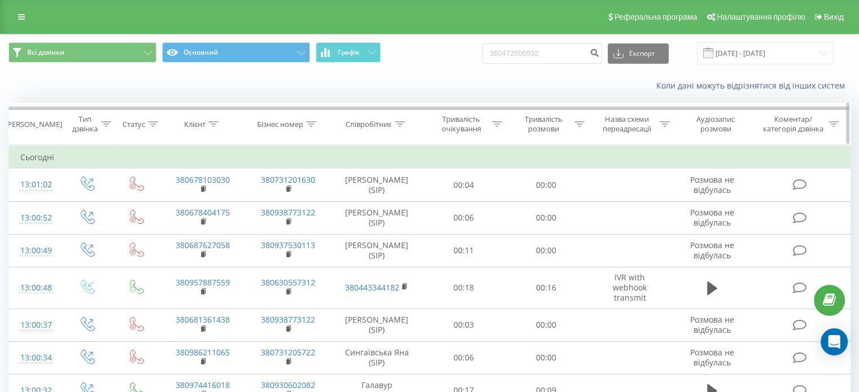
click at [401, 124] on icon at bounding box center [400, 124] width 10 height 6
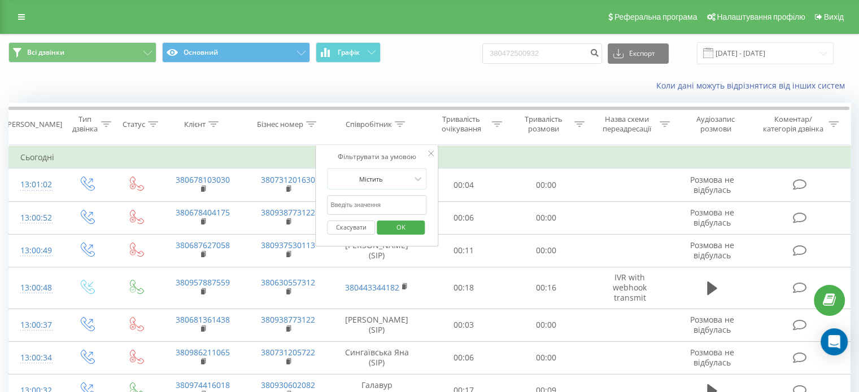
click at [377, 203] on input "text" at bounding box center [376, 205] width 99 height 20
click at [405, 228] on span "OK" at bounding box center [401, 228] width 32 height 18
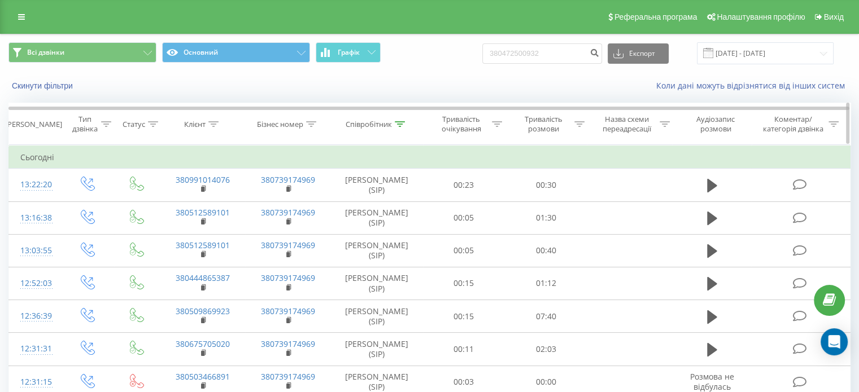
click at [398, 124] on icon at bounding box center [400, 124] width 10 height 6
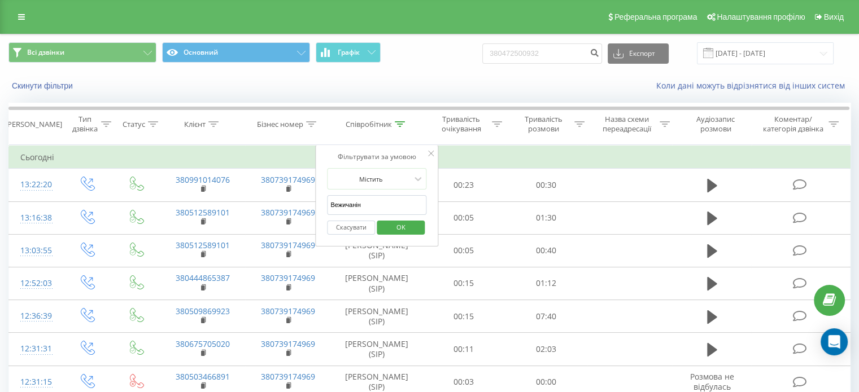
click at [404, 198] on input "Вежичанін" at bounding box center [376, 205] width 99 height 20
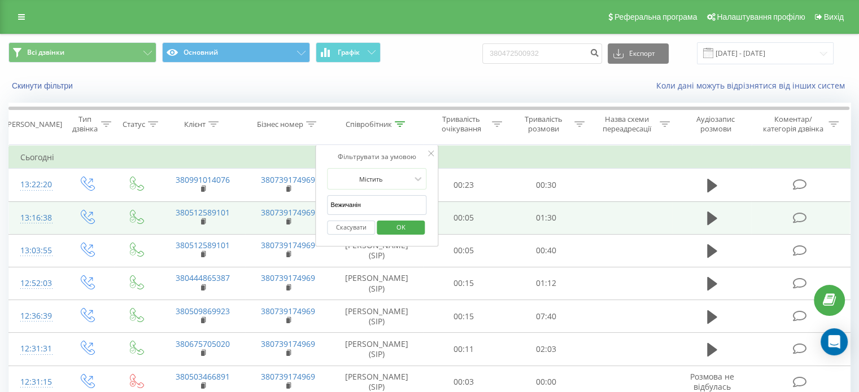
drag, startPoint x: 404, startPoint y: 198, endPoint x: 226, endPoint y: 201, distance: 177.9
click at [226, 201] on table "Фільтрувати за умовою Дорівнює Введіть значення Скасувати OK Фільтрувати за умо…" at bounding box center [429, 321] width 842 height 352
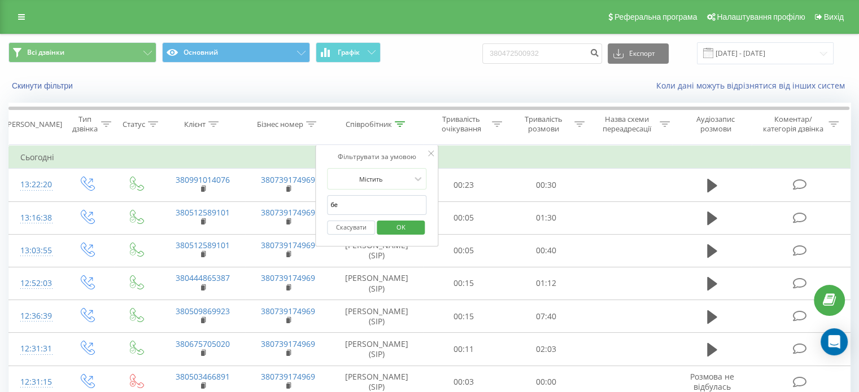
type input "берневек"
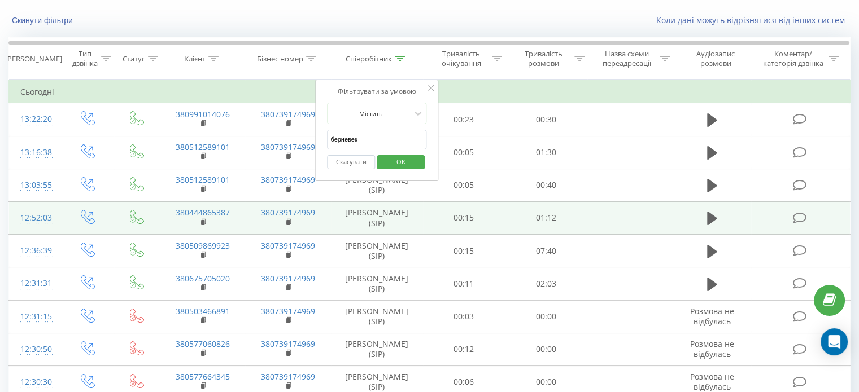
scroll to position [113, 0]
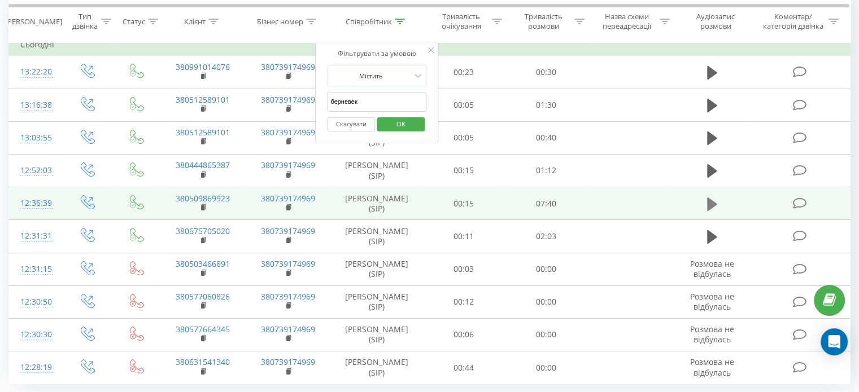
click at [709, 202] on icon at bounding box center [712, 204] width 10 height 14
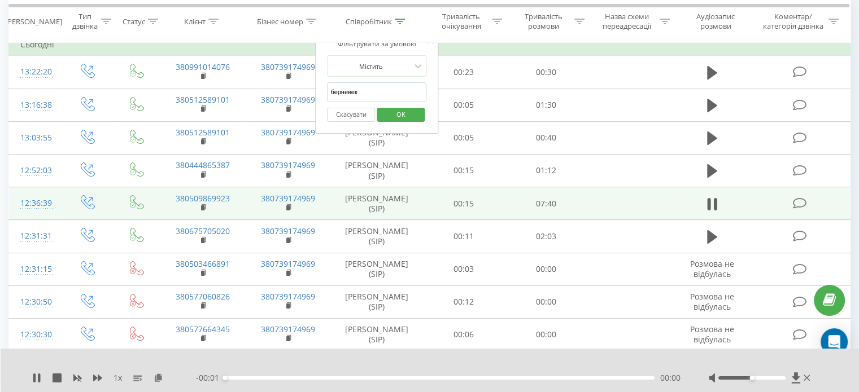
scroll to position [0, 0]
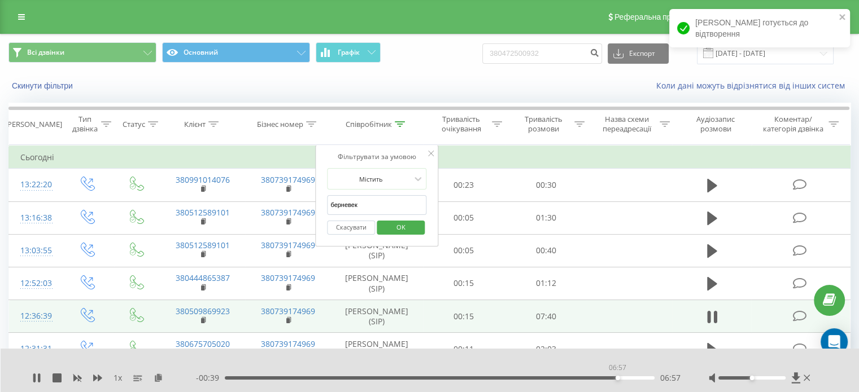
click at [617, 380] on div "06:57" at bounding box center [440, 378] width 430 height 3
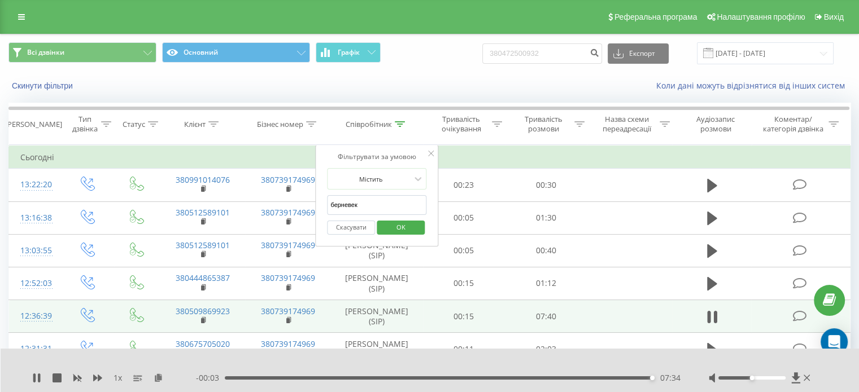
click at [410, 231] on span "OK" at bounding box center [401, 228] width 32 height 18
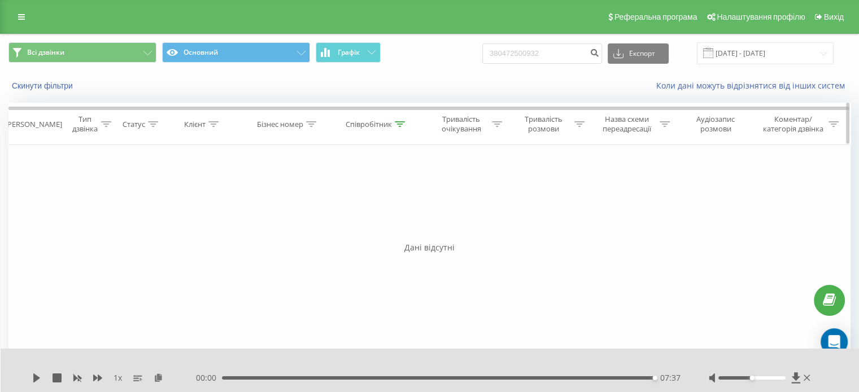
click at [398, 124] on icon at bounding box center [400, 124] width 10 height 6
click at [402, 221] on span "OK" at bounding box center [401, 228] width 32 height 18
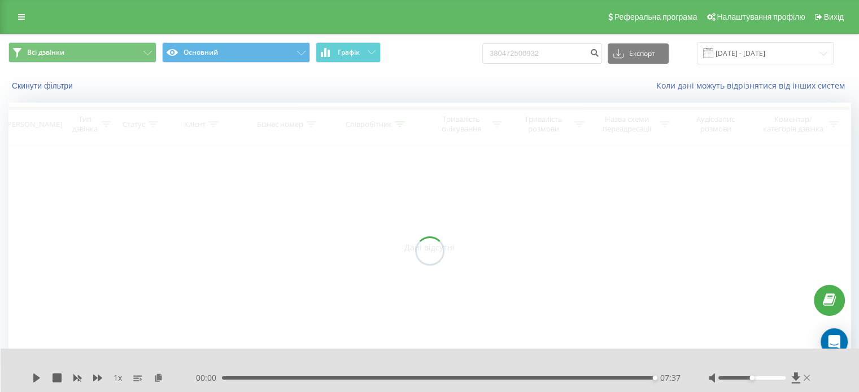
click at [805, 378] on icon at bounding box center [807, 378] width 7 height 6
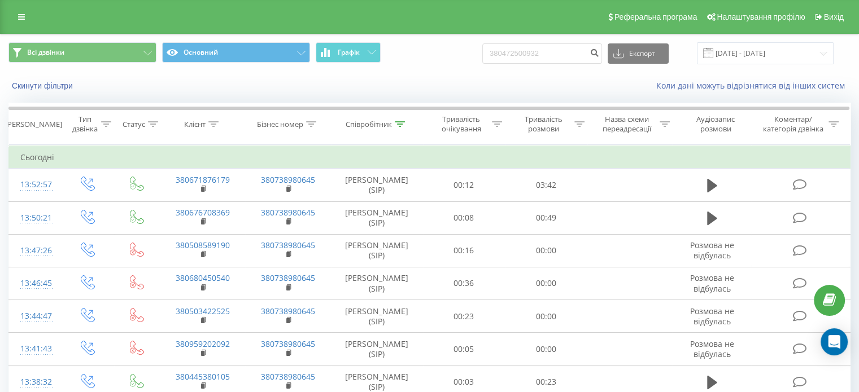
drag, startPoint x: 147, startPoint y: 69, endPoint x: 153, endPoint y: 72, distance: 6.6
click at [147, 69] on div "Всі дзвінки Основний Графік 380472500932 Експорт .csv .xls .xlsx 19.05.2025 - 1…" at bounding box center [430, 53] width 858 height 38
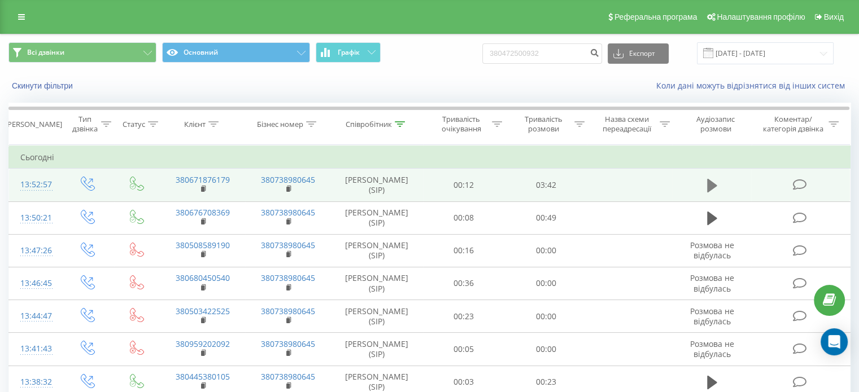
click at [709, 182] on icon at bounding box center [712, 186] width 10 height 14
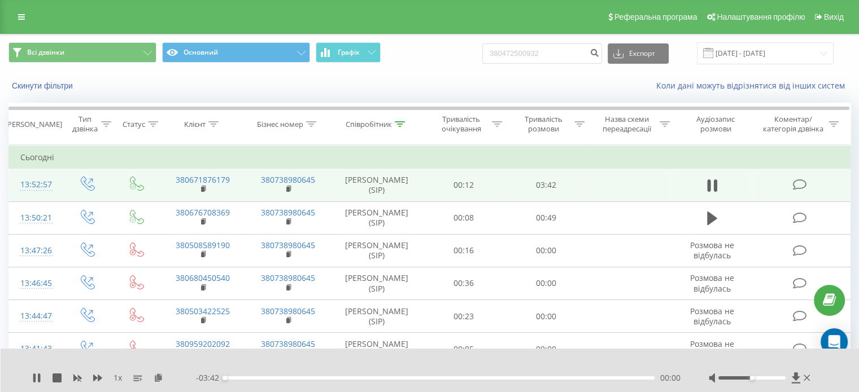
click at [626, 377] on div "00:00" at bounding box center [440, 378] width 430 height 3
click at [626, 380] on div "- 03:42 00:00 00:00" at bounding box center [438, 378] width 485 height 11
click at [626, 376] on div "- 03:42 00:00 00:00" at bounding box center [438, 378] width 485 height 11
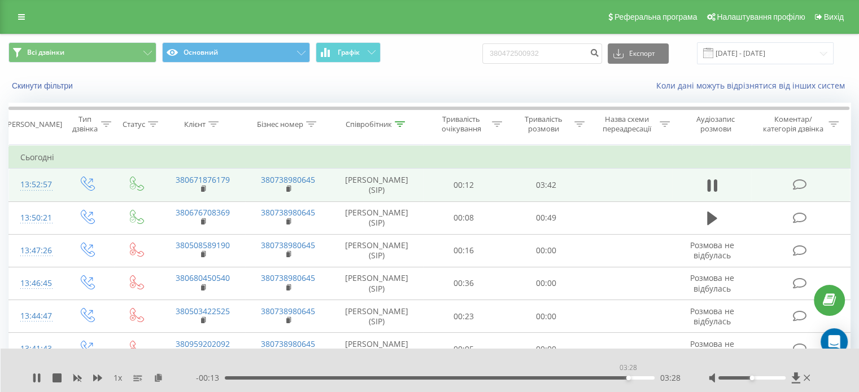
click at [630, 381] on div "- 00:13 03:28 03:28" at bounding box center [438, 378] width 485 height 11
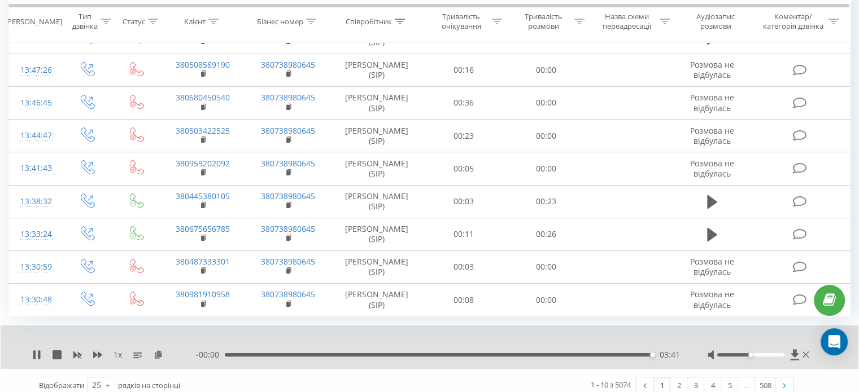
scroll to position [189, 0]
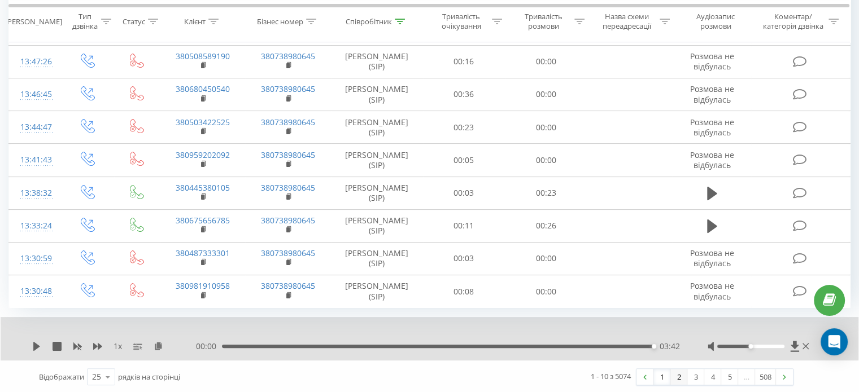
click at [677, 377] on link "2" at bounding box center [678, 377] width 17 height 16
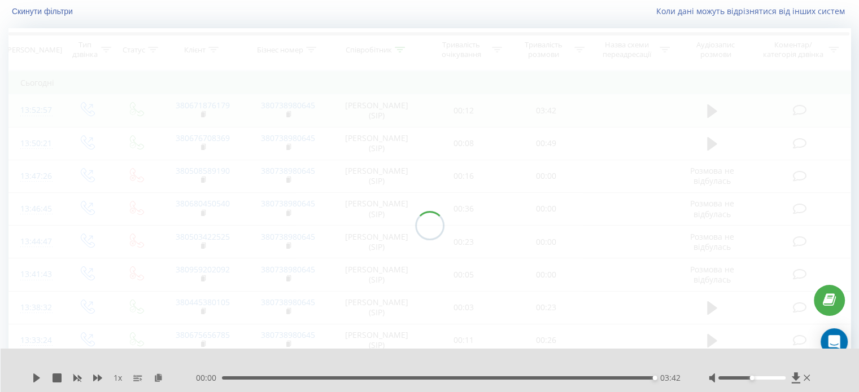
scroll to position [75, 0]
click at [809, 381] on icon at bounding box center [807, 378] width 7 height 9
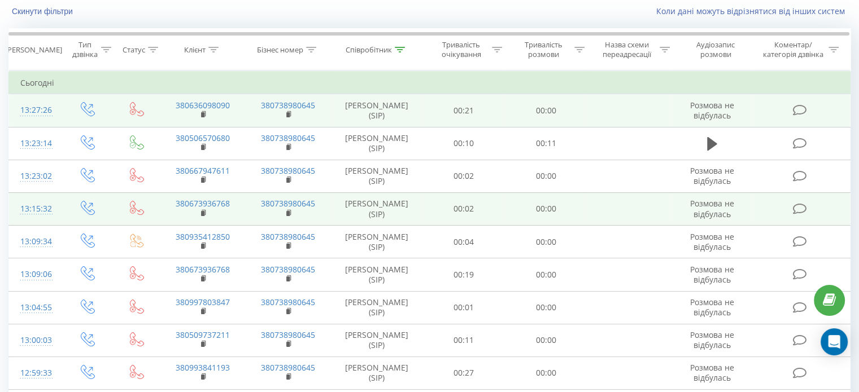
scroll to position [145, 0]
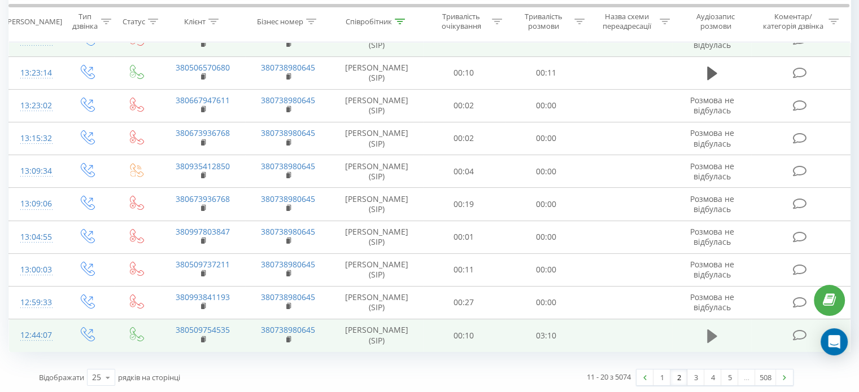
click at [714, 342] on button at bounding box center [712, 336] width 17 height 17
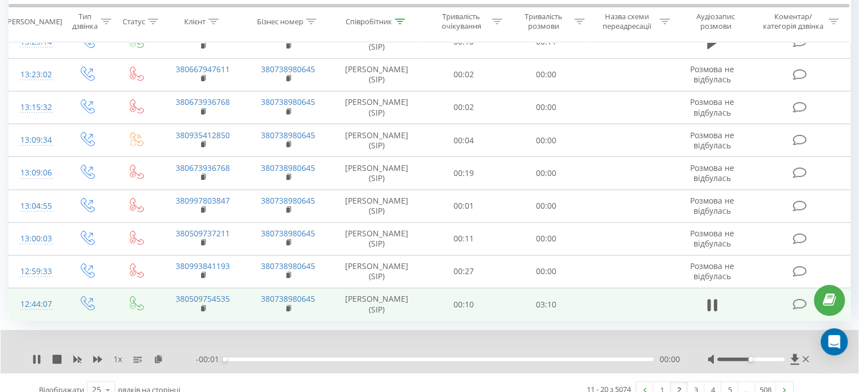
scroll to position [189, 0]
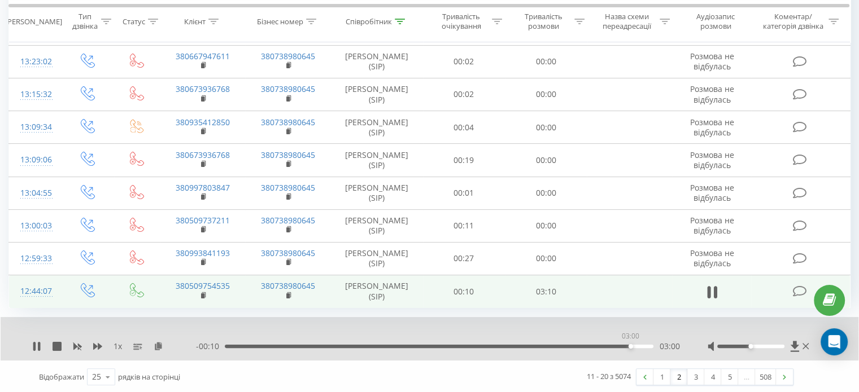
click at [630, 345] on div "03:00" at bounding box center [439, 346] width 429 height 3
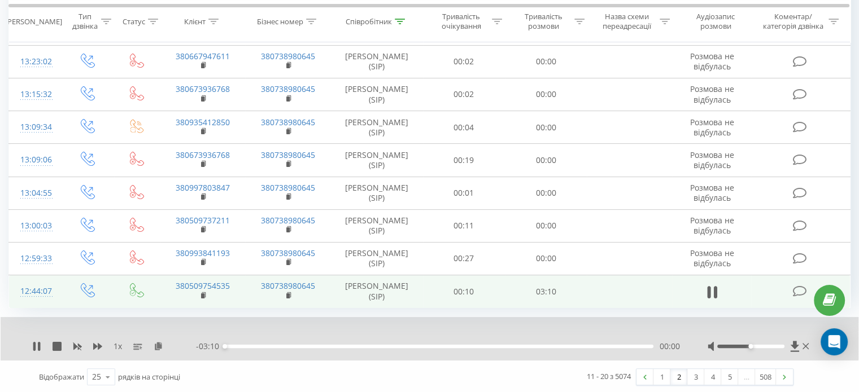
click at [636, 345] on div "00:00" at bounding box center [439, 346] width 429 height 3
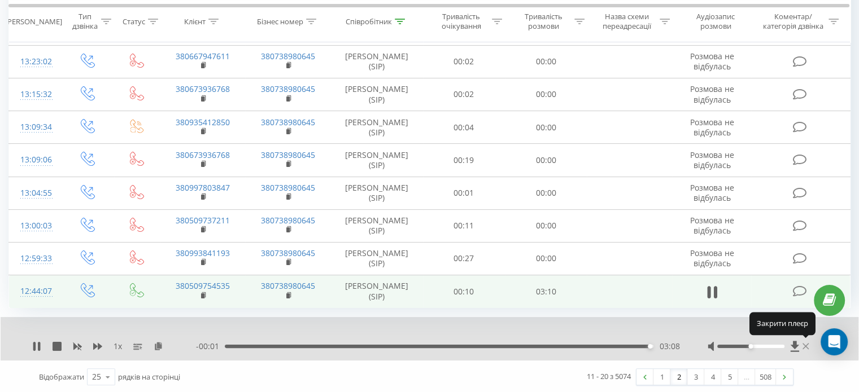
click at [806, 346] on icon at bounding box center [805, 347] width 6 height 6
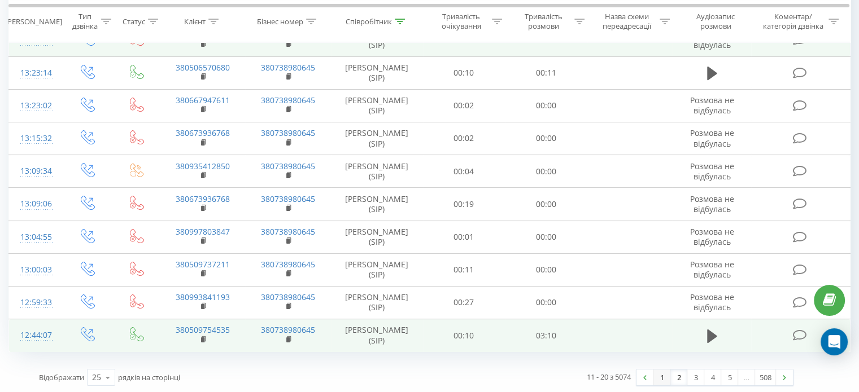
click at [656, 374] on link "1" at bounding box center [661, 378] width 17 height 16
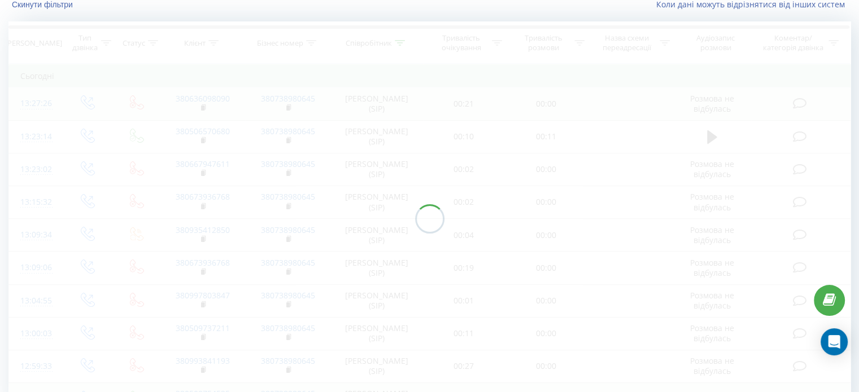
scroll to position [75, 0]
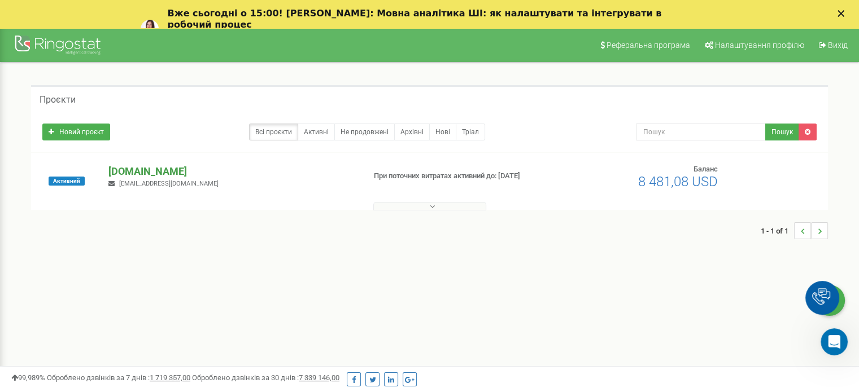
click at [129, 177] on p "[DOMAIN_NAME]" at bounding box center [231, 171] width 247 height 15
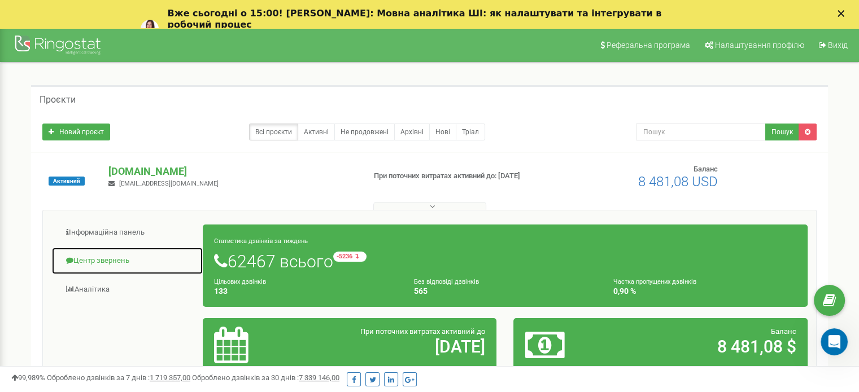
click at [104, 263] on link "Центр звернень" at bounding box center [127, 261] width 152 height 28
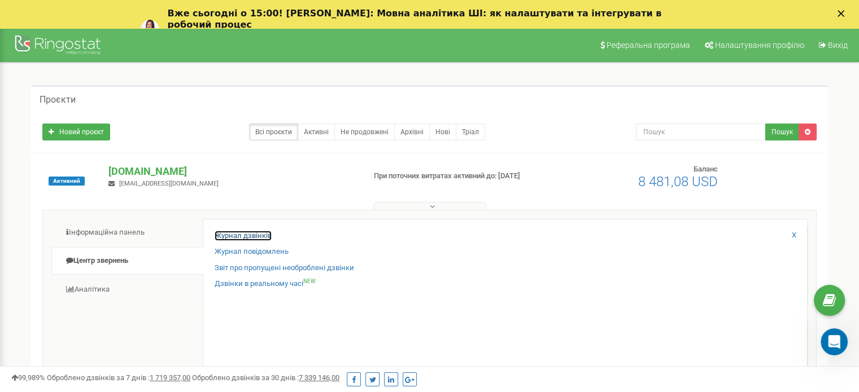
drag, startPoint x: 252, startPoint y: 233, endPoint x: 250, endPoint y: 228, distance: 6.3
click at [251, 234] on link "Журнал дзвінків" at bounding box center [243, 236] width 57 height 11
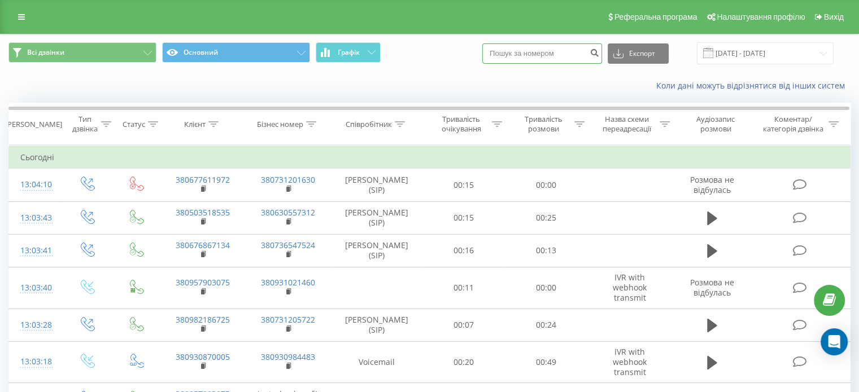
click at [547, 54] on input at bounding box center [542, 53] width 120 height 20
paste input "380960874685"
type input "380960874685"
drag, startPoint x: 500, startPoint y: 55, endPoint x: 311, endPoint y: 49, distance: 189.3
click at [316, 50] on div "Всі дзвінки Основний Графік 380960874685 Експорт .csv .xls .xlsx 19.07.2025 - 1…" at bounding box center [429, 53] width 842 height 22
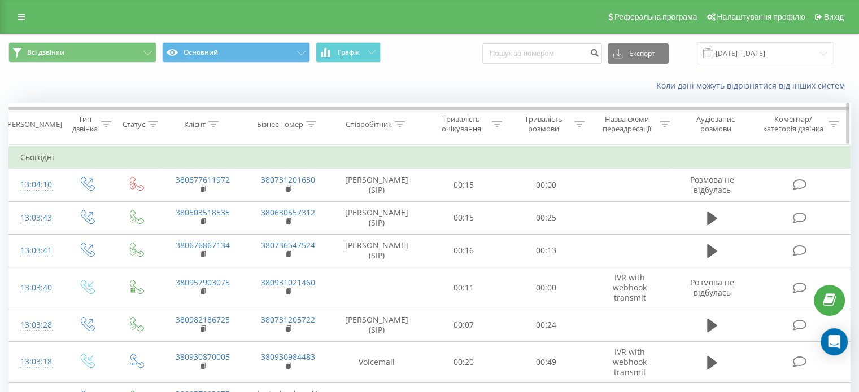
click at [395, 114] on th "Співробітник" at bounding box center [377, 124] width 92 height 42
click at [399, 121] on icon at bounding box center [400, 124] width 10 height 6
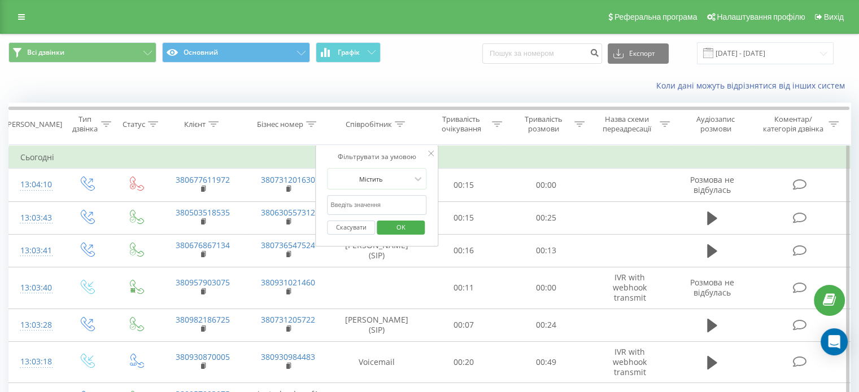
click at [400, 195] on input "text" at bounding box center [376, 205] width 99 height 20
type input "Притула"
click at [395, 223] on span "OK" at bounding box center [401, 228] width 32 height 18
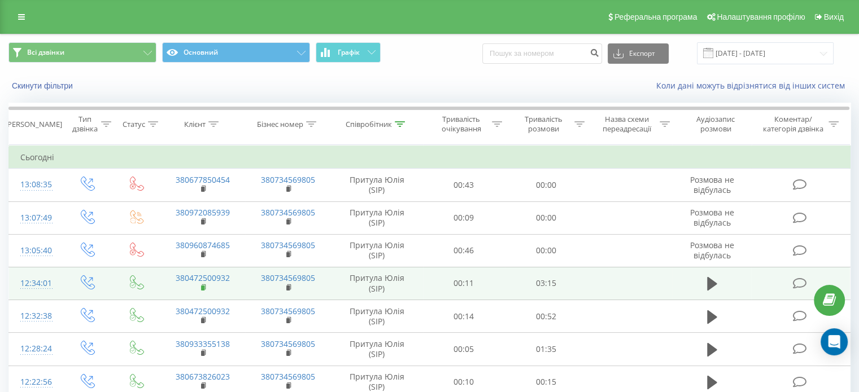
click at [204, 286] on icon at bounding box center [204, 288] width 6 height 8
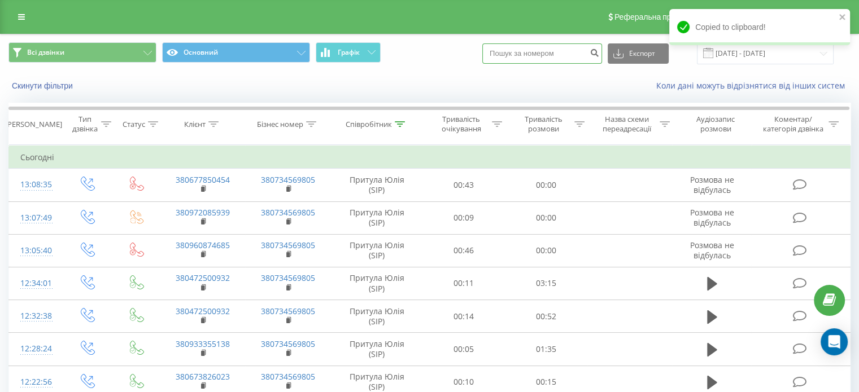
click at [553, 54] on input at bounding box center [542, 53] width 120 height 20
paste input "380472500932"
type input "380472500932"
click at [599, 53] on icon "submit" at bounding box center [595, 51] width 10 height 7
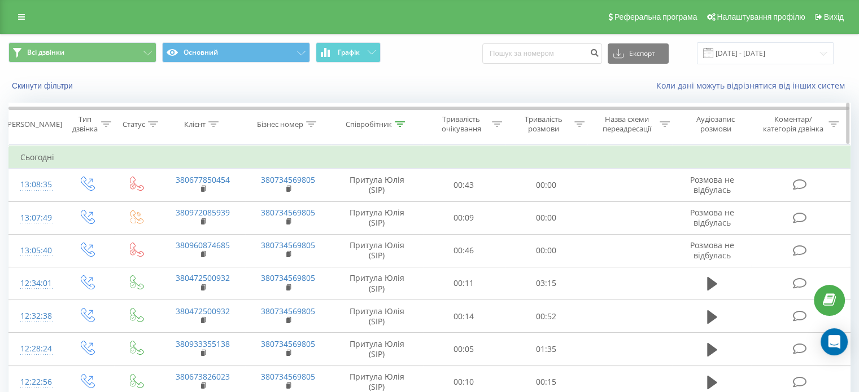
click at [401, 121] on icon at bounding box center [400, 124] width 10 height 6
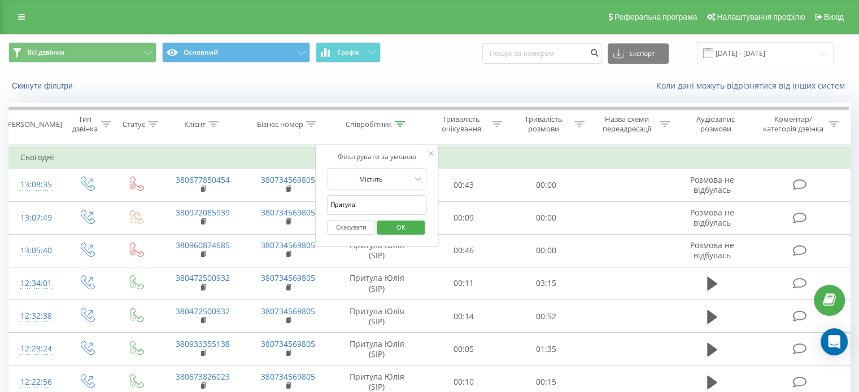
click at [399, 217] on div "Скасувати OK" at bounding box center [376, 227] width 99 height 25
click at [401, 223] on span "OK" at bounding box center [401, 228] width 32 height 18
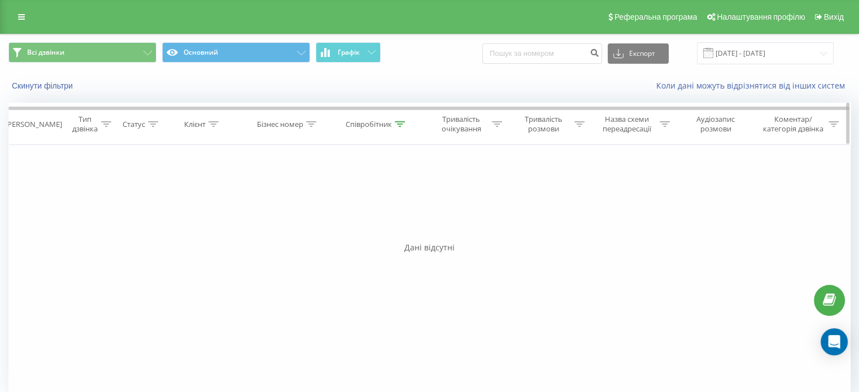
click at [408, 122] on div "Співробітник" at bounding box center [377, 125] width 92 height 10
click at [405, 228] on span "OK" at bounding box center [401, 228] width 32 height 18
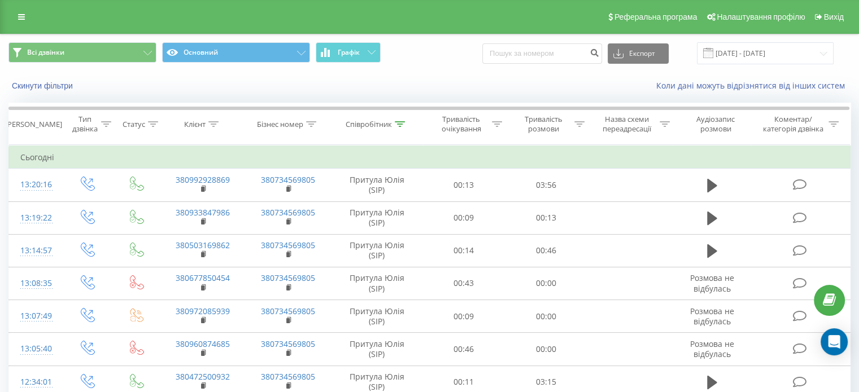
click at [167, 149] on td "Сьогодні" at bounding box center [429, 157] width 841 height 23
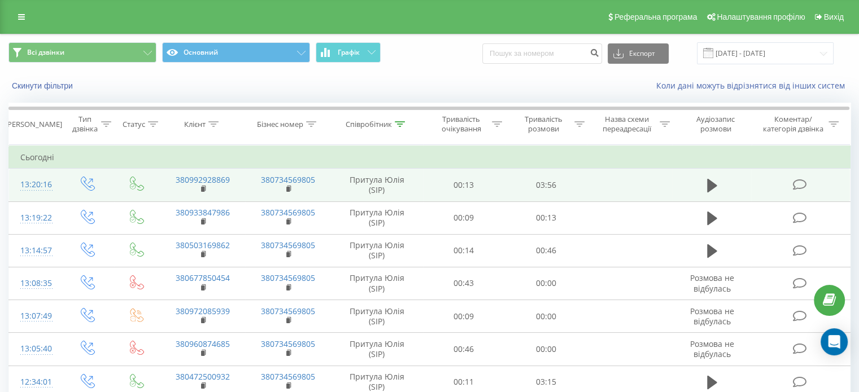
click at [712, 182] on icon at bounding box center [712, 186] width 10 height 14
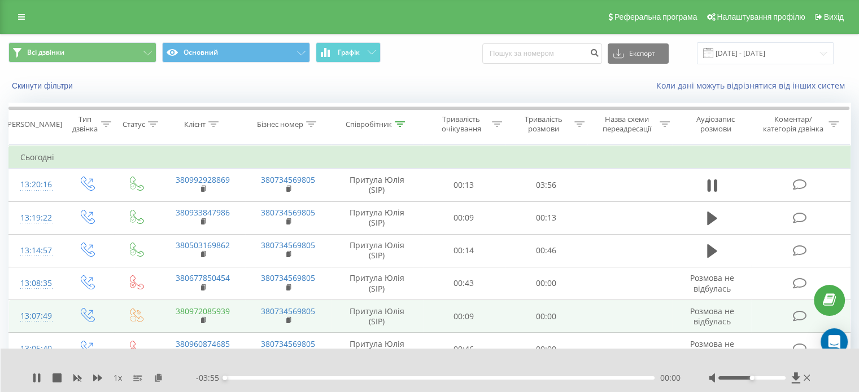
drag, startPoint x: 158, startPoint y: 378, endPoint x: 215, endPoint y: 308, distance: 90.4
click at [158, 378] on icon at bounding box center [159, 378] width 10 height 8
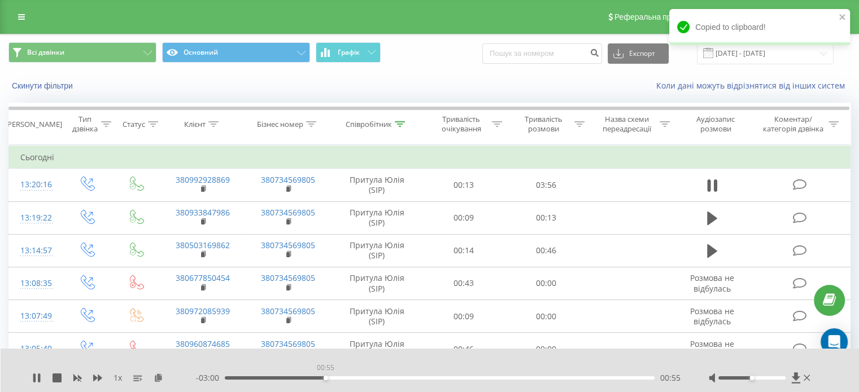
click at [325, 377] on div "00:55" at bounding box center [440, 378] width 430 height 3
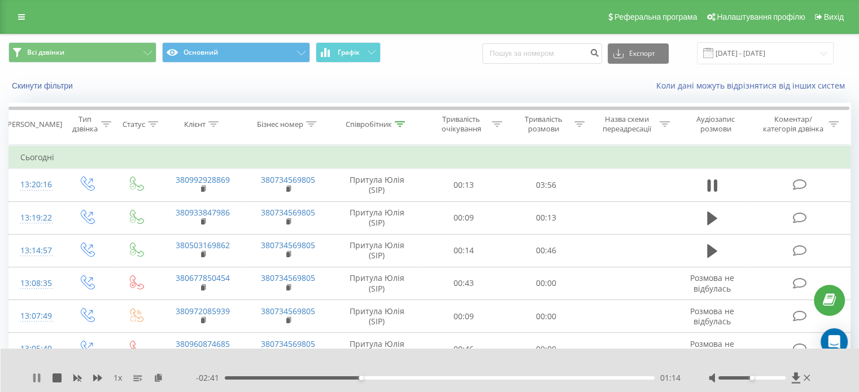
click at [33, 379] on icon at bounding box center [36, 378] width 9 height 9
click at [36, 379] on icon at bounding box center [36, 378] width 7 height 9
click at [490, 378] on div "01:47" at bounding box center [440, 378] width 430 height 3
click at [511, 381] on div "- 01:26 02:29 02:29" at bounding box center [438, 378] width 485 height 11
click at [517, 379] on div "02:36" at bounding box center [440, 378] width 430 height 3
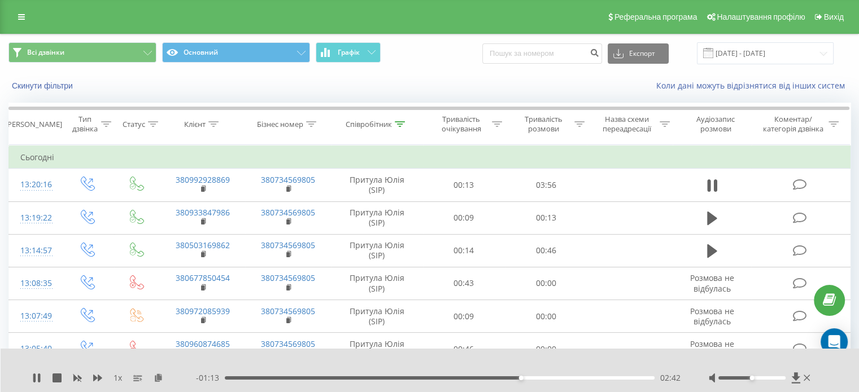
click at [525, 379] on div "02:42" at bounding box center [440, 378] width 430 height 3
click at [162, 380] on icon at bounding box center [159, 378] width 10 height 8
click at [402, 122] on icon at bounding box center [400, 124] width 10 height 6
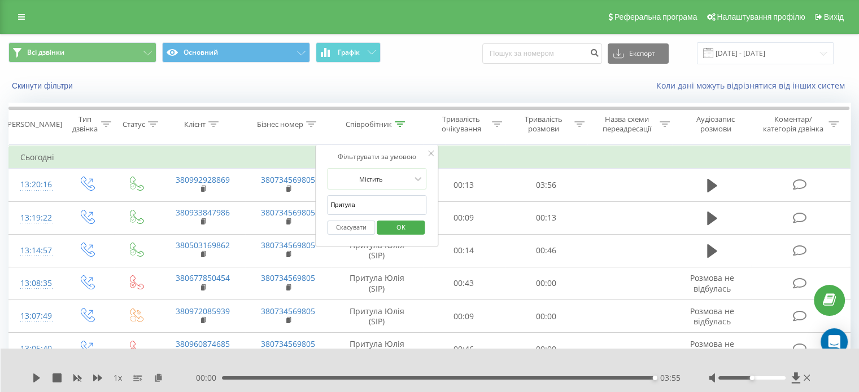
click at [400, 228] on span "OK" at bounding box center [401, 228] width 32 height 18
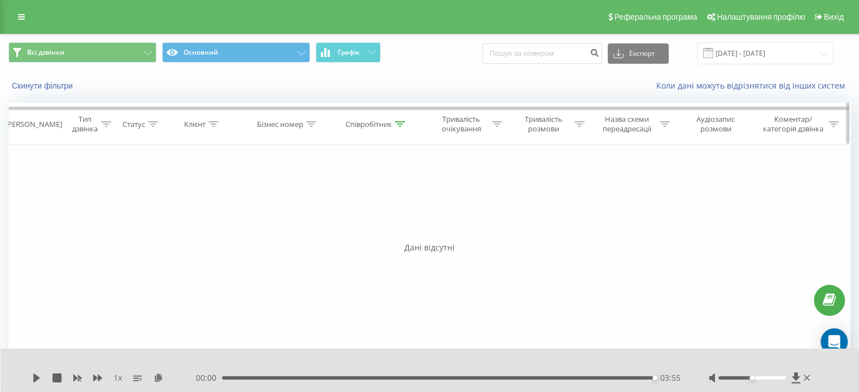
click at [404, 120] on div at bounding box center [400, 125] width 10 height 10
drag, startPoint x: 400, startPoint y: 224, endPoint x: 385, endPoint y: 108, distance: 116.8
click at [400, 223] on span "OK" at bounding box center [401, 228] width 32 height 18
click at [402, 123] on icon at bounding box center [400, 124] width 10 height 6
click at [404, 221] on span "OK" at bounding box center [401, 228] width 32 height 18
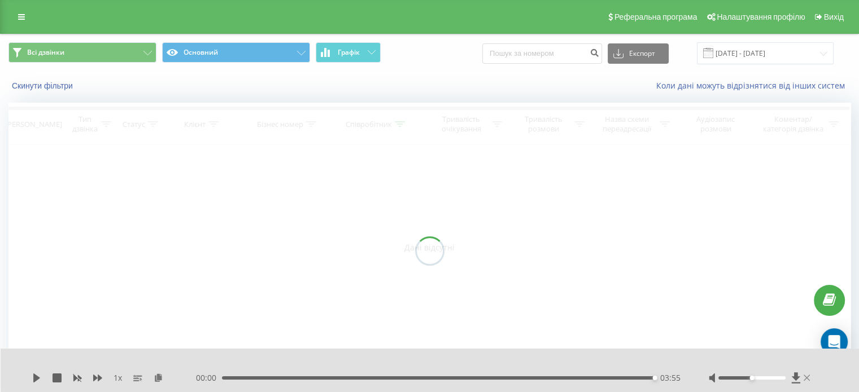
drag, startPoint x: 800, startPoint y: 377, endPoint x: 806, endPoint y: 374, distance: 7.3
click at [806, 374] on div at bounding box center [761, 378] width 104 height 11
click at [807, 374] on icon at bounding box center [807, 378] width 7 height 9
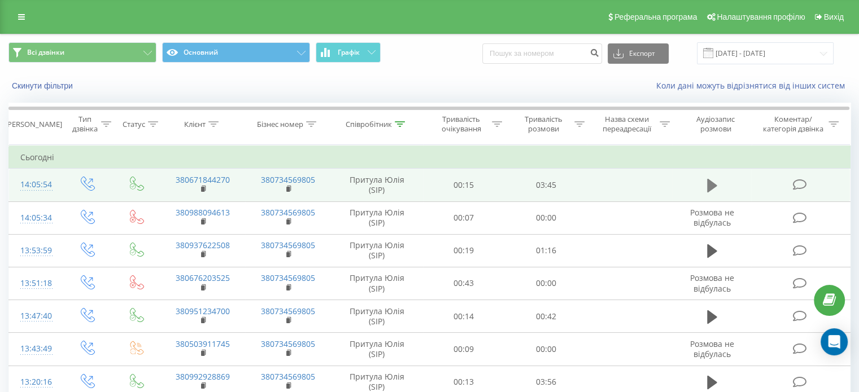
click at [707, 183] on icon at bounding box center [712, 186] width 10 height 16
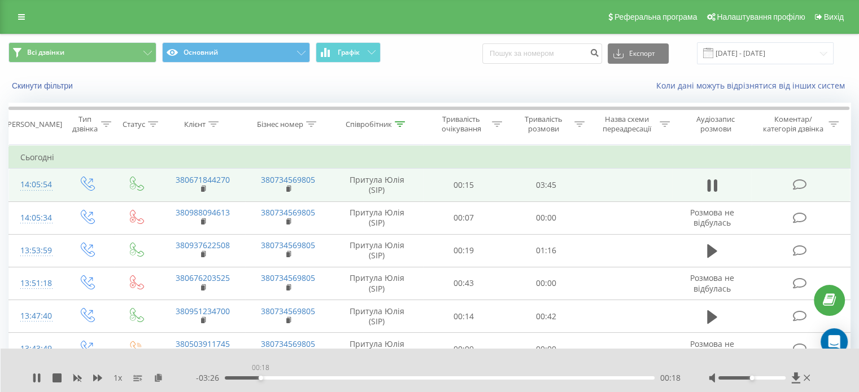
click at [260, 379] on div "00:18" at bounding box center [440, 378] width 430 height 3
click at [288, 374] on div "- 03:26 00:19 00:19" at bounding box center [438, 378] width 485 height 11
click at [294, 378] on div "00:36" at bounding box center [440, 378] width 430 height 3
click at [341, 378] on div "00:00" at bounding box center [440, 378] width 430 height 3
click at [300, 377] on div "00:39" at bounding box center [440, 378] width 430 height 3
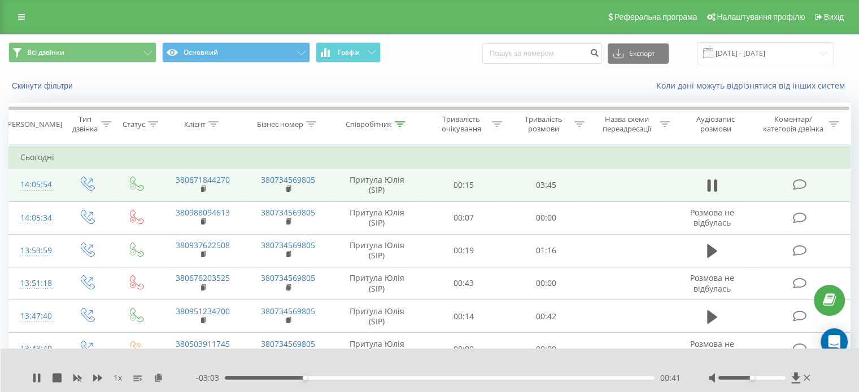
click at [274, 378] on div "00:41" at bounding box center [440, 378] width 430 height 3
click at [294, 378] on div "00:36" at bounding box center [440, 378] width 430 height 3
click at [303, 380] on div "00:36" at bounding box center [440, 378] width 430 height 3
click at [313, 379] on div "00:46" at bounding box center [440, 378] width 430 height 3
click at [324, 379] on div "00:51" at bounding box center [440, 378] width 430 height 3
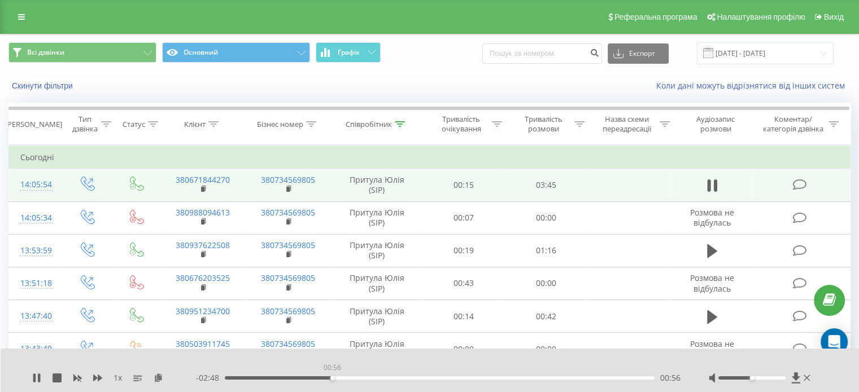
drag, startPoint x: 332, startPoint y: 379, endPoint x: 338, endPoint y: 378, distance: 6.2
click at [334, 379] on div "00:56" at bounding box center [440, 378] width 430 height 3
drag, startPoint x: 341, startPoint y: 378, endPoint x: 348, endPoint y: 379, distance: 7.4
click at [343, 378] on div "00:57" at bounding box center [440, 378] width 430 height 3
click at [351, 378] on div "01:03" at bounding box center [440, 378] width 430 height 3
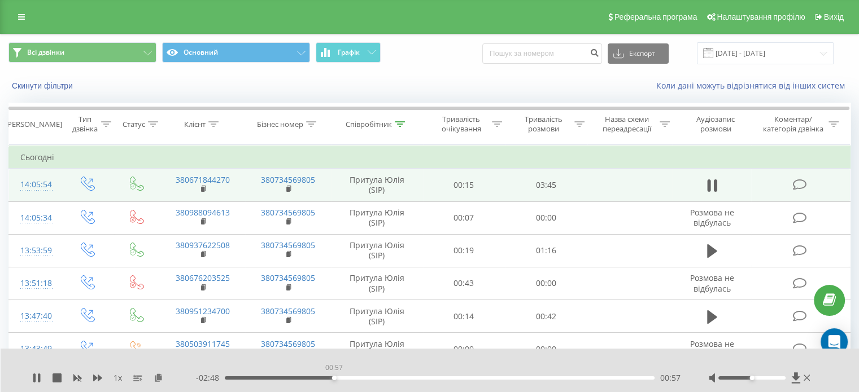
click at [334, 377] on div "00:57" at bounding box center [440, 378] width 430 height 3
click at [356, 378] on div "00:58" at bounding box center [440, 378] width 430 height 3
click at [364, 379] on div "01:13" at bounding box center [440, 378] width 430 height 3
drag, startPoint x: 806, startPoint y: 381, endPoint x: 804, endPoint y: 370, distance: 11.6
click at [807, 381] on icon at bounding box center [807, 378] width 7 height 9
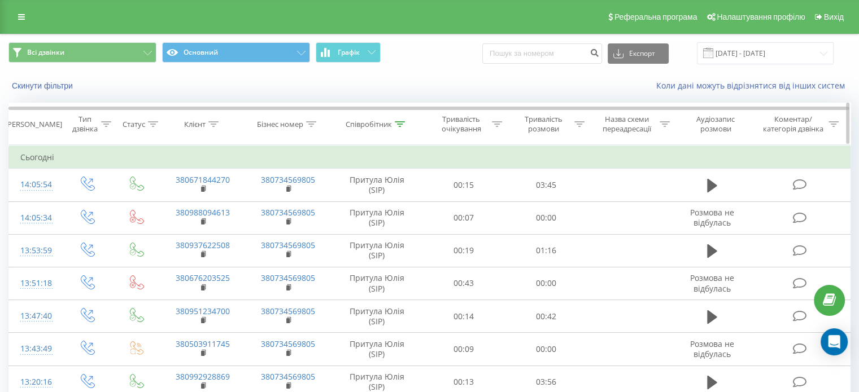
click at [402, 123] on icon at bounding box center [400, 124] width 10 height 6
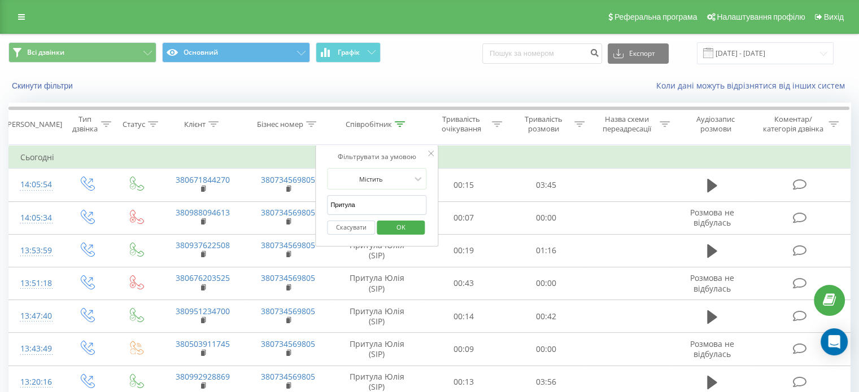
click at [417, 224] on button "OK" at bounding box center [401, 228] width 48 height 14
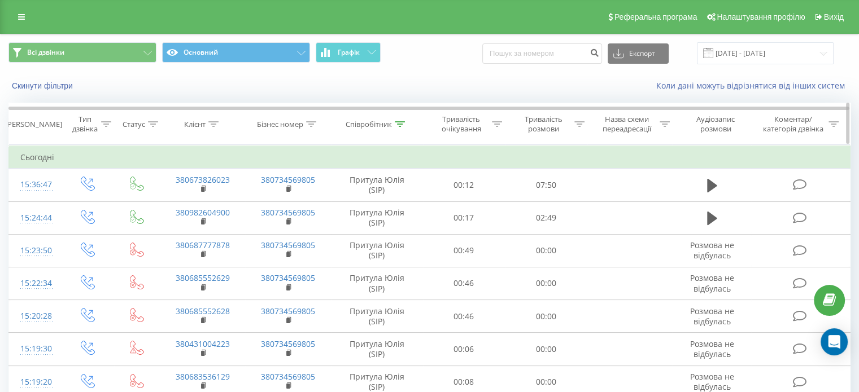
click at [401, 124] on icon at bounding box center [400, 124] width 10 height 6
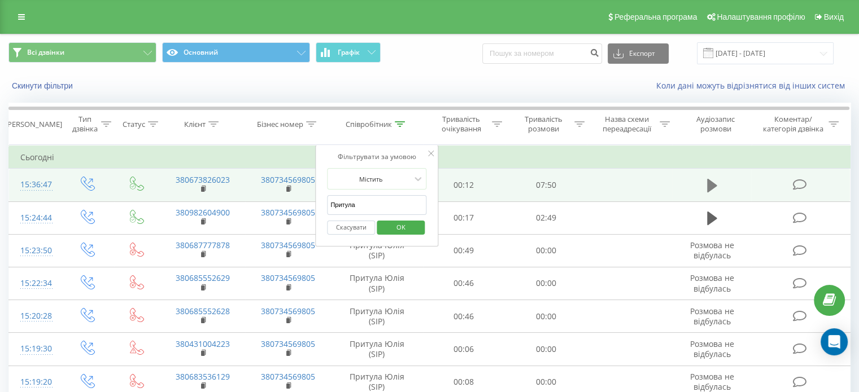
click at [707, 185] on icon at bounding box center [712, 186] width 10 height 14
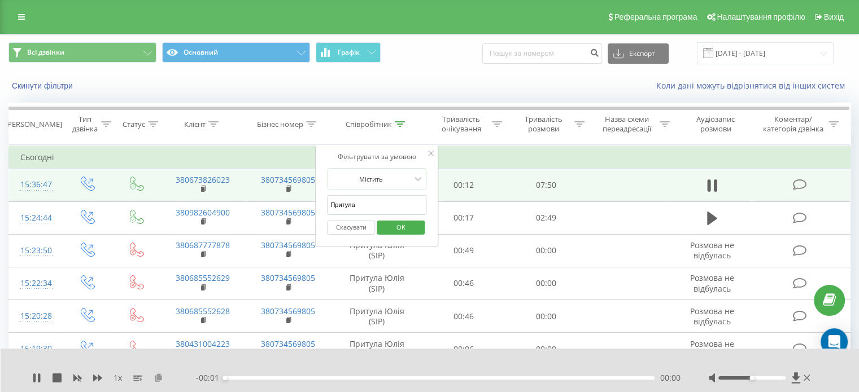
click at [156, 379] on icon at bounding box center [159, 378] width 10 height 8
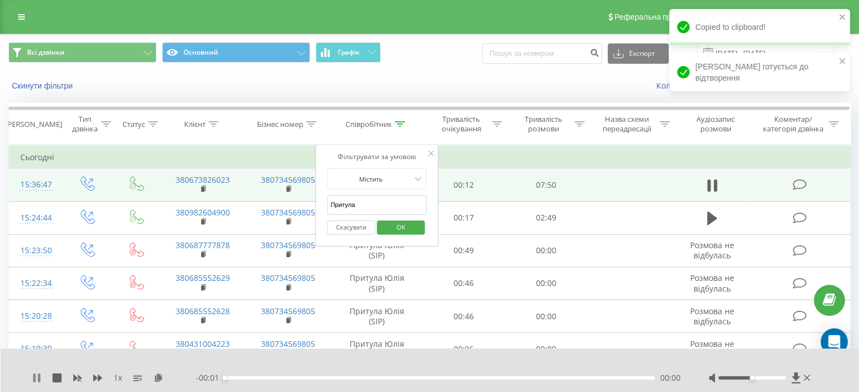
click at [38, 380] on icon at bounding box center [39, 378] width 2 height 9
click at [160, 380] on icon at bounding box center [159, 378] width 10 height 8
click at [720, 185] on button at bounding box center [712, 185] width 17 height 17
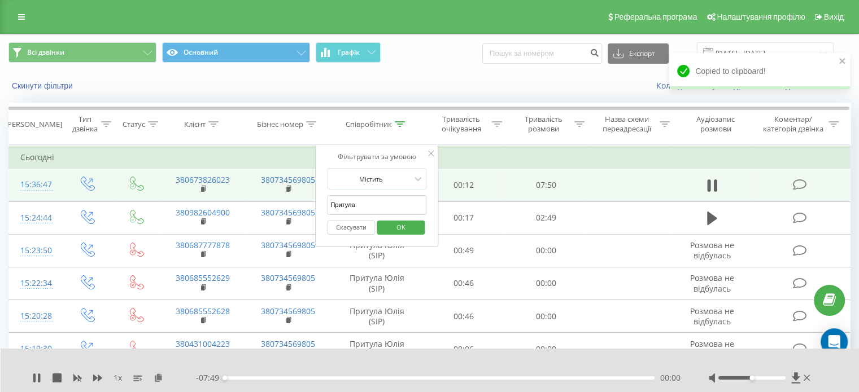
click at [433, 155] on icon at bounding box center [431, 154] width 6 height 6
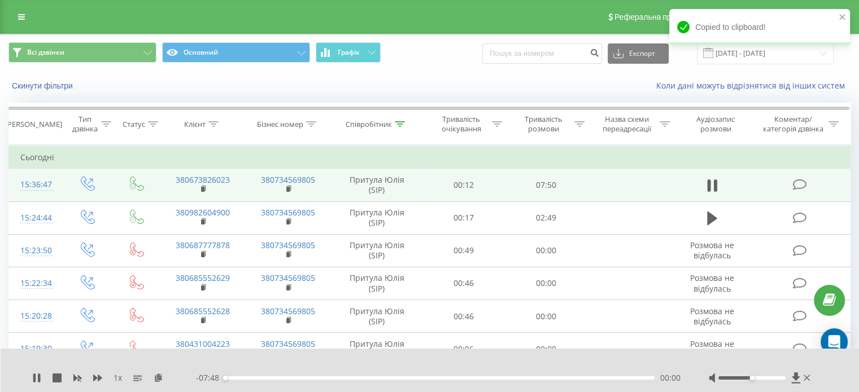
click at [271, 379] on div "00:00" at bounding box center [440, 378] width 430 height 3
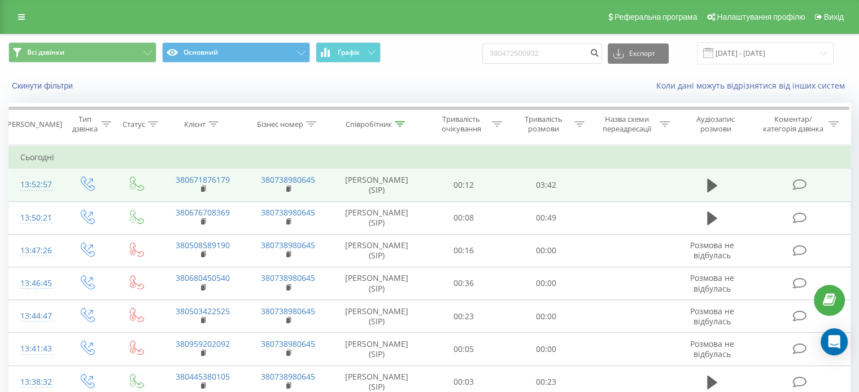
drag, startPoint x: 399, startPoint y: 120, endPoint x: 459, endPoint y: 199, distance: 98.7
click at [400, 121] on icon at bounding box center [400, 124] width 10 height 6
click at [711, 184] on icon at bounding box center [712, 186] width 10 height 14
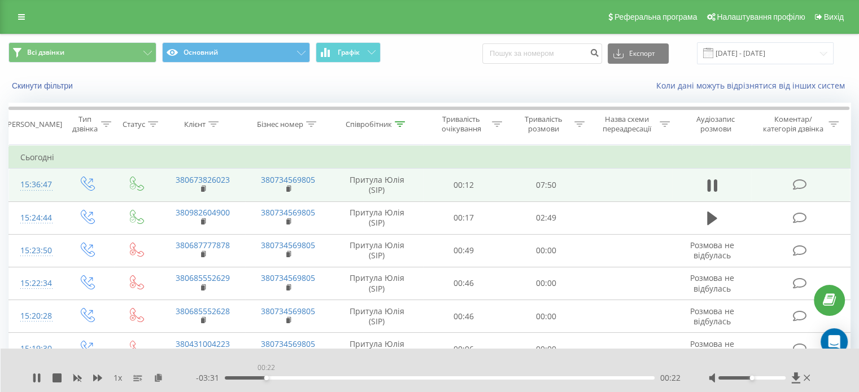
drag, startPoint x: 266, startPoint y: 378, endPoint x: 289, endPoint y: 380, distance: 22.7
click at [271, 378] on div "00:22" at bounding box center [440, 378] width 430 height 3
drag, startPoint x: 282, startPoint y: 380, endPoint x: 291, endPoint y: 381, distance: 8.5
click at [286, 380] on div "00:26" at bounding box center [440, 378] width 430 height 3
click at [283, 378] on div "00:31" at bounding box center [440, 378] width 430 height 3
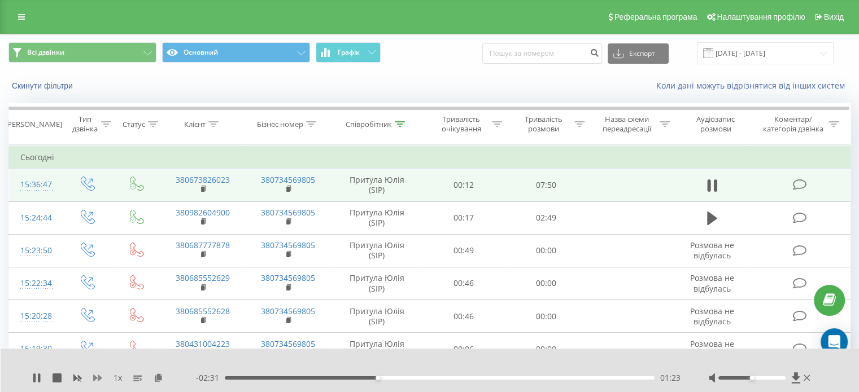
click at [95, 381] on icon at bounding box center [97, 378] width 9 height 9
click at [38, 377] on icon at bounding box center [39, 378] width 2 height 9
click at [35, 376] on icon at bounding box center [36, 378] width 7 height 9
drag, startPoint x: 417, startPoint y: 377, endPoint x: 431, endPoint y: 377, distance: 13.6
click at [419, 377] on div "01:31" at bounding box center [440, 378] width 430 height 3
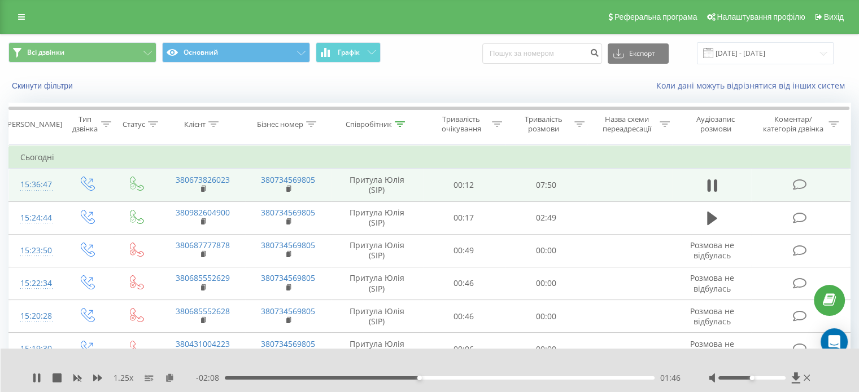
click at [431, 377] on div "01:46" at bounding box center [440, 378] width 430 height 3
drag, startPoint x: 440, startPoint y: 377, endPoint x: 455, endPoint y: 376, distance: 15.3
click at [440, 377] on div "01:52" at bounding box center [440, 378] width 430 height 3
click at [452, 380] on div "02:03" at bounding box center [440, 378] width 430 height 3
click at [468, 379] on div "02:12" at bounding box center [440, 378] width 430 height 3
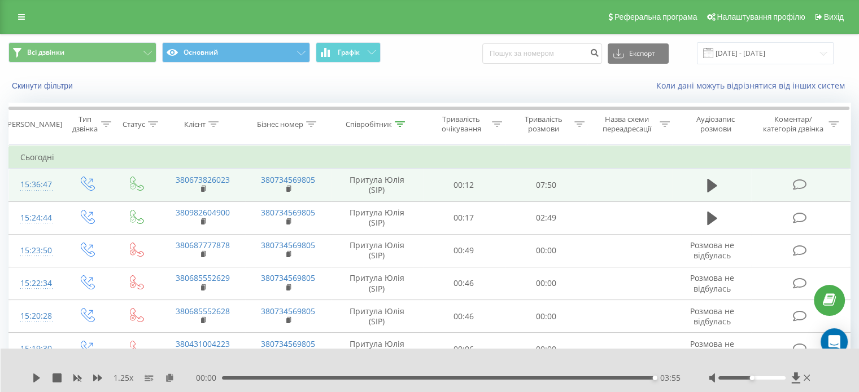
click at [30, 379] on div "1.25 x 00:00 03:55 03:55" at bounding box center [430, 370] width 859 height 43
click at [38, 376] on icon at bounding box center [36, 378] width 9 height 9
click at [807, 377] on icon at bounding box center [807, 378] width 7 height 9
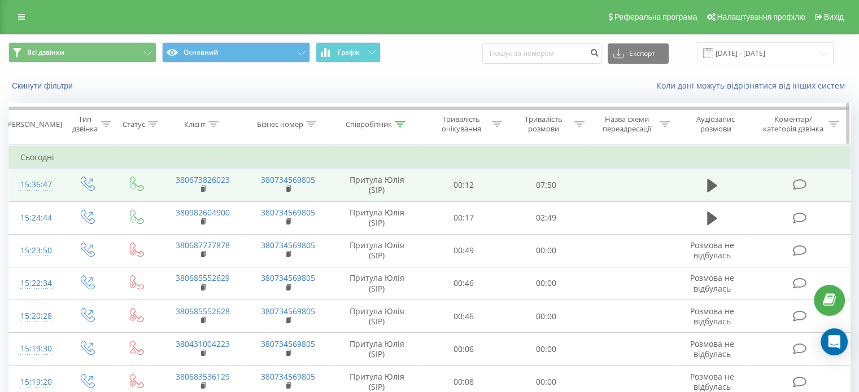
click at [402, 123] on icon at bounding box center [400, 124] width 10 height 6
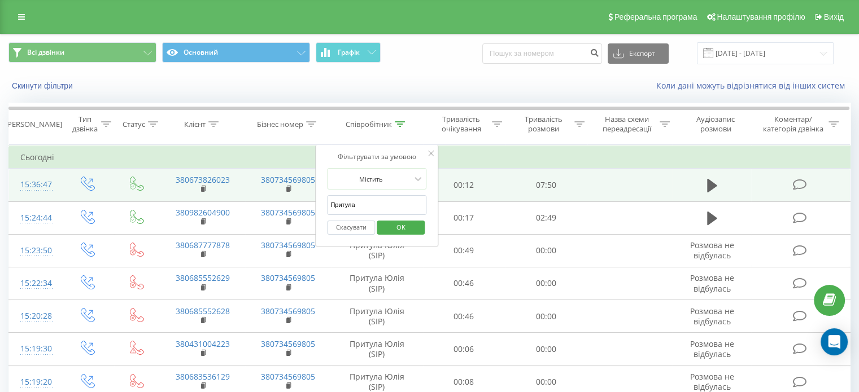
click at [411, 229] on span "OK" at bounding box center [401, 228] width 32 height 18
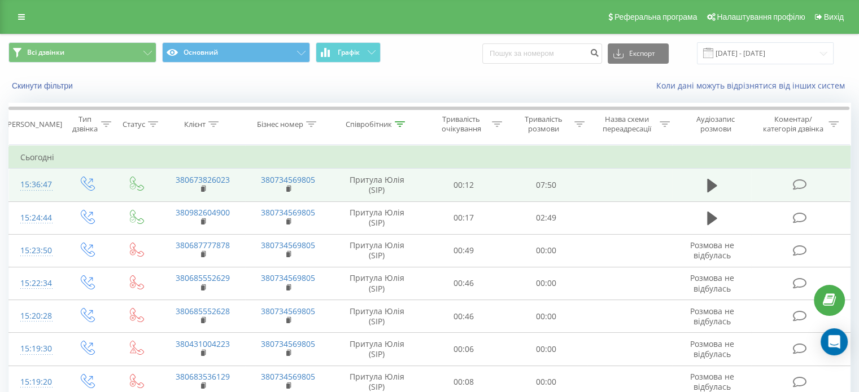
drag, startPoint x: 718, startPoint y: 184, endPoint x: 714, endPoint y: 198, distance: 15.2
click at [716, 182] on button at bounding box center [712, 185] width 17 height 17
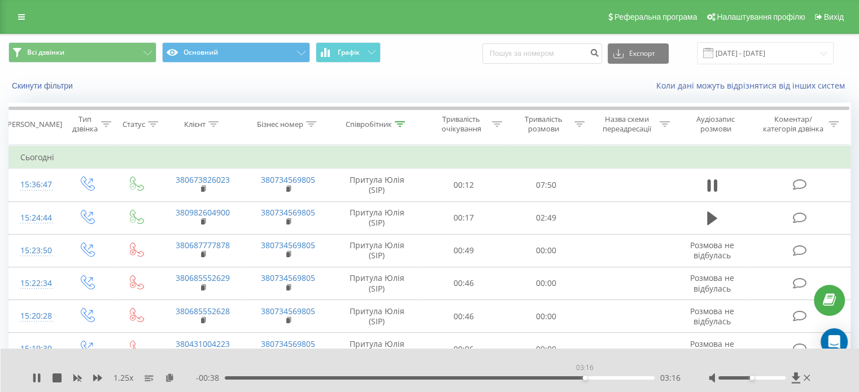
click at [585, 378] on div "03:16" at bounding box center [440, 378] width 430 height 3
click at [613, 379] on div "03:31" at bounding box center [440, 378] width 430 height 3
click at [644, 378] on div "03:32" at bounding box center [440, 378] width 430 height 3
click at [806, 379] on icon at bounding box center [807, 378] width 7 height 6
